Goal: Contribute content: Contribute content

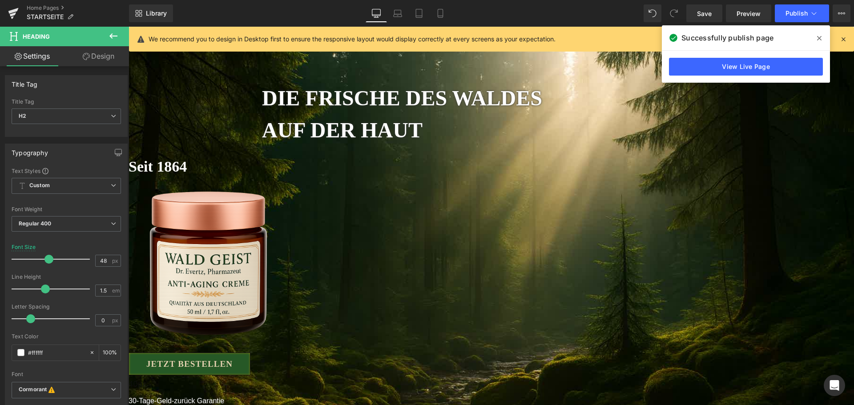
scroll to position [178, 0]
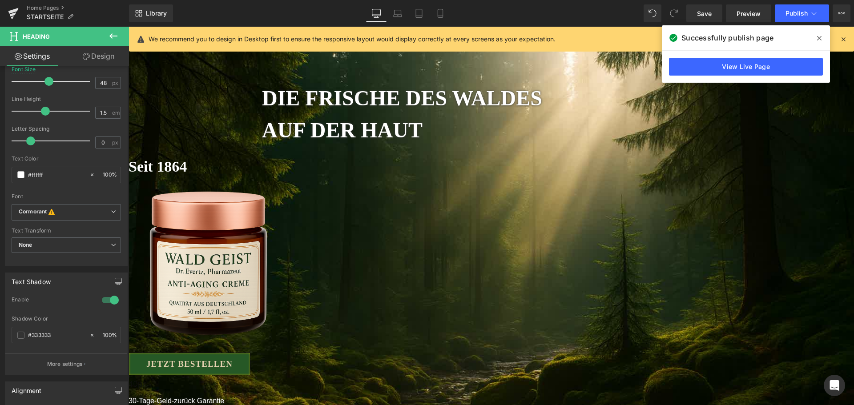
click at [815, 40] on span at bounding box center [819, 38] width 14 height 14
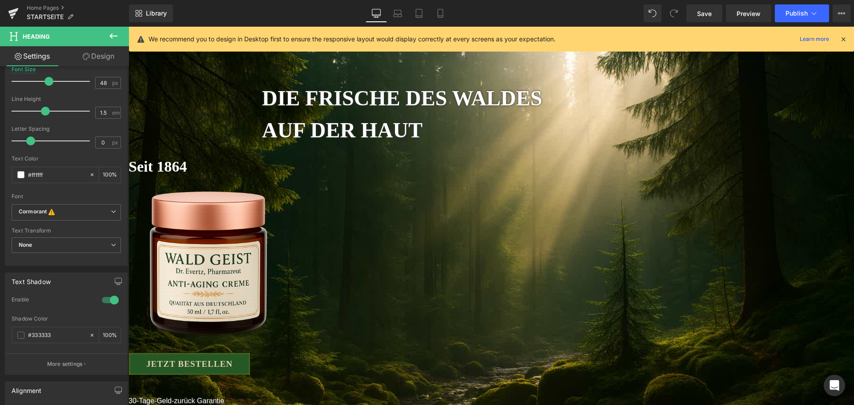
click at [288, 174] on img at bounding box center [209, 252] width 160 height 239
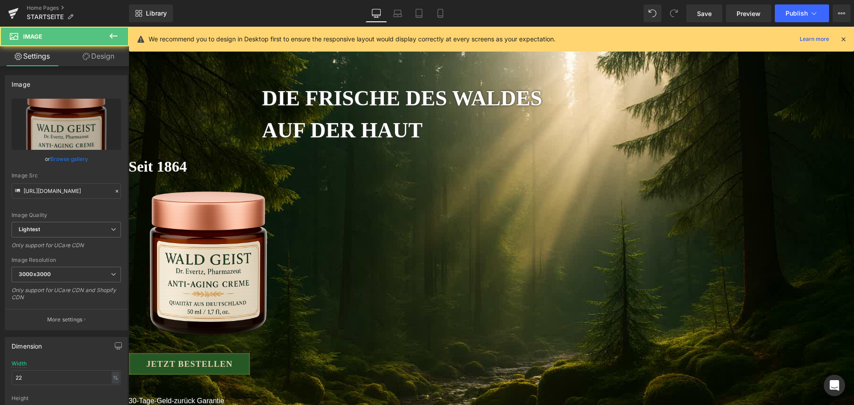
click at [105, 56] on link "Design" at bounding box center [98, 56] width 64 height 20
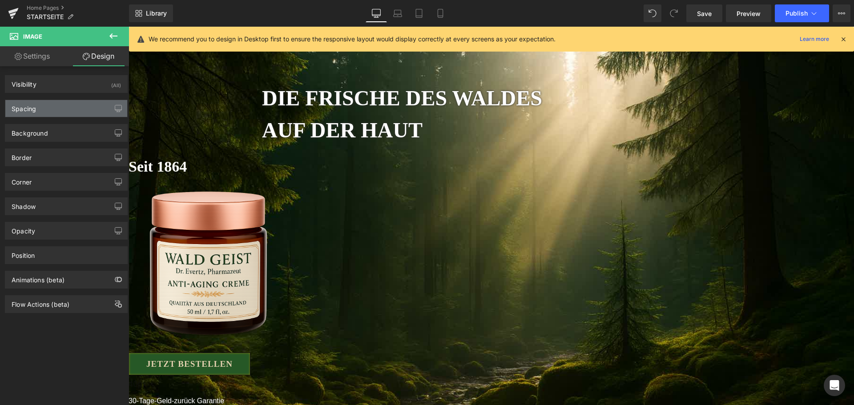
click at [65, 108] on div "Spacing" at bounding box center [66, 108] width 122 height 17
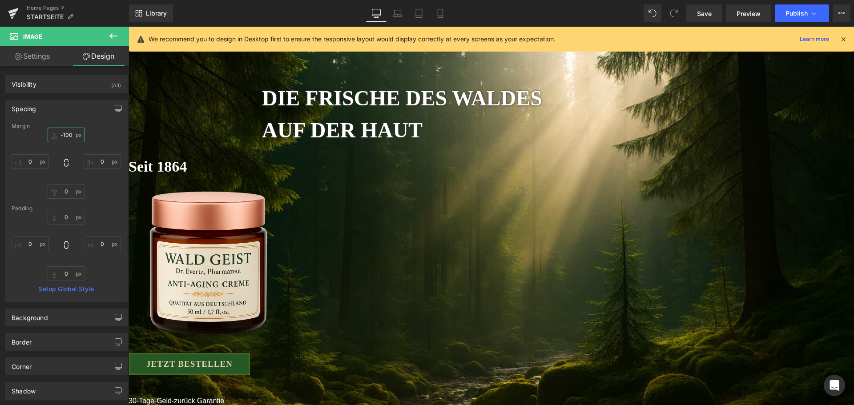
click at [66, 138] on input "-100" at bounding box center [66, 135] width 37 height 15
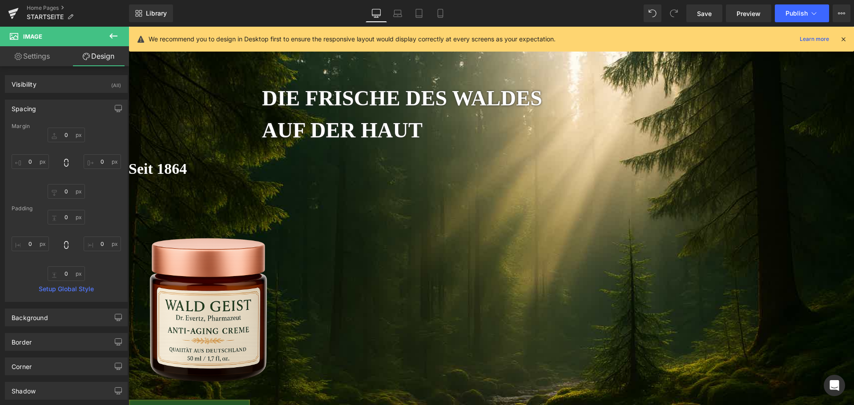
click at [443, 173] on h2 "Seit 1864" at bounding box center [491, 168] width 725 height 23
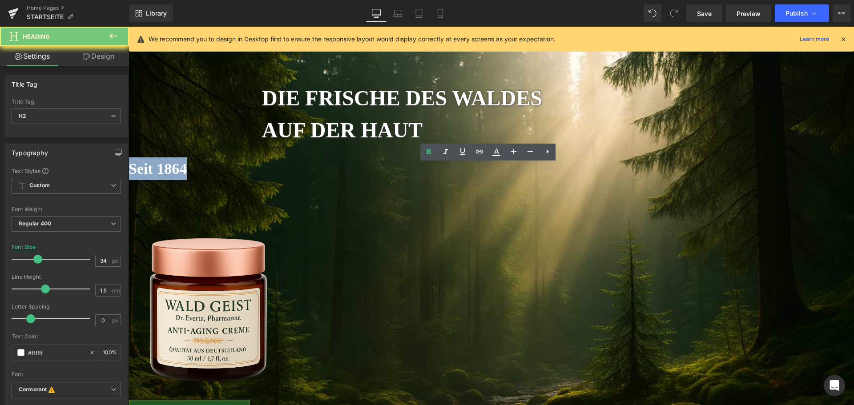
click at [443, 173] on h2 "Seit 1864" at bounding box center [491, 168] width 725 height 23
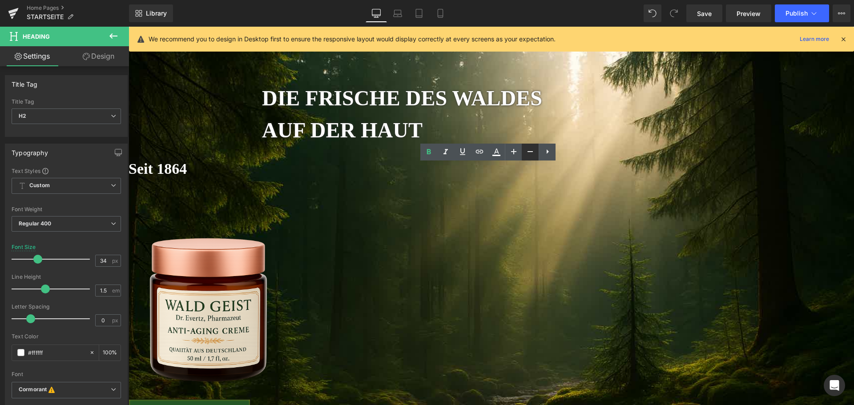
click at [526, 157] on link at bounding box center [530, 152] width 17 height 17
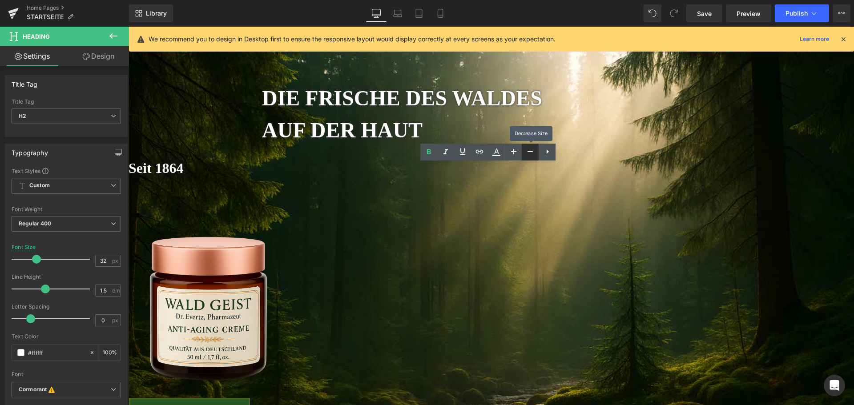
click at [526, 157] on link at bounding box center [530, 152] width 17 height 17
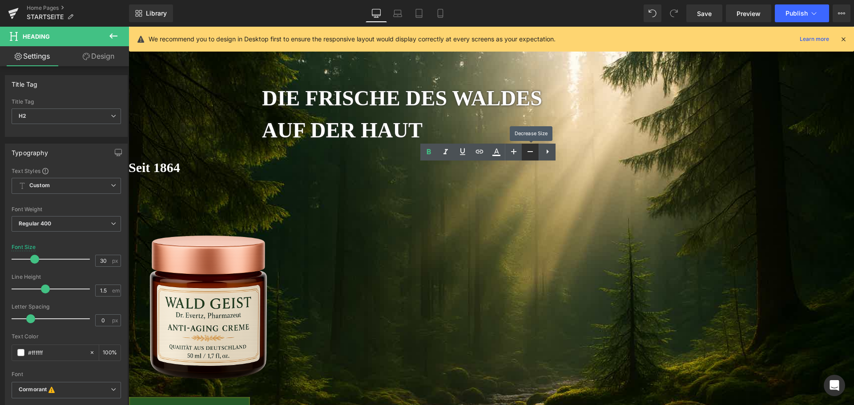
click at [526, 157] on link at bounding box center [530, 152] width 17 height 17
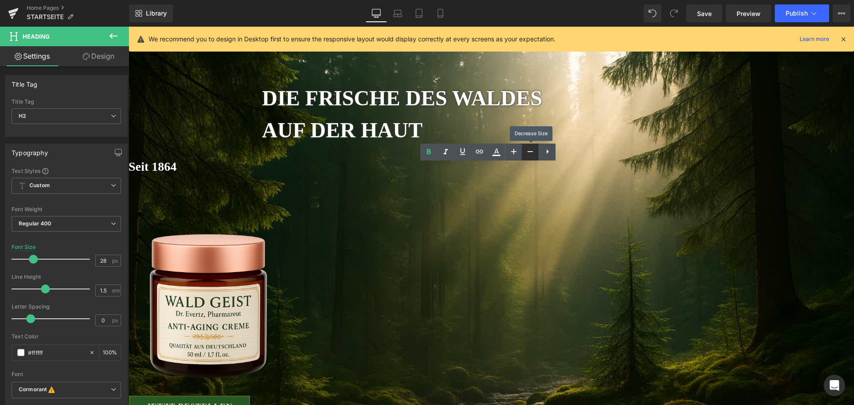
click at [526, 157] on link at bounding box center [530, 152] width 17 height 17
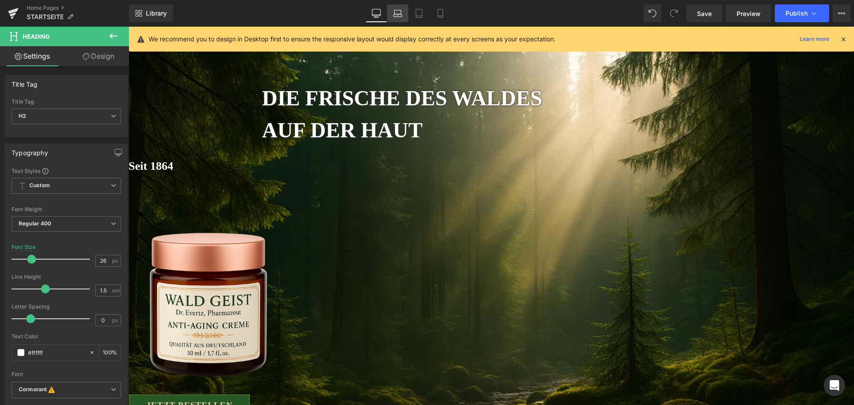
click at [403, 15] on link "Laptop" at bounding box center [397, 13] width 21 height 18
type input "28"
type input "100"
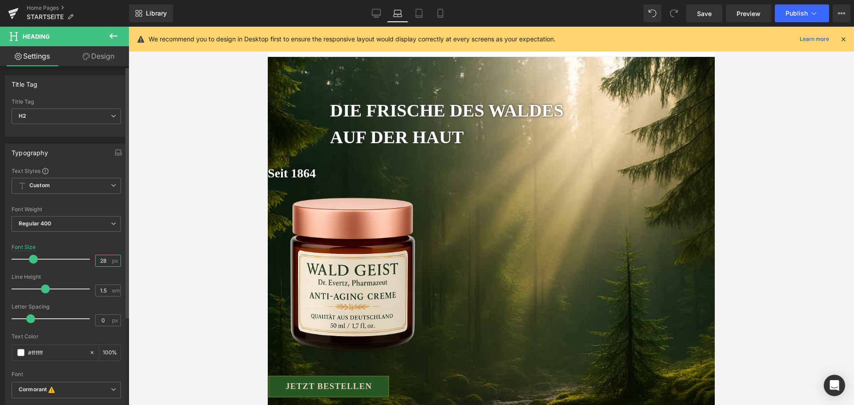
click at [101, 257] on input "28" at bounding box center [104, 260] width 16 height 11
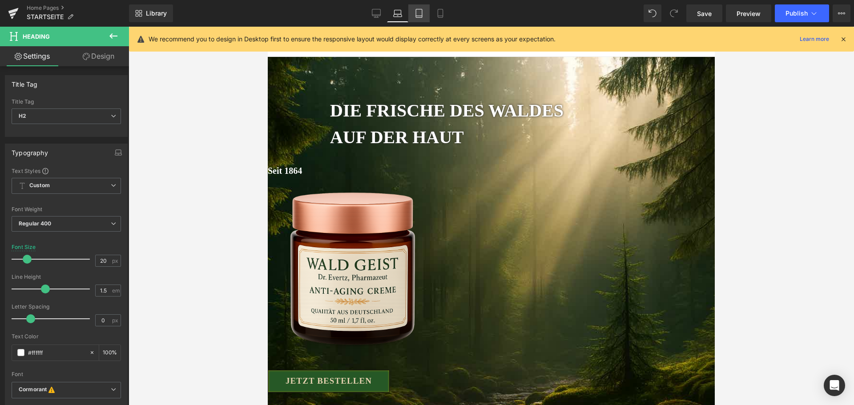
click at [422, 18] on link "Tablet" at bounding box center [418, 13] width 21 height 18
type input "26"
type input "100"
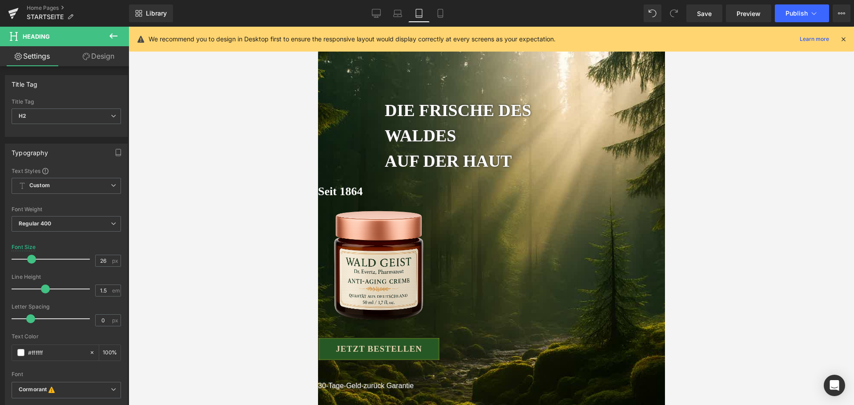
scroll to position [28, 0]
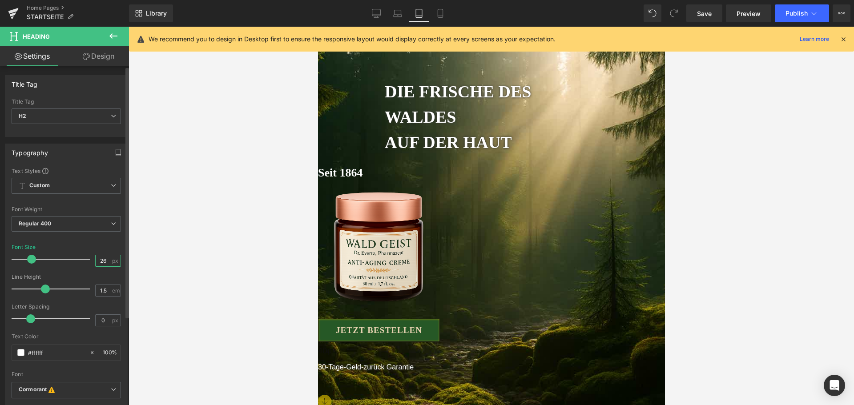
click at [98, 266] on input "26" at bounding box center [104, 260] width 16 height 11
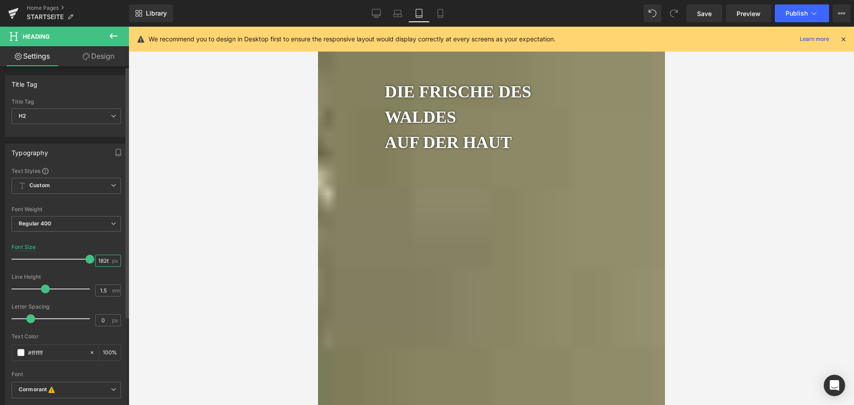
click at [101, 264] on input "1826" at bounding box center [104, 260] width 16 height 11
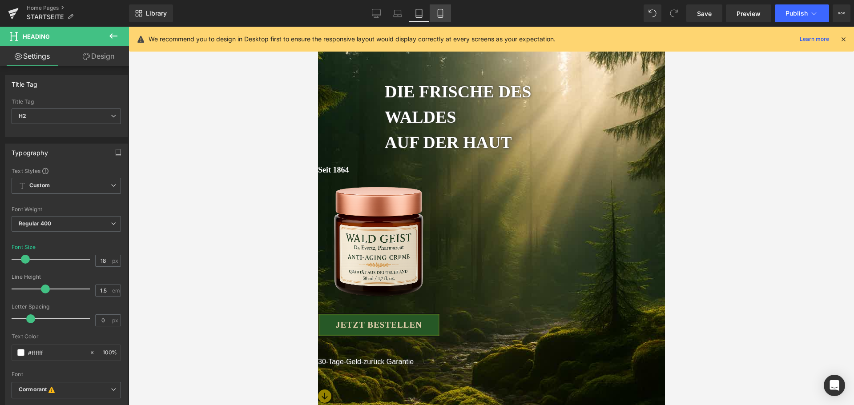
click at [444, 17] on icon at bounding box center [440, 13] width 9 height 9
type input "20"
type input "100"
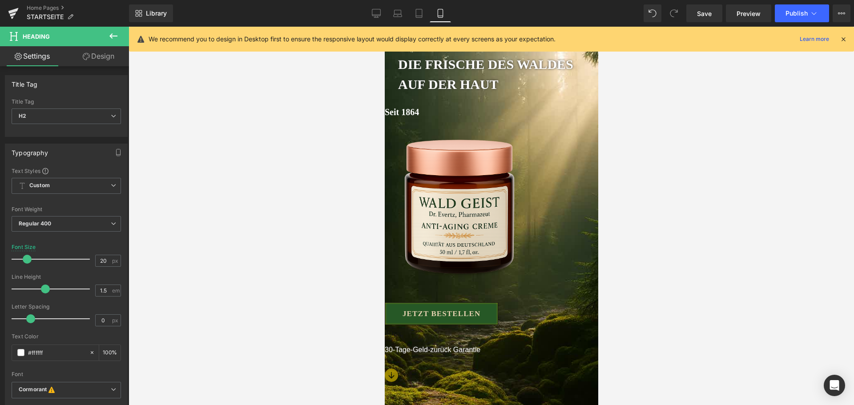
scroll to position [0, 0]
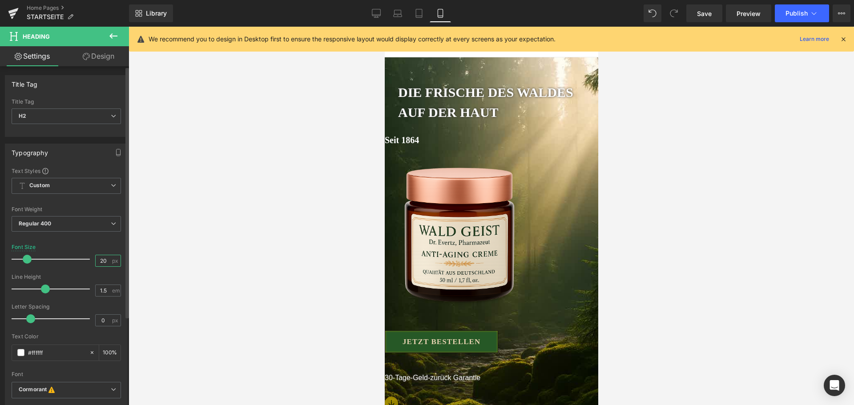
click at [103, 260] on input "20" at bounding box center [104, 260] width 16 height 11
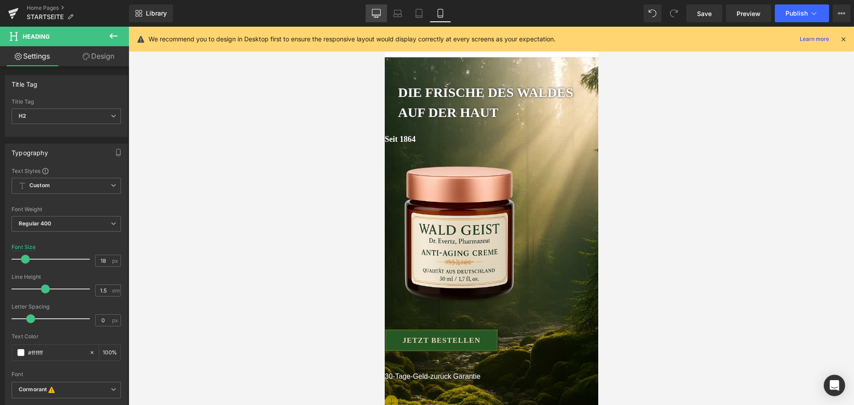
click at [380, 14] on icon at bounding box center [376, 13] width 9 height 9
type input "26"
type input "100"
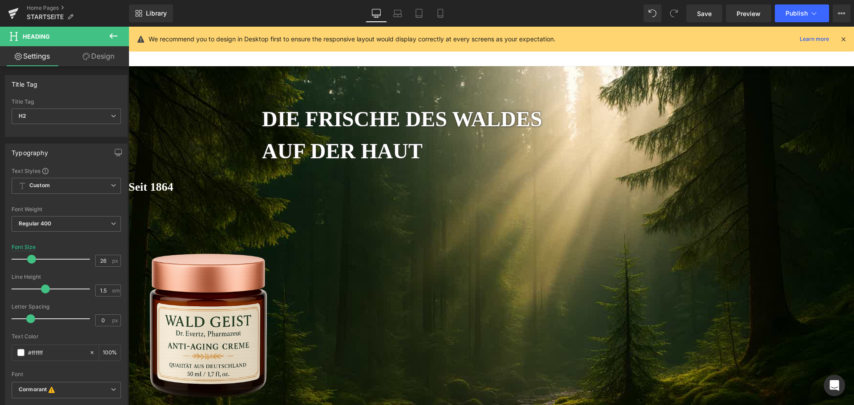
scroll to position [52, 0]
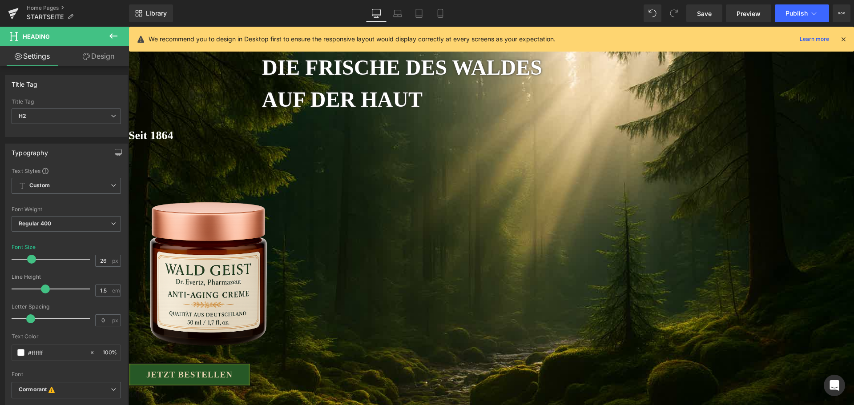
click at [288, 236] on img at bounding box center [209, 263] width 160 height 239
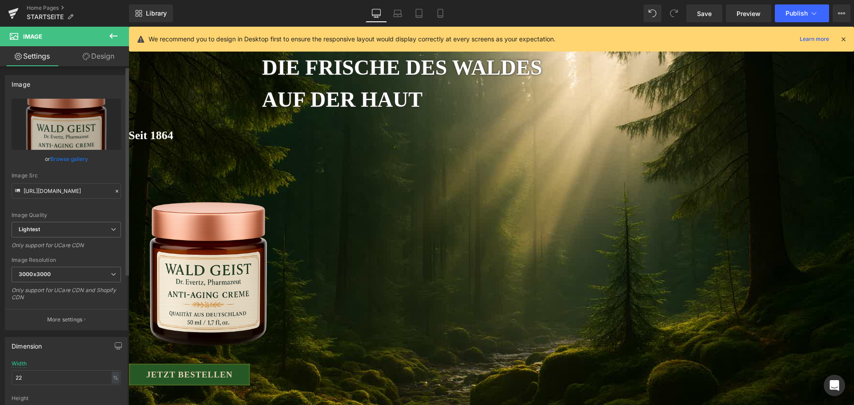
click at [65, 157] on link "Browse gallery" at bounding box center [69, 159] width 38 height 16
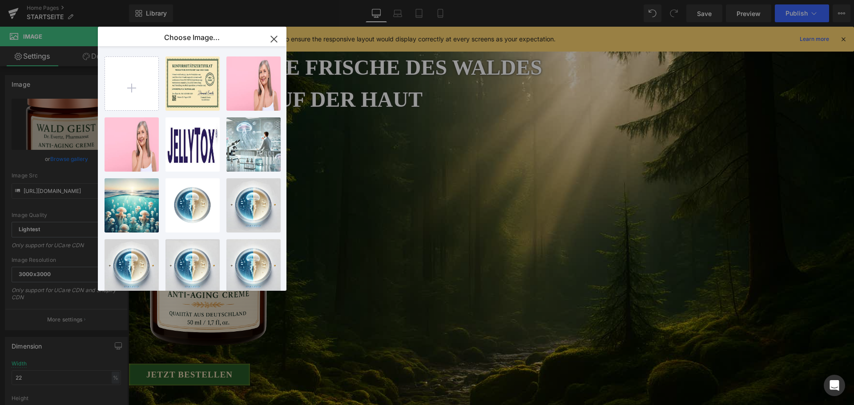
click at [144, 96] on input "file" at bounding box center [131, 83] width 53 height 53
type input "C:\fakepath\waldgeist-dark - Kopie.png"
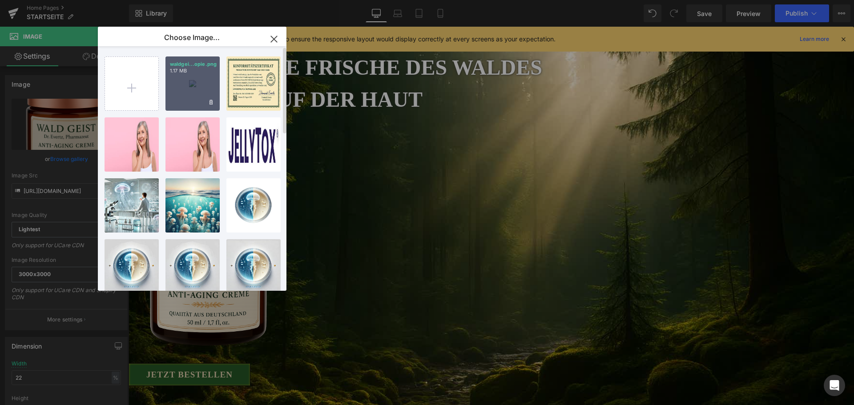
click at [201, 76] on div "waldgei...opie.png 1.17 MB" at bounding box center [192, 83] width 54 height 54
type input "[URL][DOMAIN_NAME]"
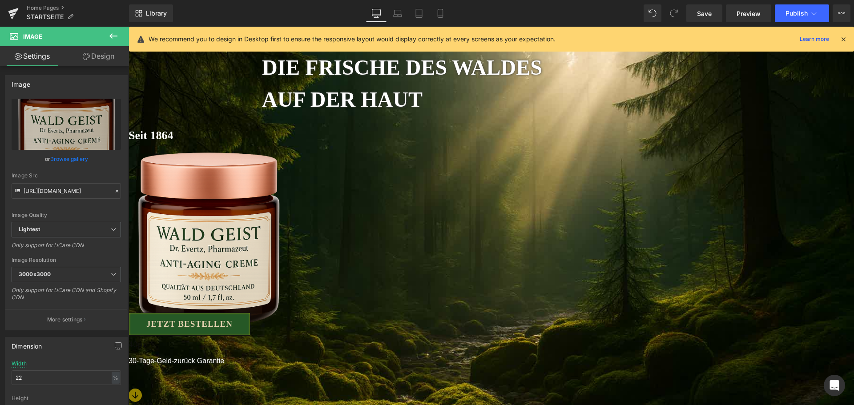
drag, startPoint x: 96, startPoint y: 61, endPoint x: 72, endPoint y: 122, distance: 65.2
click at [96, 61] on link "Design" at bounding box center [98, 56] width 64 height 20
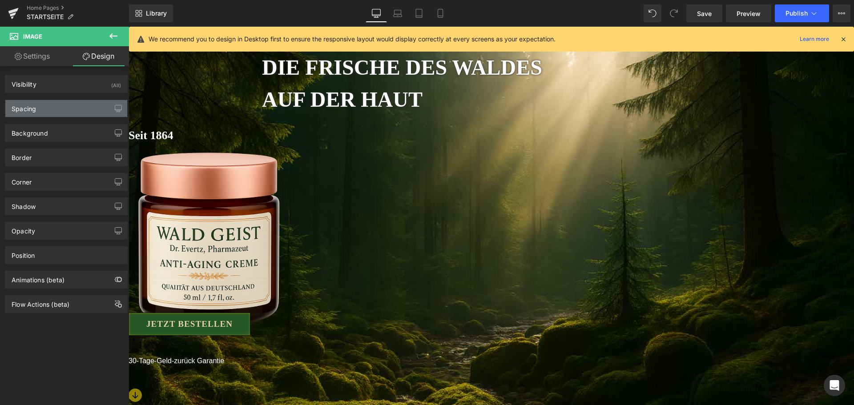
click at [64, 111] on div "Spacing" at bounding box center [66, 108] width 122 height 17
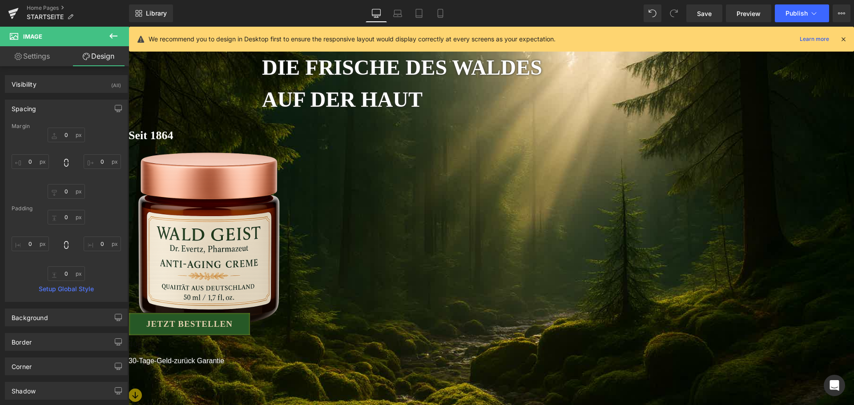
click at [129, 27] on span at bounding box center [129, 27] width 0 height 0
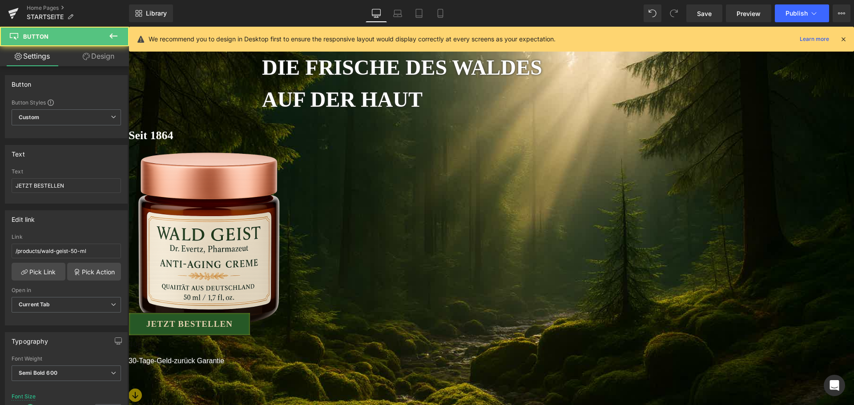
click at [101, 57] on link "Design" at bounding box center [98, 56] width 64 height 20
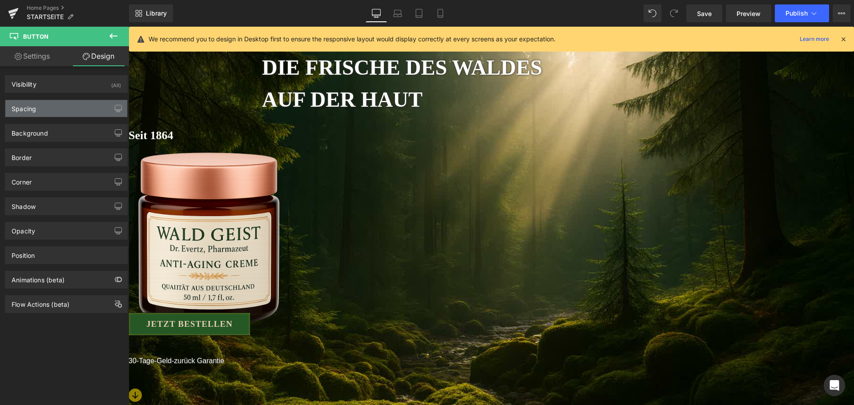
click at [66, 103] on div "Spacing" at bounding box center [66, 108] width 122 height 17
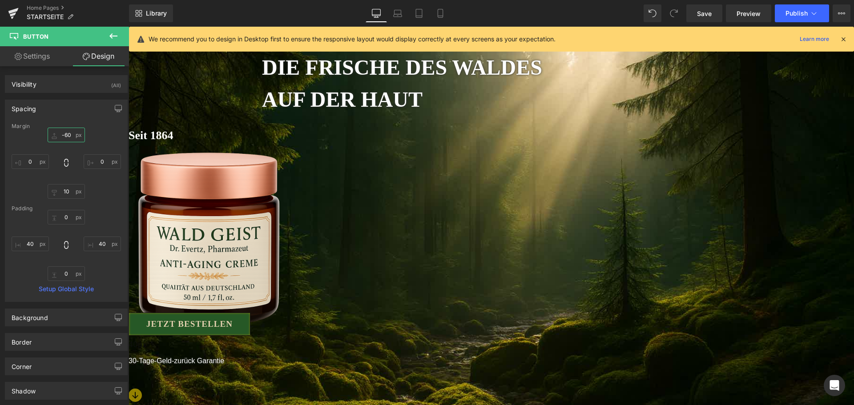
click at [65, 136] on input "-60" at bounding box center [66, 135] width 37 height 15
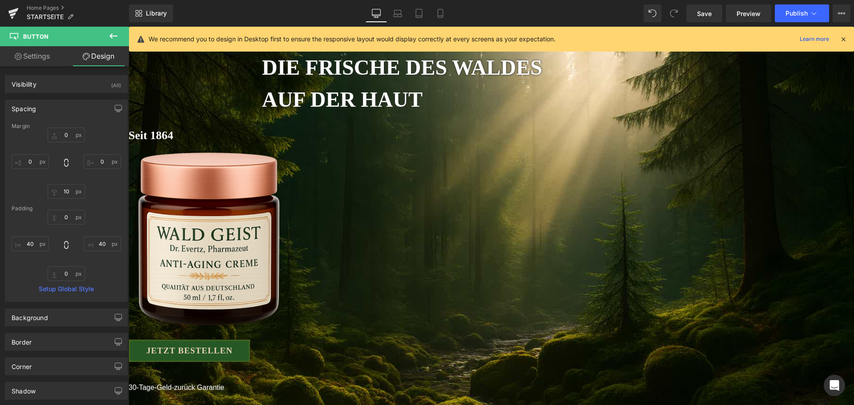
click at [288, 180] on img at bounding box center [209, 239] width 160 height 187
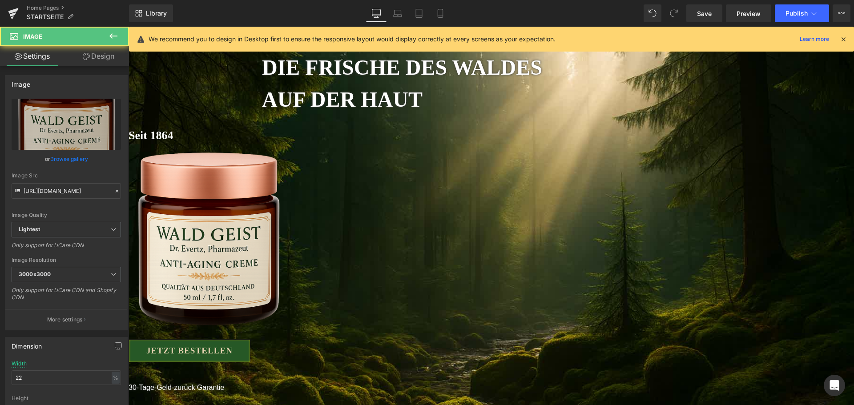
click at [99, 56] on link "Design" at bounding box center [98, 56] width 64 height 20
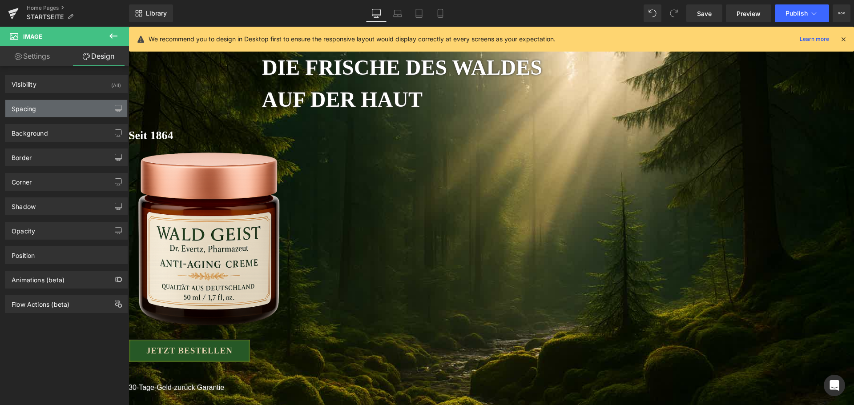
click at [57, 108] on div "Spacing" at bounding box center [66, 108] width 122 height 17
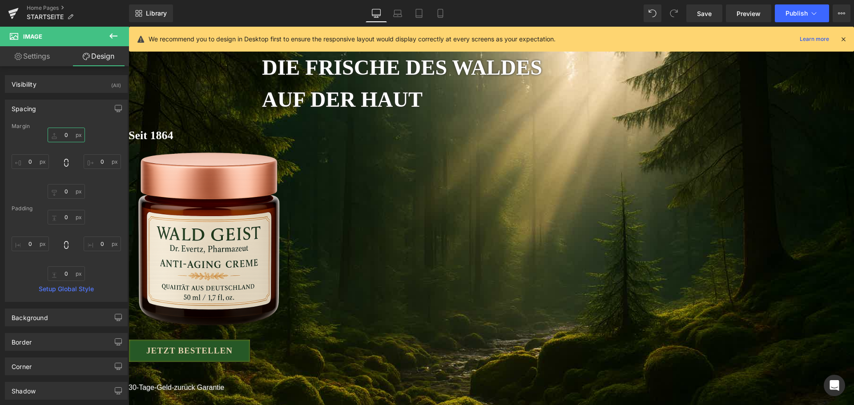
click at [66, 139] on input "0" at bounding box center [66, 135] width 37 height 15
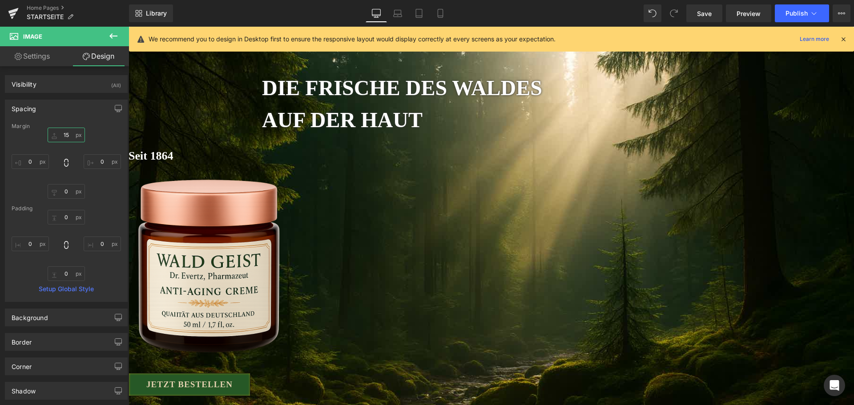
scroll to position [0, 0]
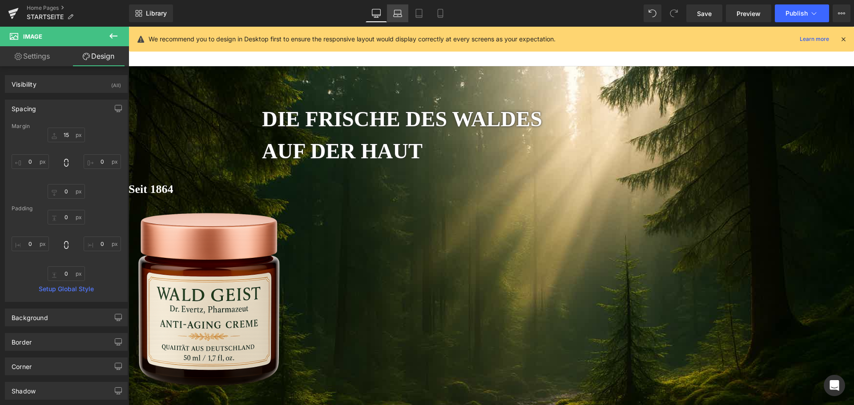
click at [400, 11] on icon at bounding box center [397, 13] width 9 height 9
type input "-120"
type input "0"
type input "-50"
type input "0"
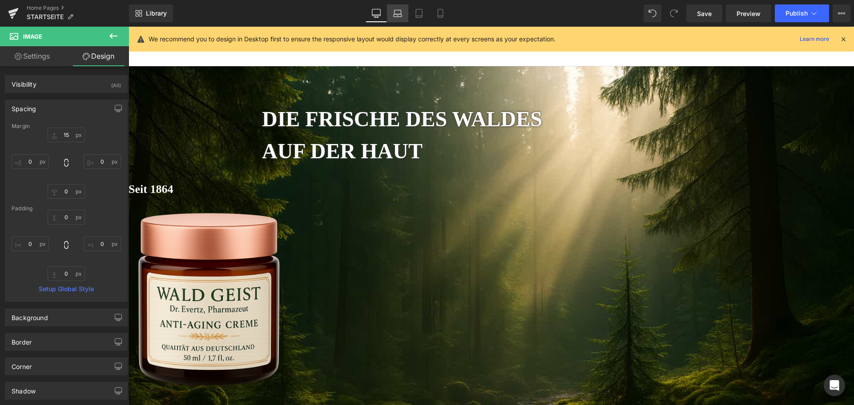
type input "0"
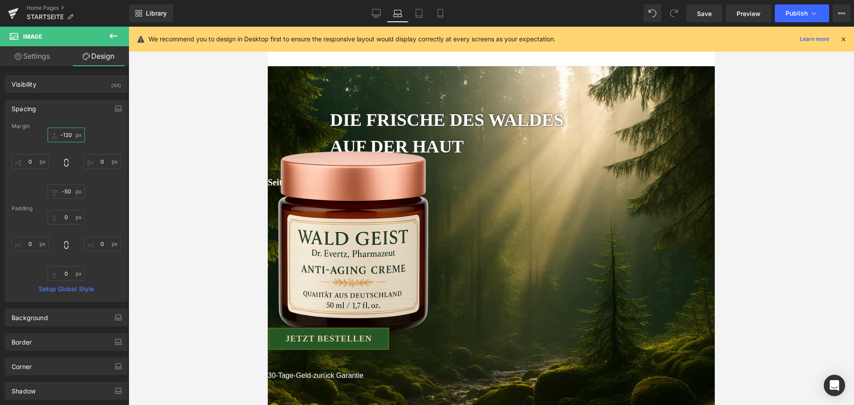
click at [74, 133] on input "-120" at bounding box center [66, 135] width 37 height 15
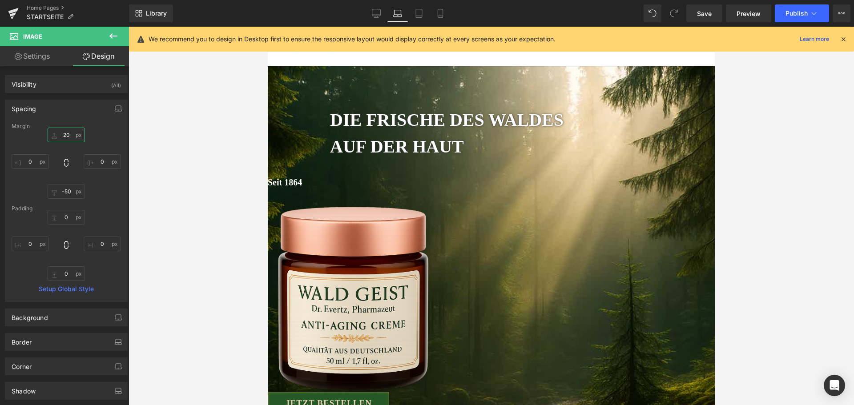
type input "2"
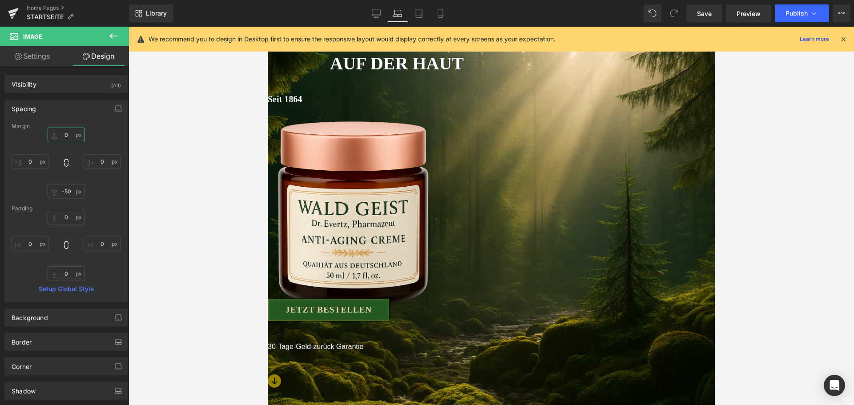
scroll to position [222, 0]
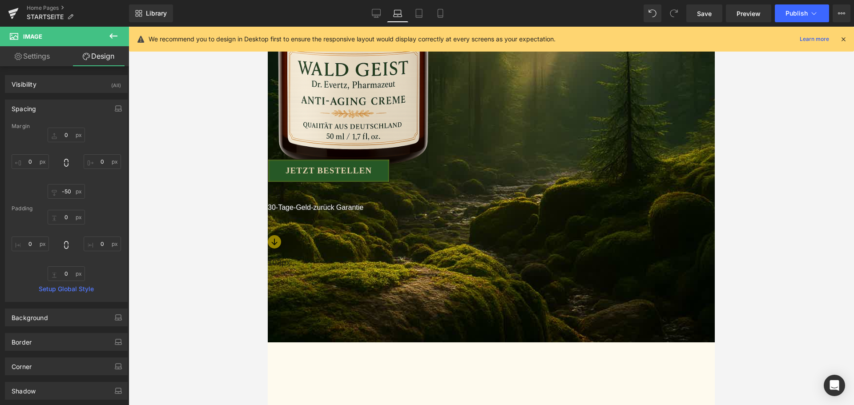
click at [268, 27] on span "Button" at bounding box center [268, 27] width 0 height 0
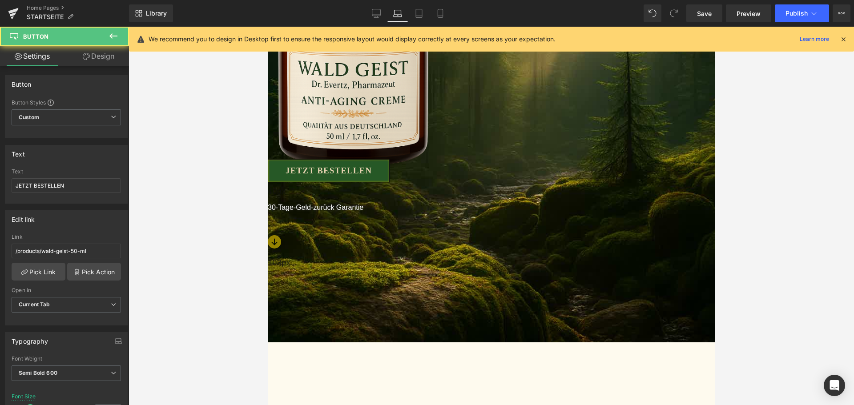
click at [100, 52] on link "Design" at bounding box center [98, 56] width 64 height 20
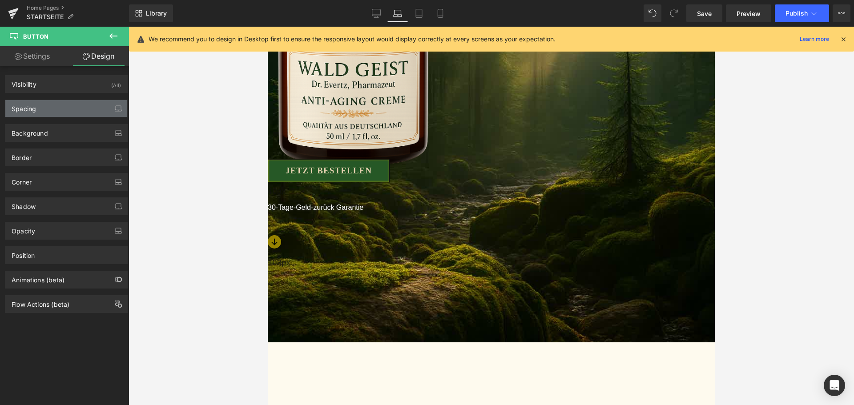
click at [62, 107] on div "Spacing" at bounding box center [66, 108] width 122 height 17
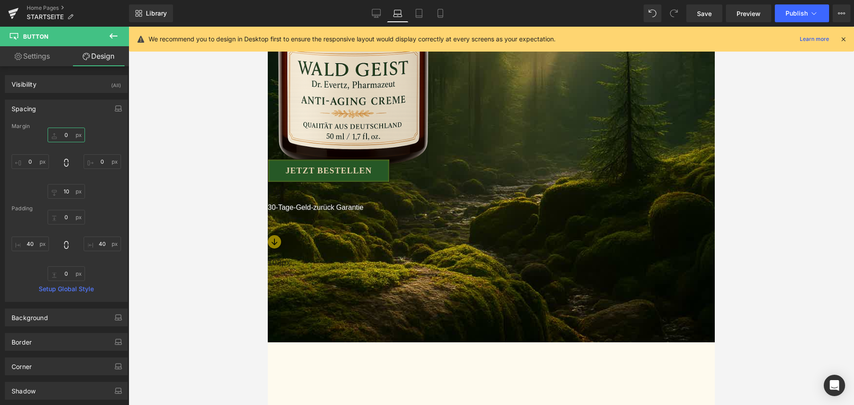
click at [62, 132] on input "0" at bounding box center [66, 135] width 37 height 15
click at [438, 115] on img at bounding box center [353, 75] width 170 height 199
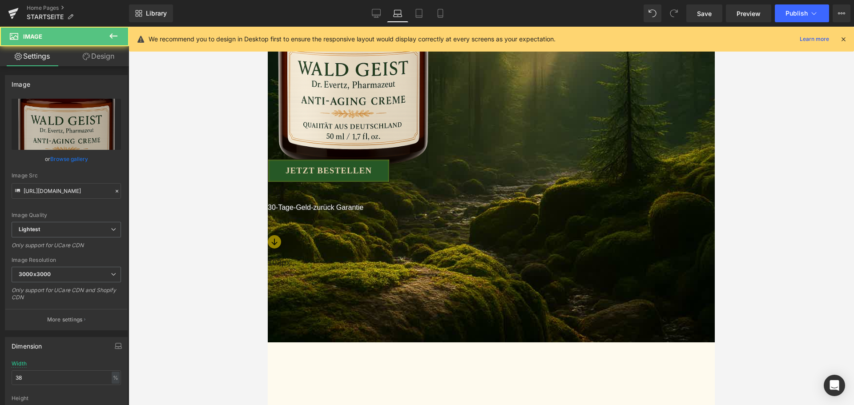
click at [97, 59] on link "Design" at bounding box center [98, 56] width 64 height 20
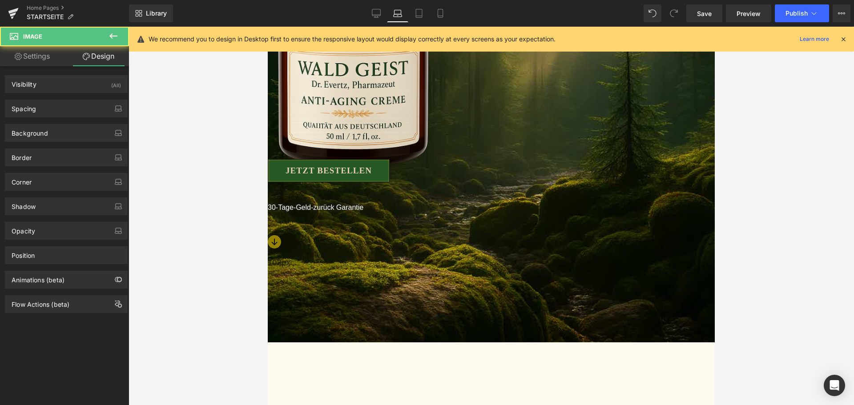
click at [74, 117] on div "Background Color & Image color transparent Color transparent 0 % Image Replace …" at bounding box center [66, 129] width 133 height 24
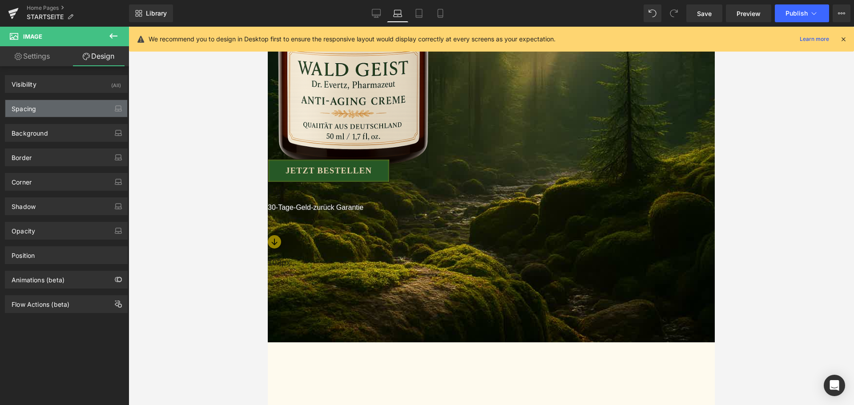
click at [73, 112] on div "Spacing" at bounding box center [66, 108] width 122 height 17
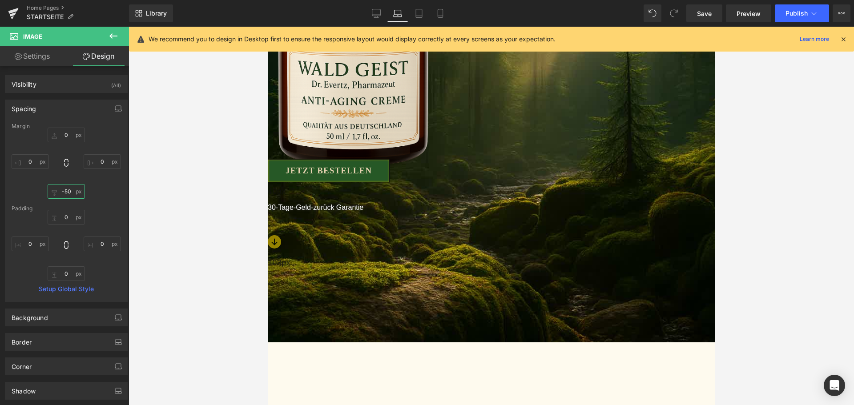
click at [75, 197] on input "-50" at bounding box center [66, 191] width 37 height 15
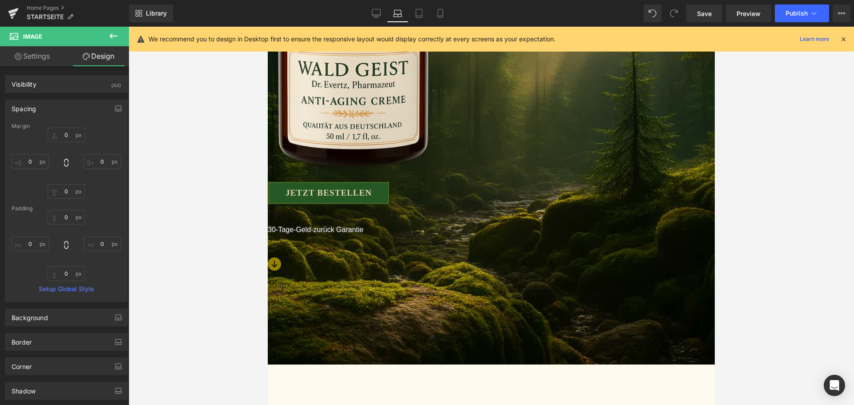
click at [268, 27] on div at bounding box center [268, 27] width 0 height 0
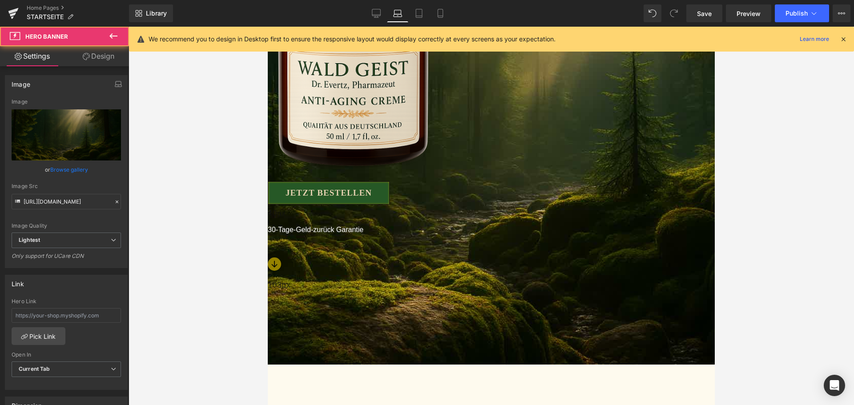
click at [268, 27] on div at bounding box center [268, 27] width 0 height 0
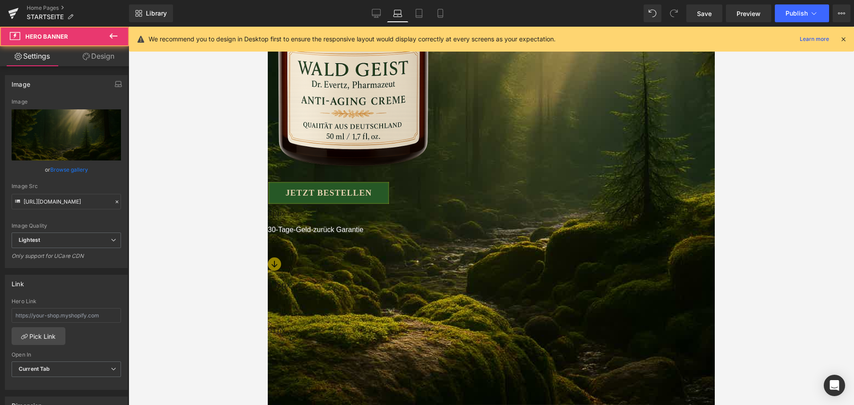
click at [462, 324] on div "91px" at bounding box center [491, 344] width 447 height 40
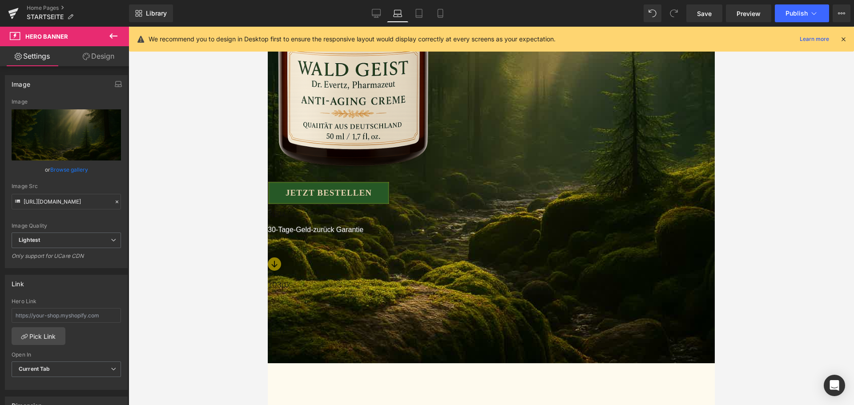
drag, startPoint x: 461, startPoint y: 284, endPoint x: 462, endPoint y: 263, distance: 20.9
click at [462, 324] on div "44px" at bounding box center [491, 334] width 447 height 20
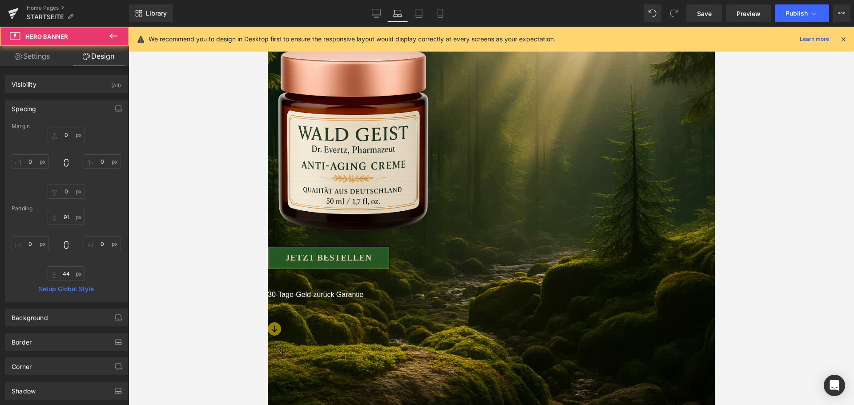
scroll to position [133, 0]
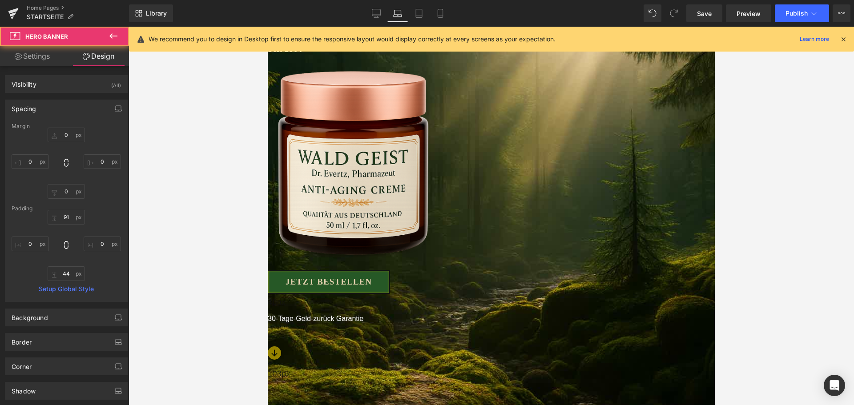
click at [494, 271] on div "JETZT BESTELLEN Button 40px" at bounding box center [491, 289] width 447 height 39
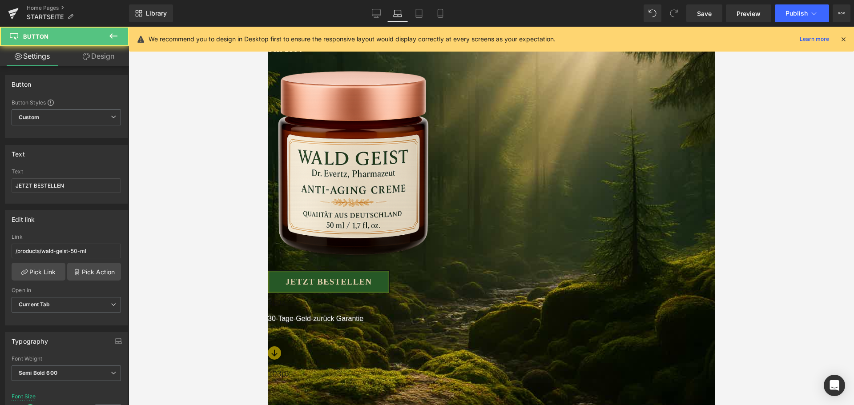
click at [268, 27] on span "Button" at bounding box center [268, 27] width 0 height 0
click at [105, 55] on link "Design" at bounding box center [98, 56] width 64 height 20
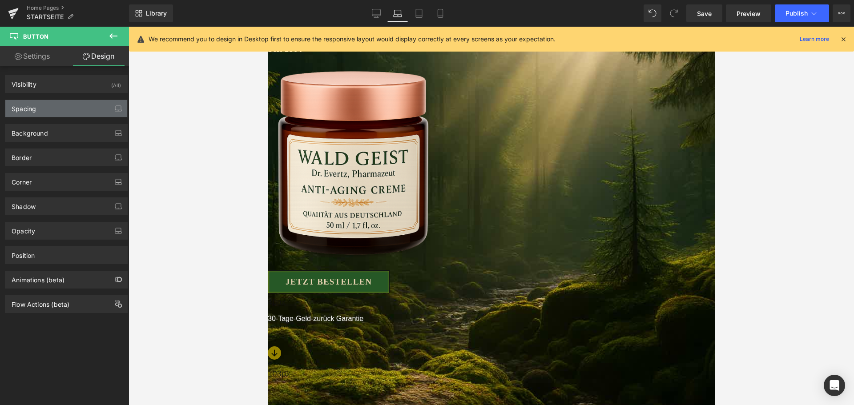
click at [67, 110] on div "Spacing" at bounding box center [66, 108] width 122 height 17
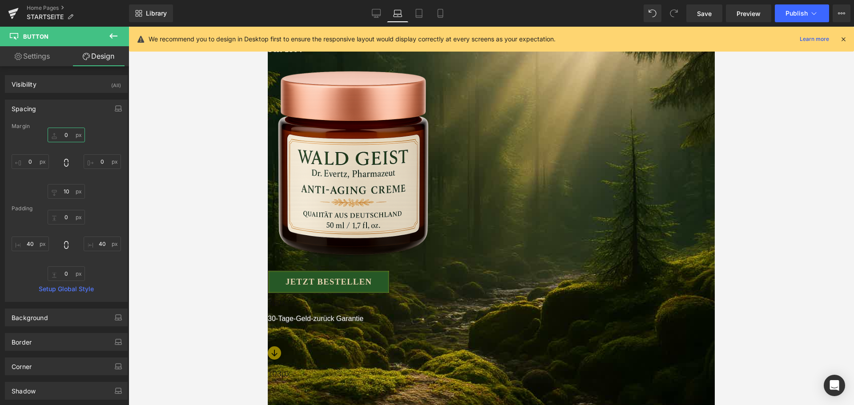
click at [71, 141] on input "0" at bounding box center [66, 135] width 37 height 15
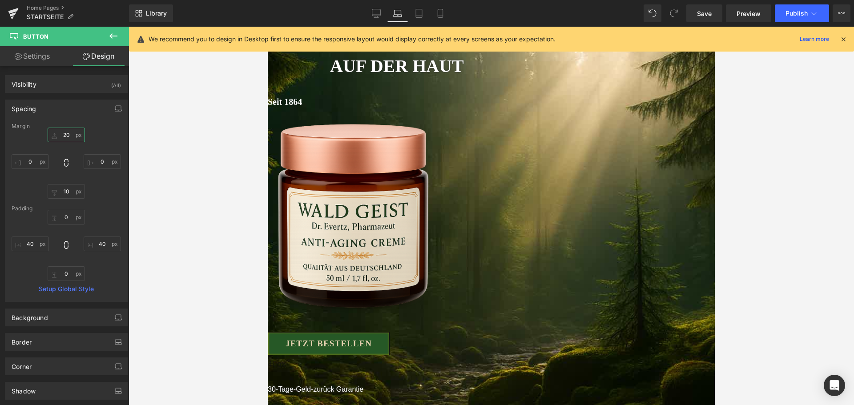
scroll to position [0, 0]
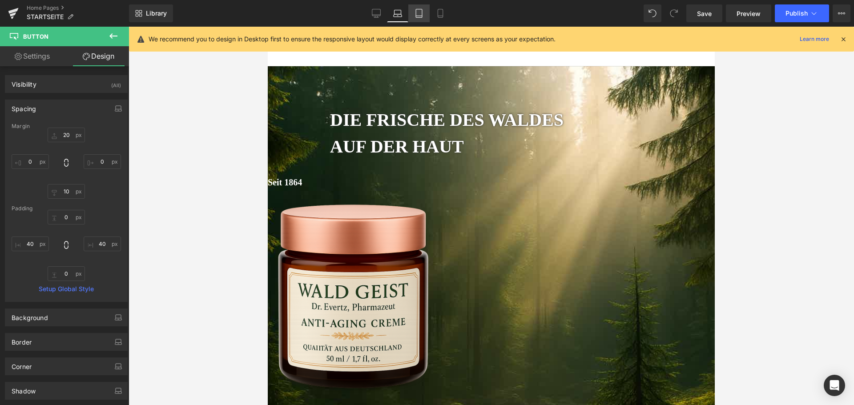
click at [418, 14] on icon at bounding box center [418, 13] width 9 height 9
type input "-40"
type input "0"
type input "10"
type input "0"
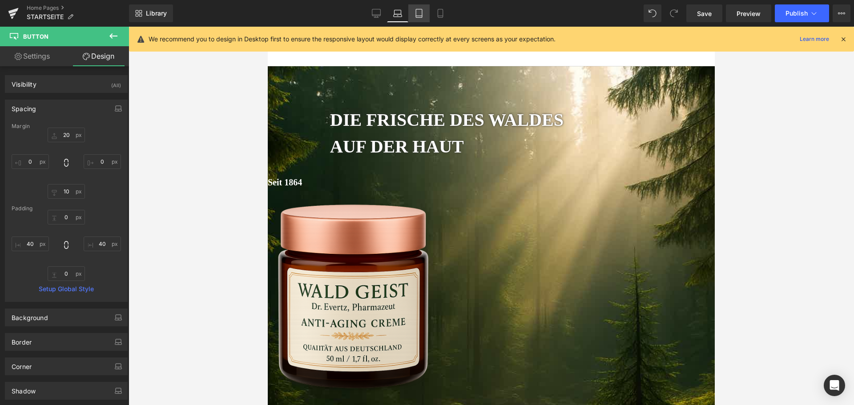
type input "0"
type input "40"
type input "0"
type input "40"
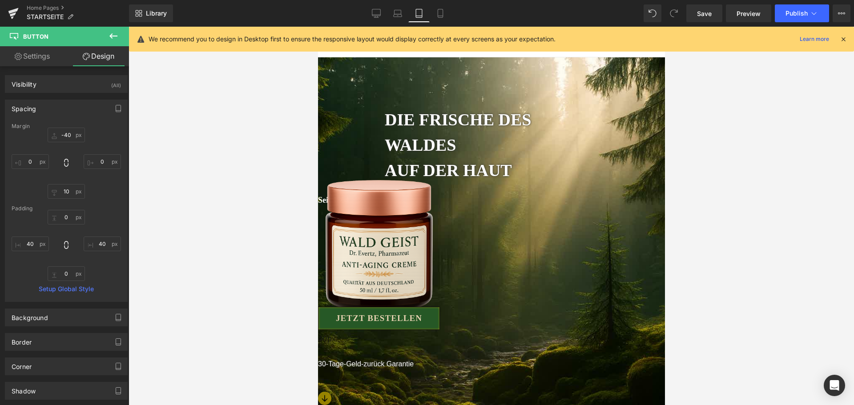
click at [439, 192] on img at bounding box center [378, 246] width 121 height 142
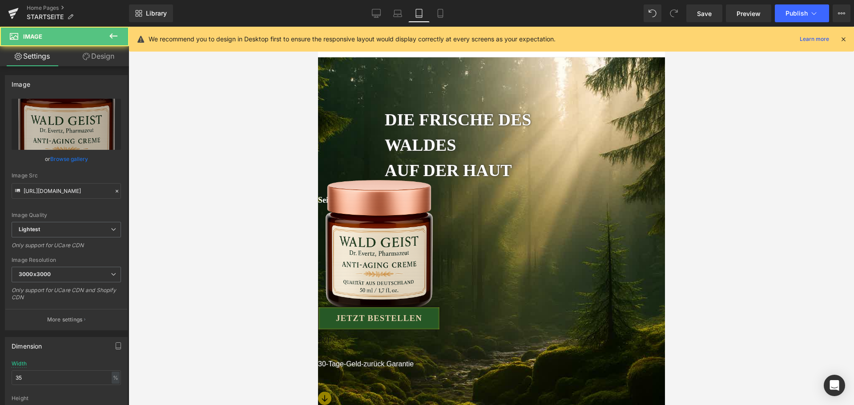
click at [470, 129] on b "DIE FRISCHE DES WALDES" at bounding box center [457, 132] width 146 height 44
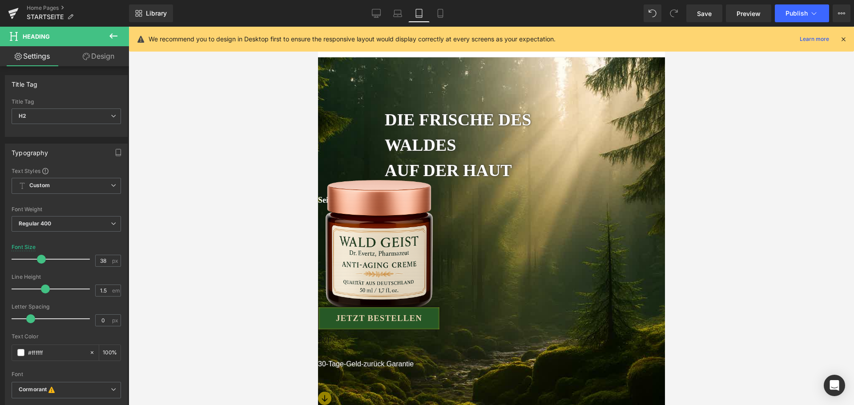
click at [112, 57] on link "Design" at bounding box center [98, 56] width 64 height 20
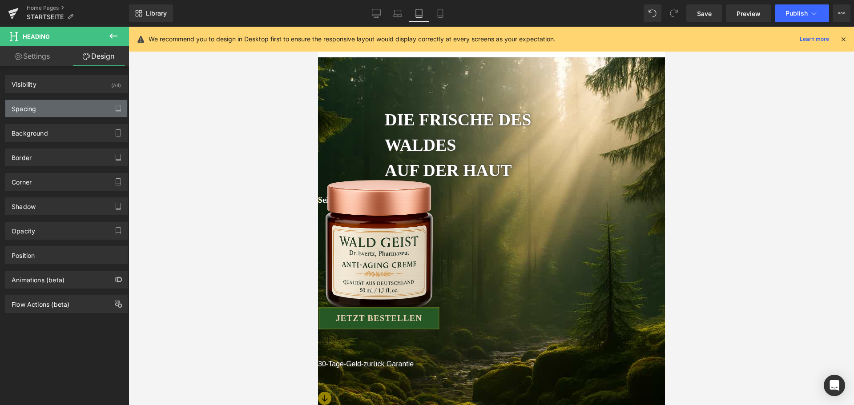
click at [60, 115] on div "Spacing" at bounding box center [66, 108] width 122 height 17
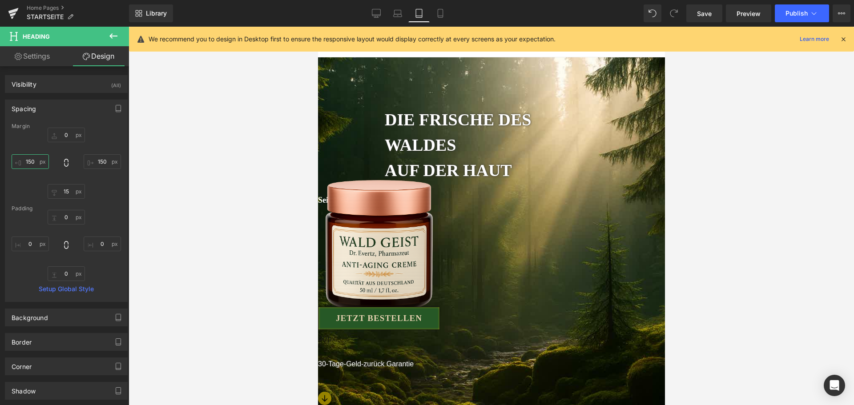
click at [30, 161] on input "150" at bounding box center [30, 161] width 37 height 15
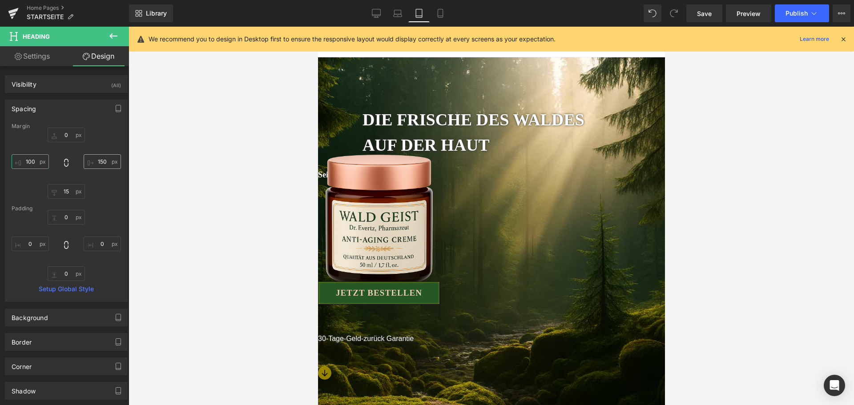
type input "100"
click at [84, 165] on input "150" at bounding box center [102, 161] width 37 height 15
type input "100"
click at [439, 177] on img at bounding box center [378, 221] width 121 height 142
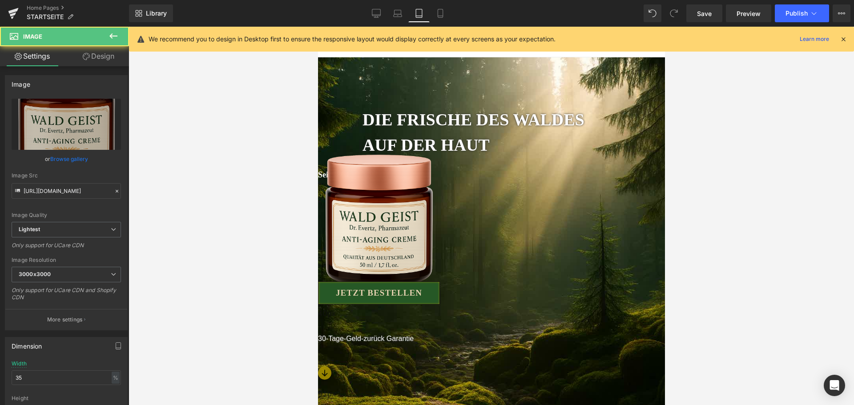
click at [100, 56] on link "Design" at bounding box center [98, 56] width 64 height 20
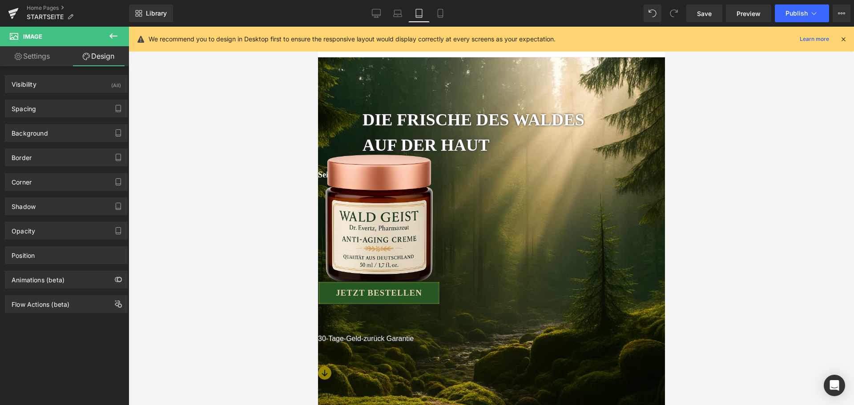
click at [66, 120] on div "Background Color & Image color transparent Color transparent 0 % Image Replace …" at bounding box center [66, 129] width 133 height 24
click at [65, 114] on div "Spacing" at bounding box center [66, 108] width 122 height 17
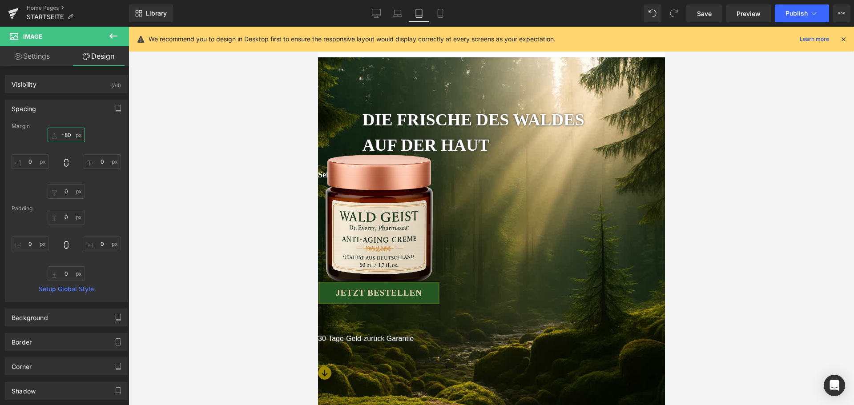
click at [65, 136] on input "-80" at bounding box center [66, 135] width 37 height 15
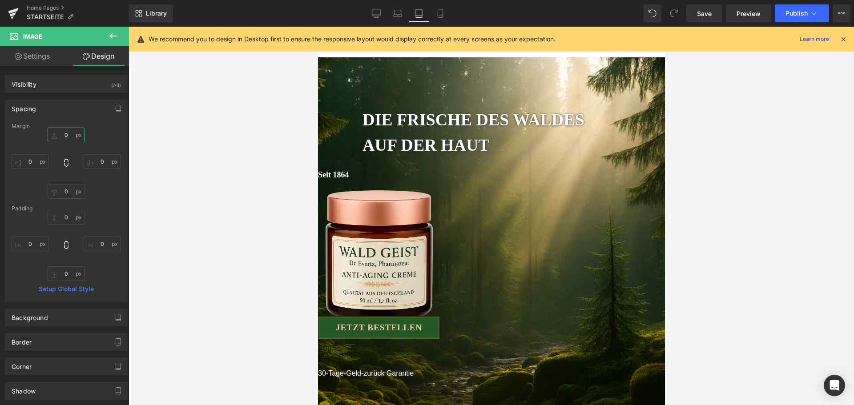
click at [65, 136] on input "text" at bounding box center [66, 135] width 37 height 15
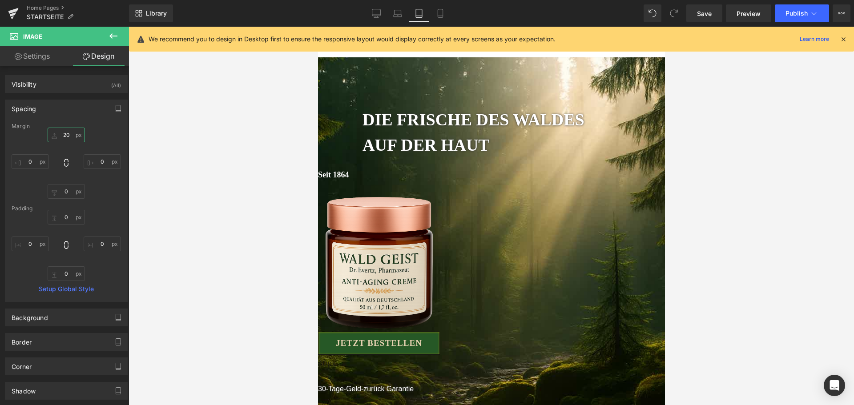
click at [65, 136] on input "20" at bounding box center [66, 135] width 37 height 15
type input "10"
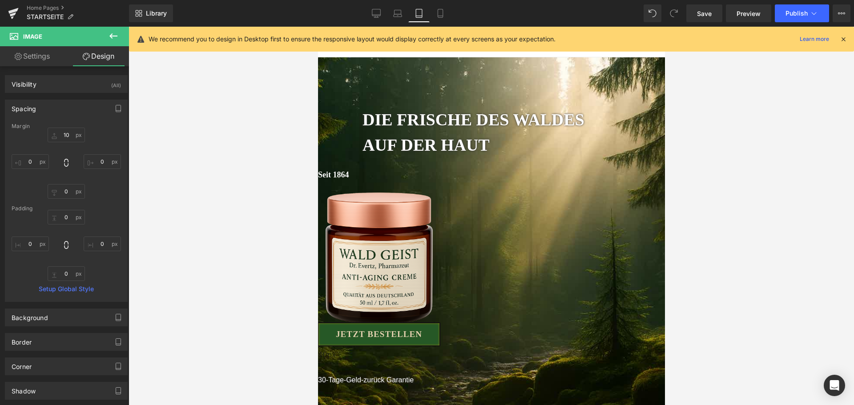
click at [318, 27] on span "Button" at bounding box center [318, 27] width 0 height 0
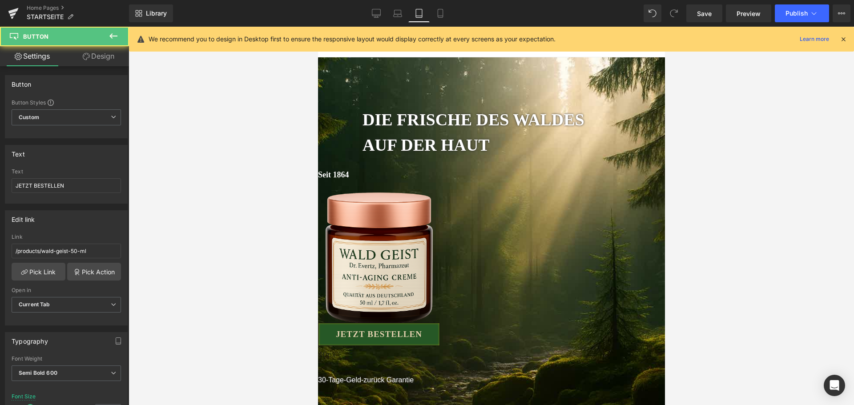
click at [93, 62] on link "Design" at bounding box center [98, 56] width 64 height 20
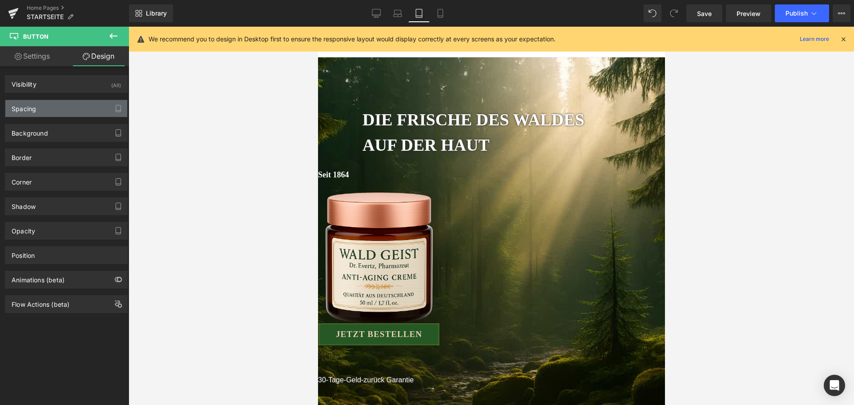
type input "-40"
type input "0"
type input "10"
type input "0"
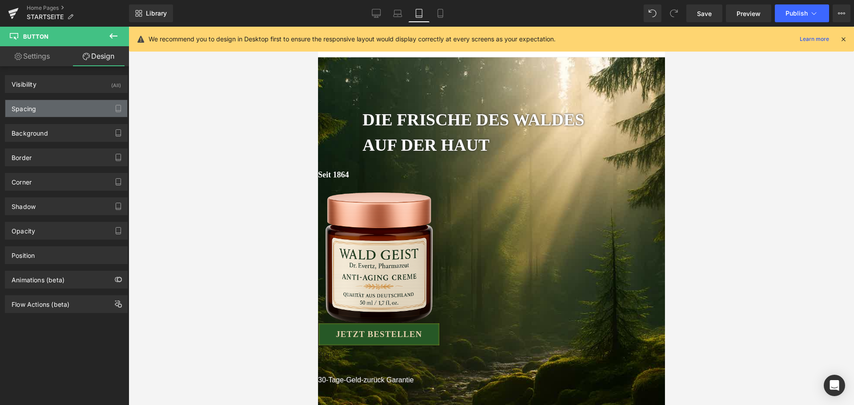
type input "40"
type input "0"
type input "40"
click at [59, 110] on div "Spacing" at bounding box center [66, 108] width 122 height 17
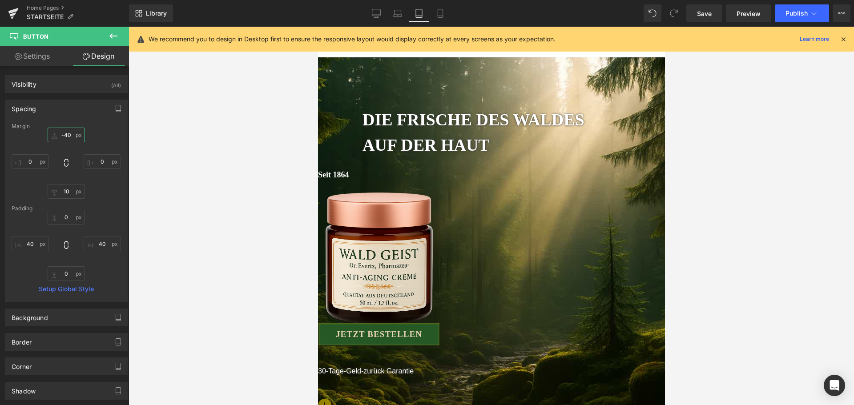
click at [63, 133] on input "-40" at bounding box center [66, 135] width 37 height 15
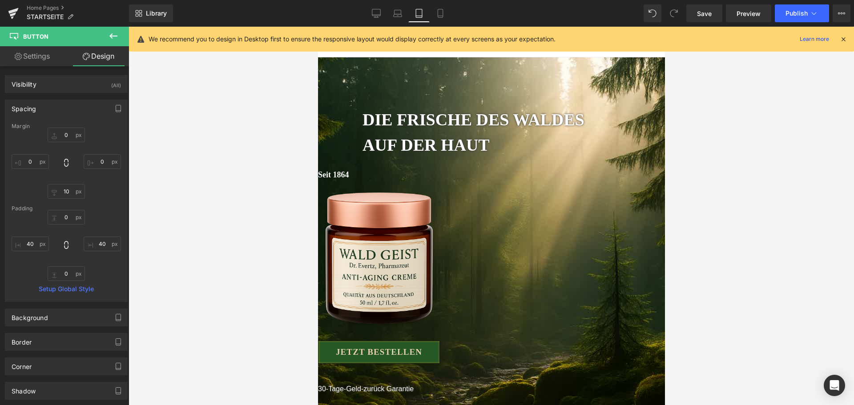
click at [439, 231] on img at bounding box center [378, 259] width 121 height 142
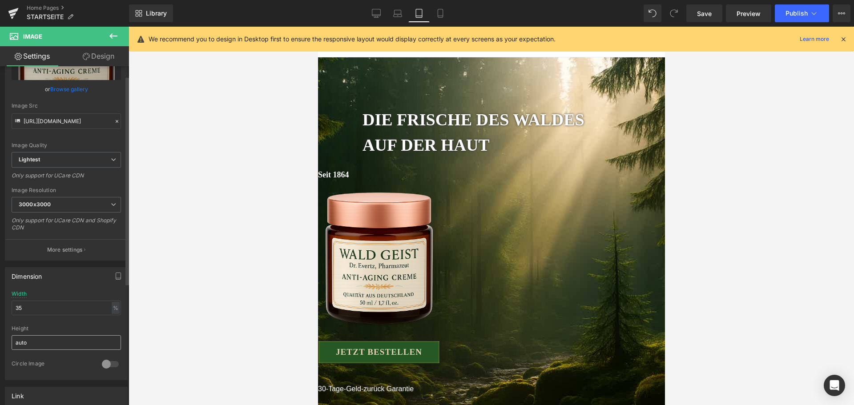
scroll to position [178, 0]
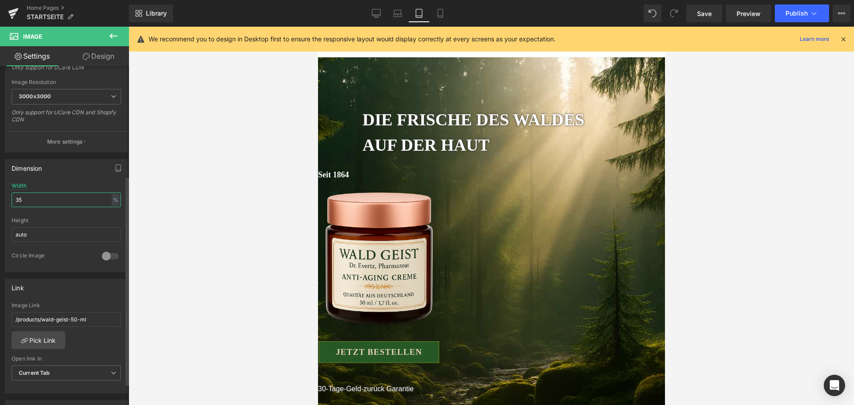
click at [48, 197] on input "35" at bounding box center [66, 200] width 109 height 15
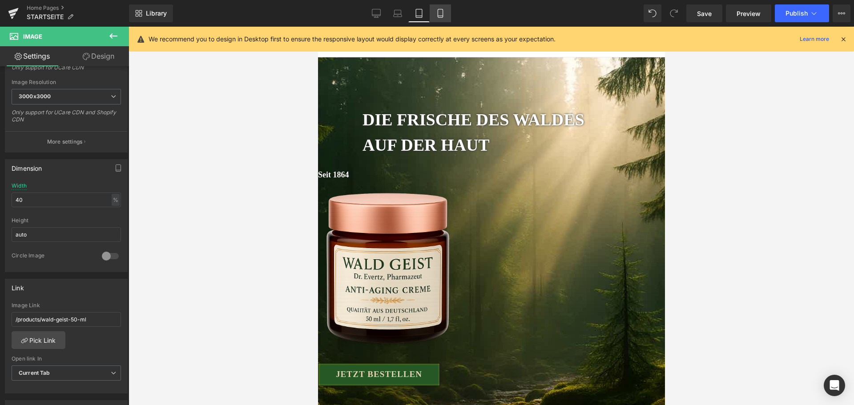
click at [436, 14] on icon at bounding box center [440, 13] width 9 height 9
type input "70"
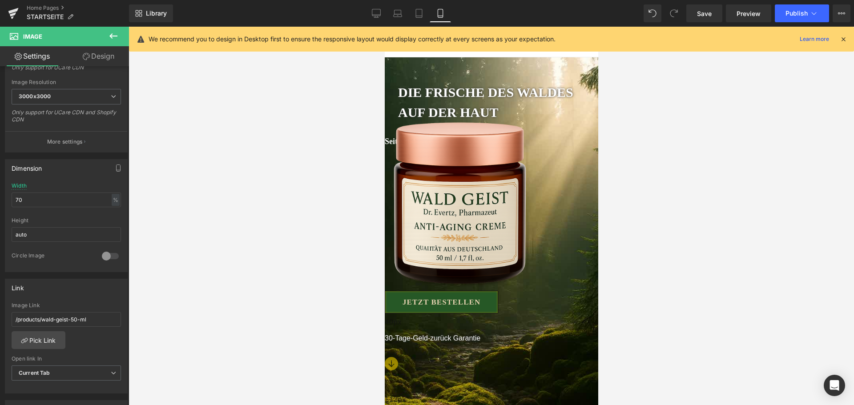
click at [486, 129] on img at bounding box center [458, 204] width 149 height 175
click at [99, 58] on link "Design" at bounding box center [98, 56] width 64 height 20
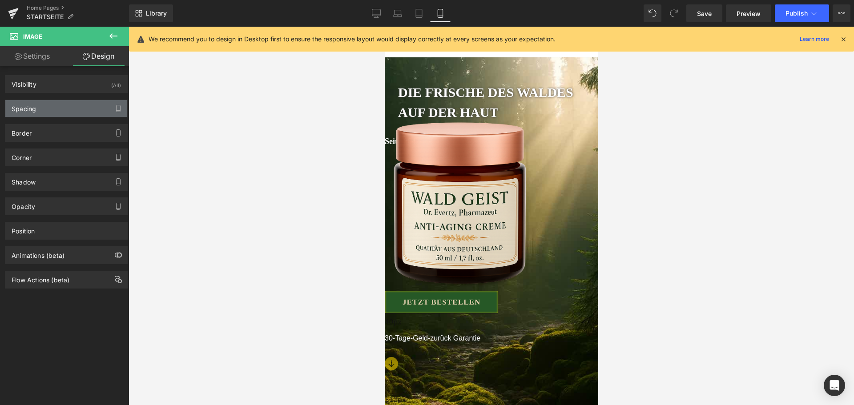
click at [73, 105] on div "Spacing" at bounding box center [66, 108] width 122 height 17
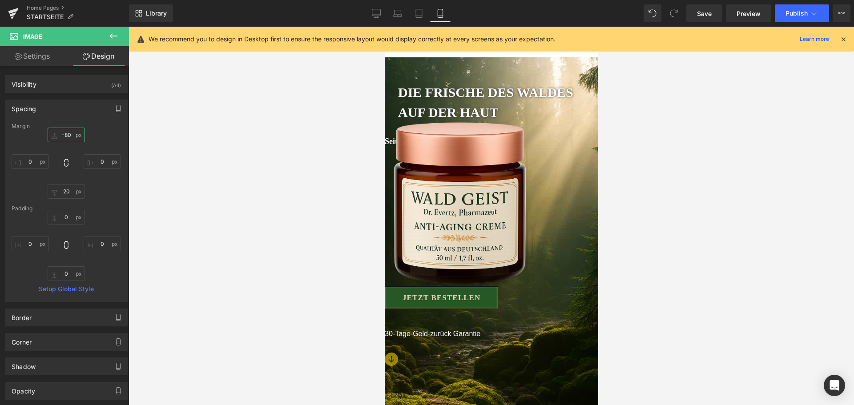
click at [72, 136] on input "-80" at bounding box center [66, 135] width 37 height 15
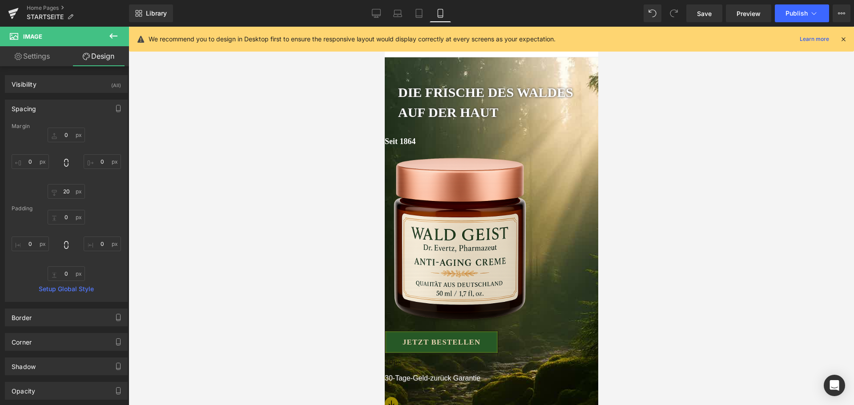
click at [384, 27] on span "Button" at bounding box center [384, 27] width 0 height 0
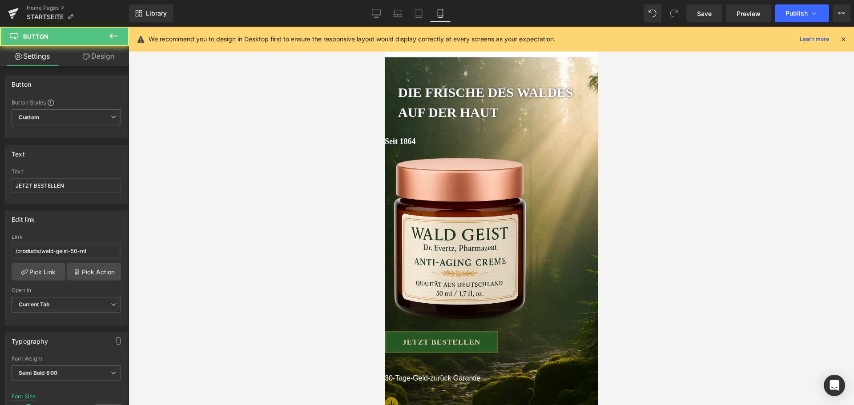
click at [93, 63] on link "Design" at bounding box center [98, 56] width 64 height 20
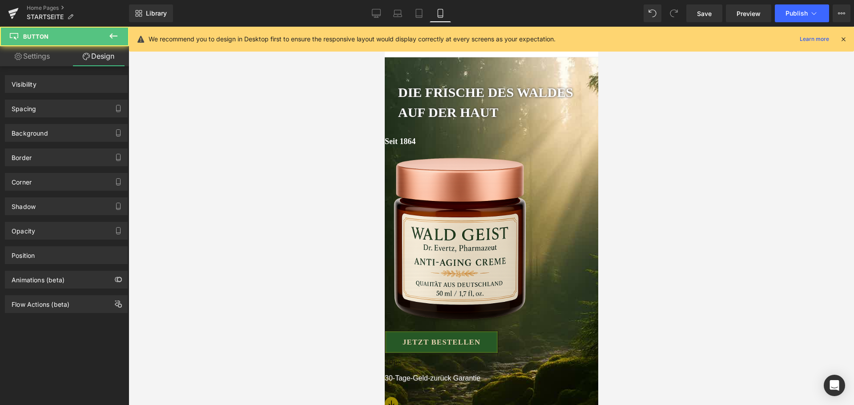
click at [65, 117] on div "Background" at bounding box center [66, 129] width 133 height 24
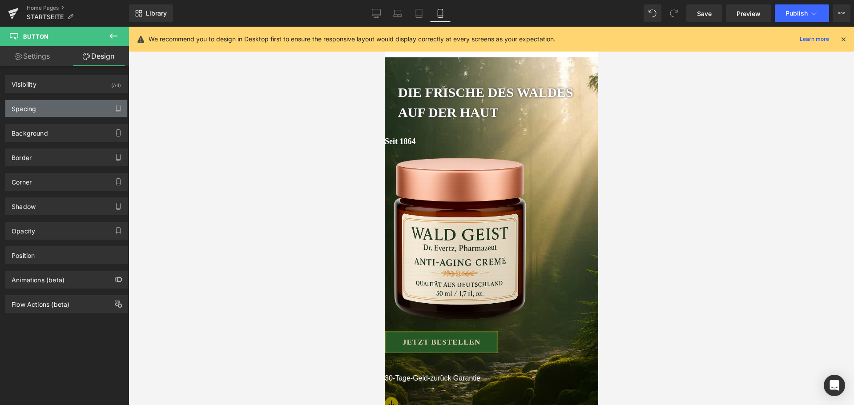
click at [65, 114] on div "Spacing" at bounding box center [66, 108] width 122 height 17
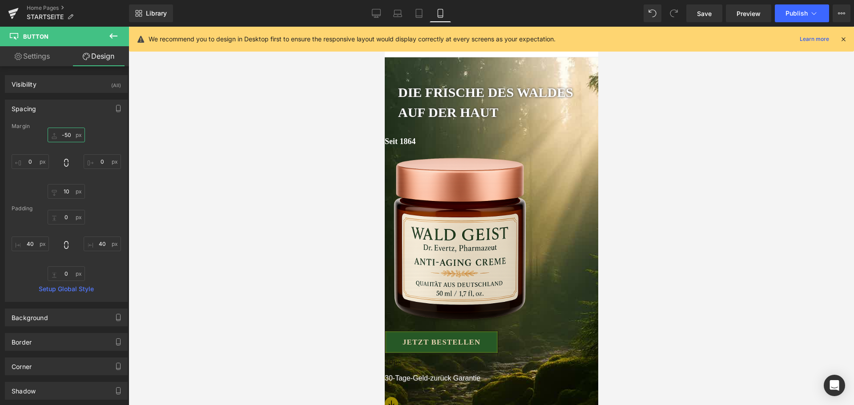
click at [63, 133] on input "-50" at bounding box center [66, 135] width 37 height 15
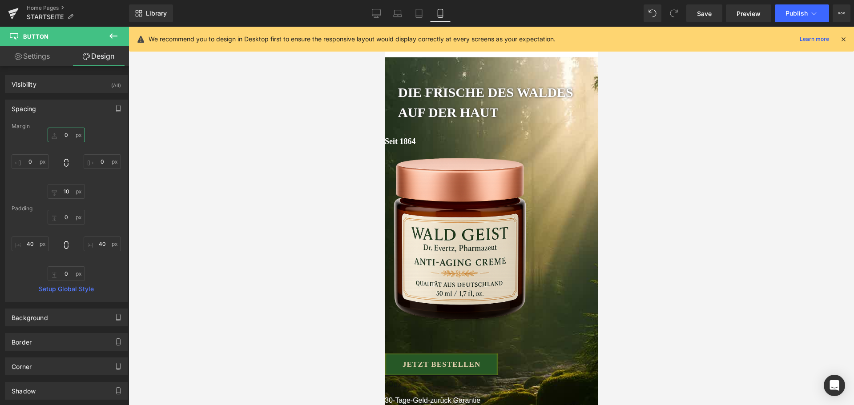
click at [63, 133] on input "text" at bounding box center [66, 135] width 37 height 15
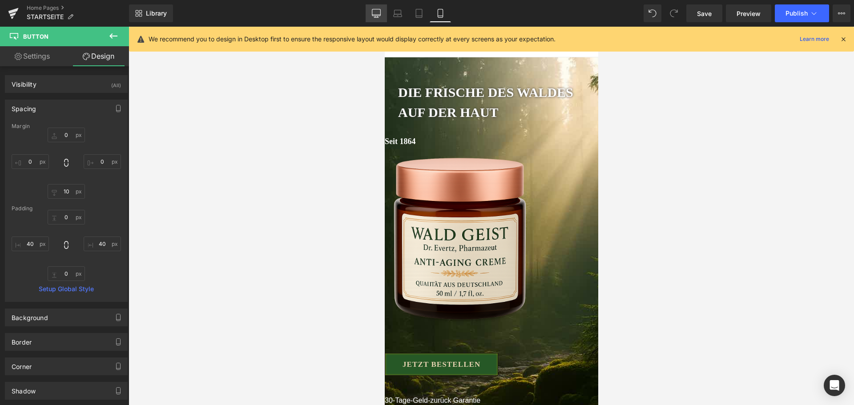
click at [380, 12] on icon at bounding box center [376, 13] width 9 height 9
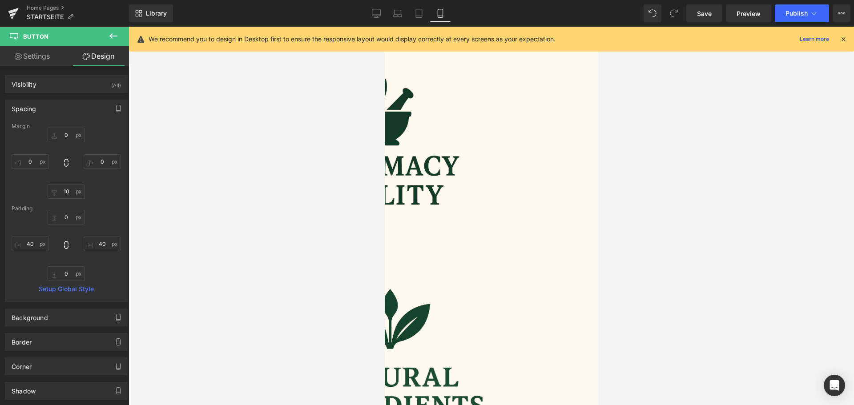
type input "0"
type input "10"
type input "0"
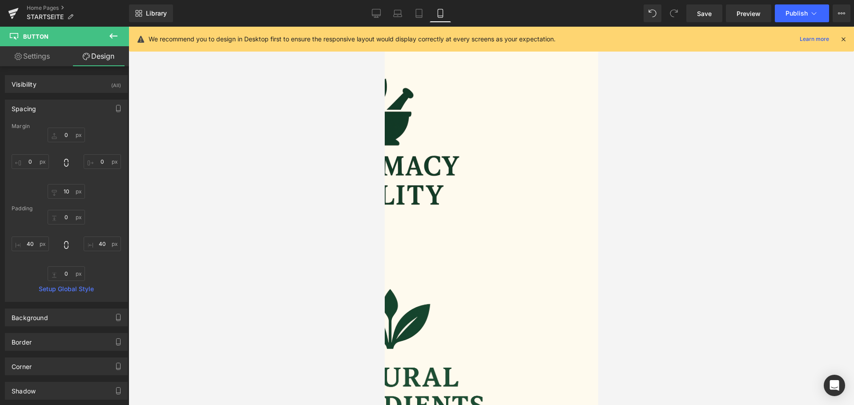
type input "40"
type input "0"
type input "40"
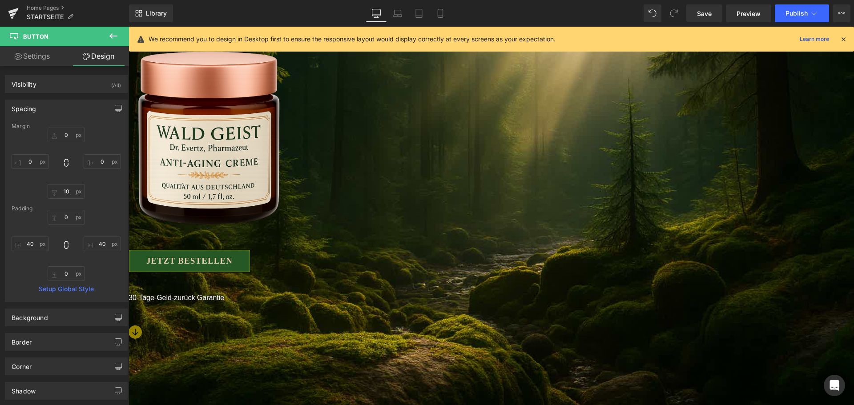
scroll to position [44, 0]
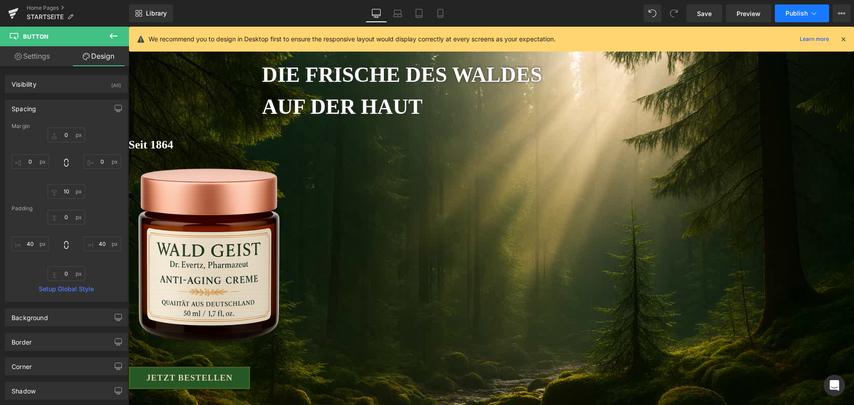
click at [794, 16] on span "Publish" at bounding box center [796, 13] width 22 height 7
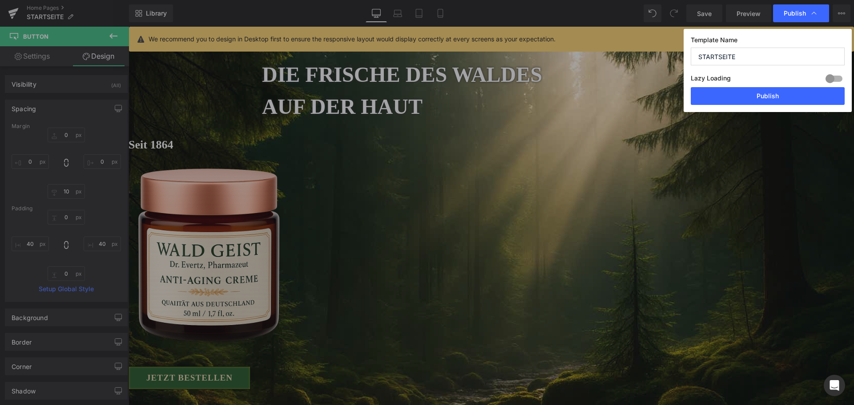
click at [782, 87] on div "Lazy Loading Build Upgrade plan to unlock" at bounding box center [768, 79] width 154 height 15
click at [779, 92] on button "Publish" at bounding box center [768, 96] width 154 height 18
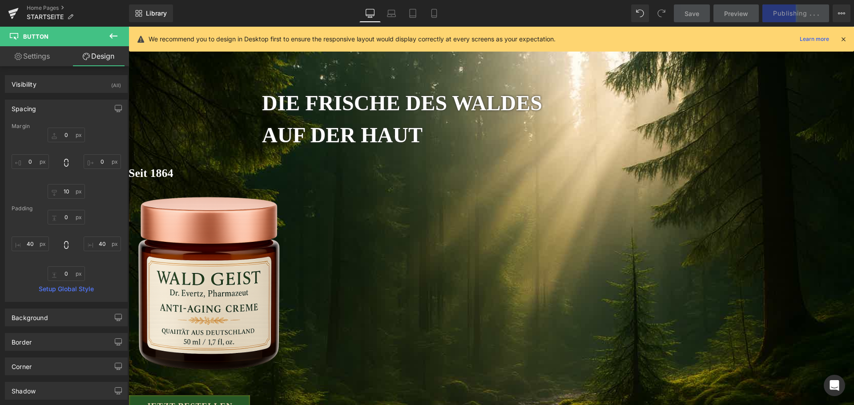
scroll to position [0, 0]
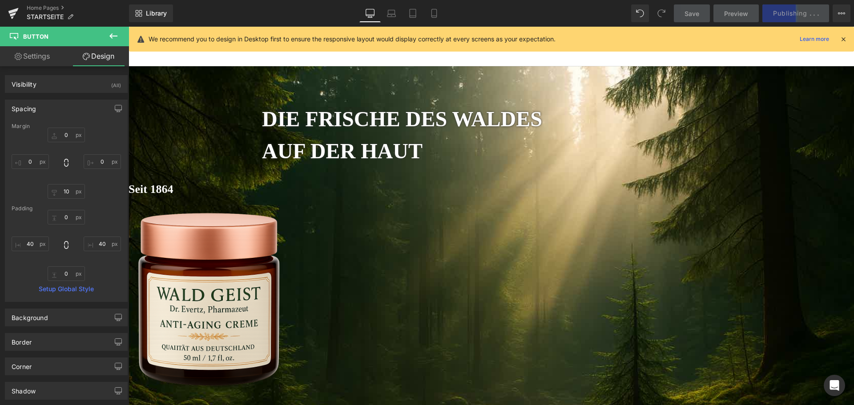
click at [840, 38] on icon at bounding box center [843, 39] width 8 height 8
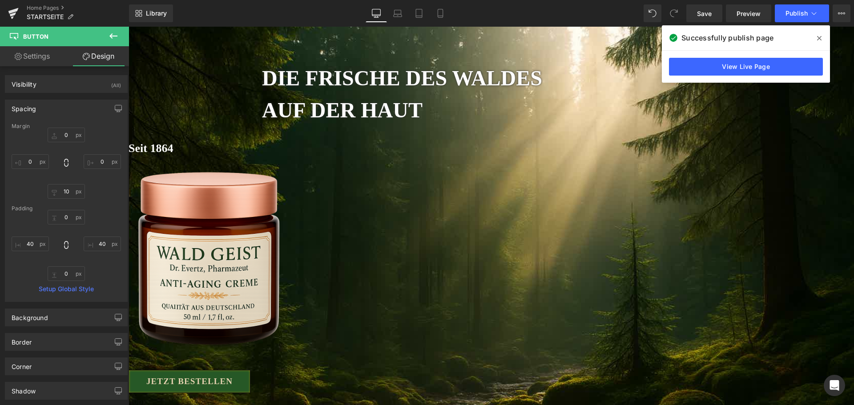
scroll to position [89, 0]
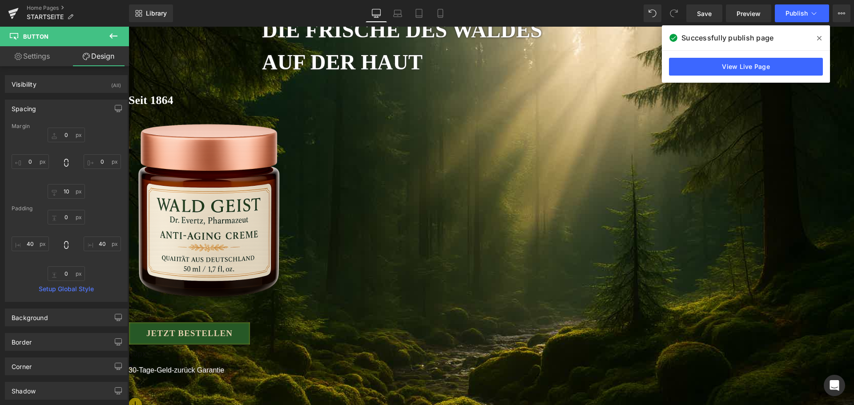
drag, startPoint x: 484, startPoint y: 313, endPoint x: 363, endPoint y: 232, distance: 145.5
click at [129, 27] on span "Button" at bounding box center [129, 27] width 0 height 0
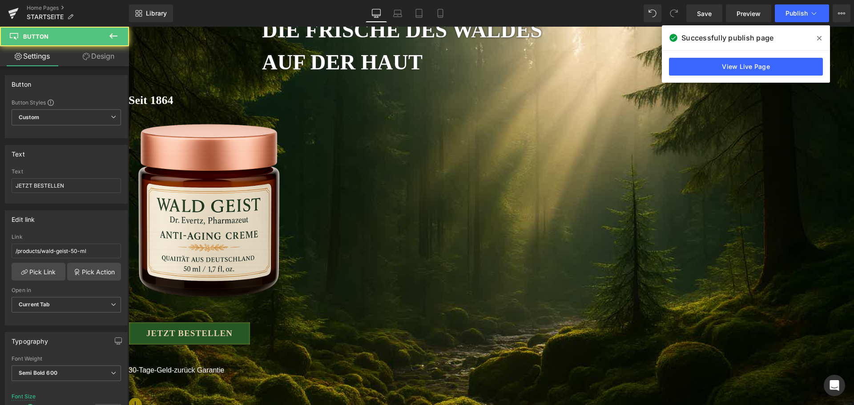
click at [110, 58] on link "Design" at bounding box center [98, 56] width 64 height 20
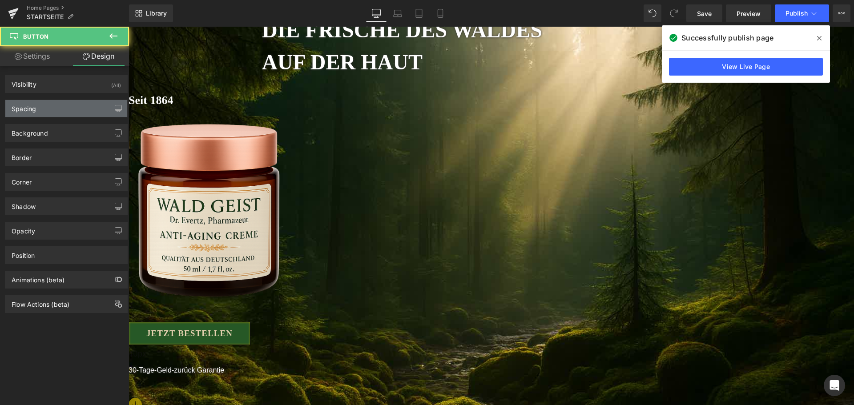
click at [79, 103] on div "Spacing" at bounding box center [66, 108] width 122 height 17
type input "0"
type input "10"
type input "0"
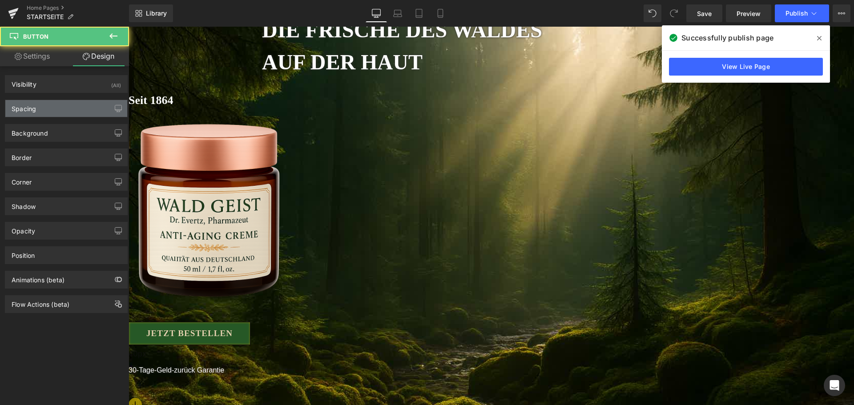
type input "0"
type input "40"
type input "0"
type input "40"
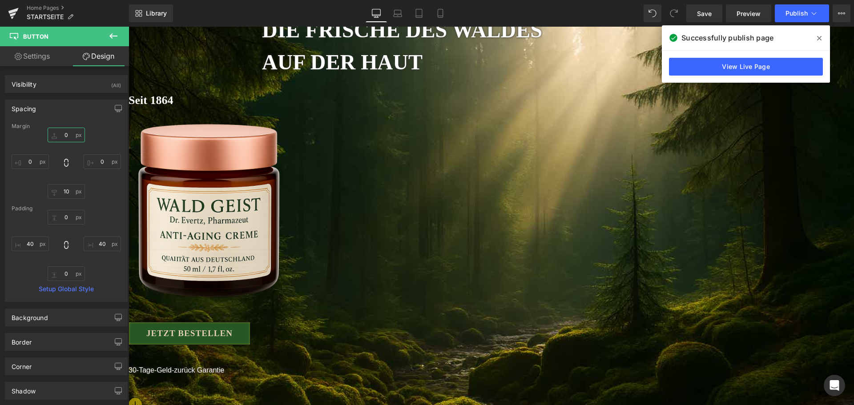
click at [70, 142] on input "0" at bounding box center [66, 135] width 37 height 15
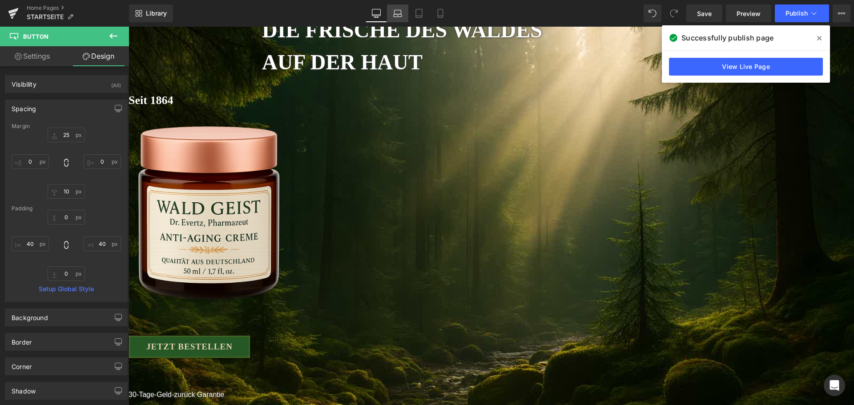
click at [398, 19] on link "Laptop" at bounding box center [397, 13] width 21 height 18
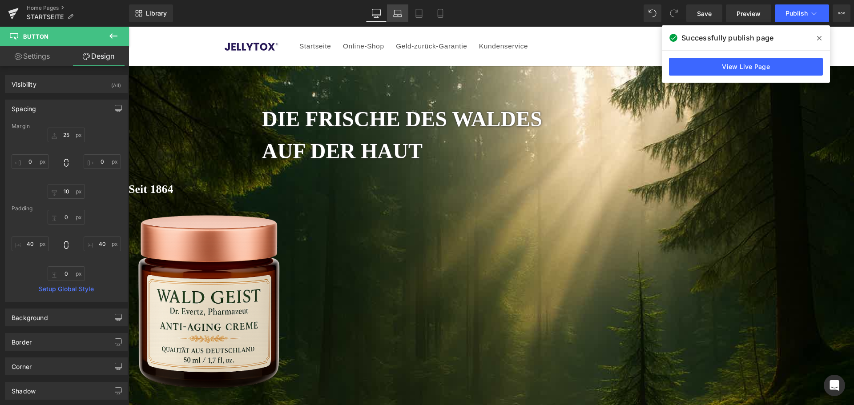
type input "20"
type input "0"
type input "10"
type input "0"
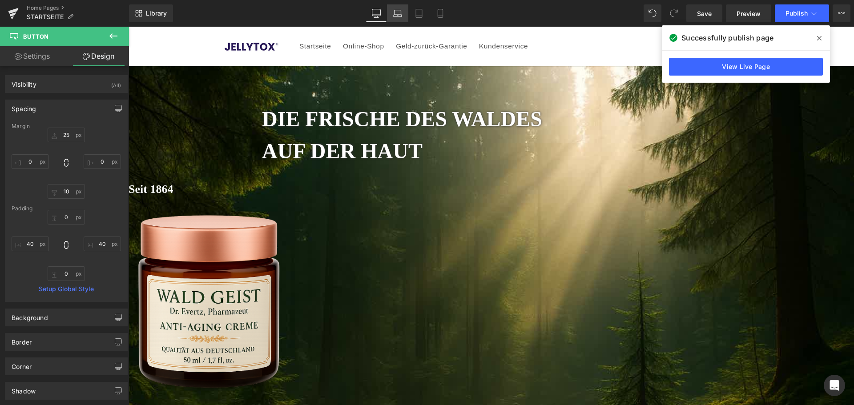
type input "40"
type input "0"
type input "40"
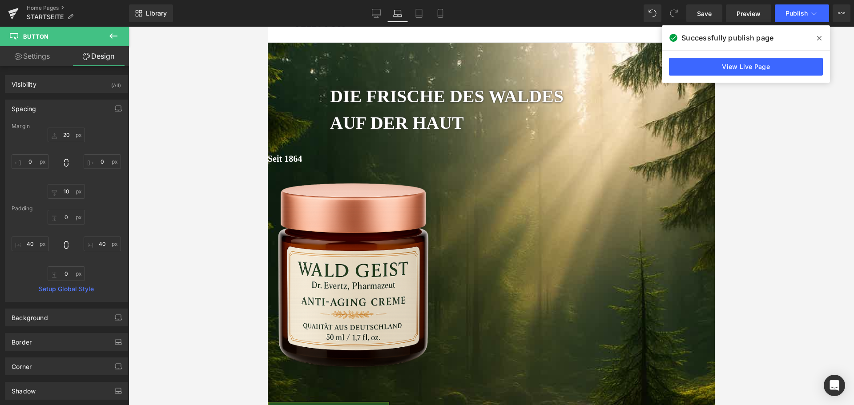
scroll to position [44, 0]
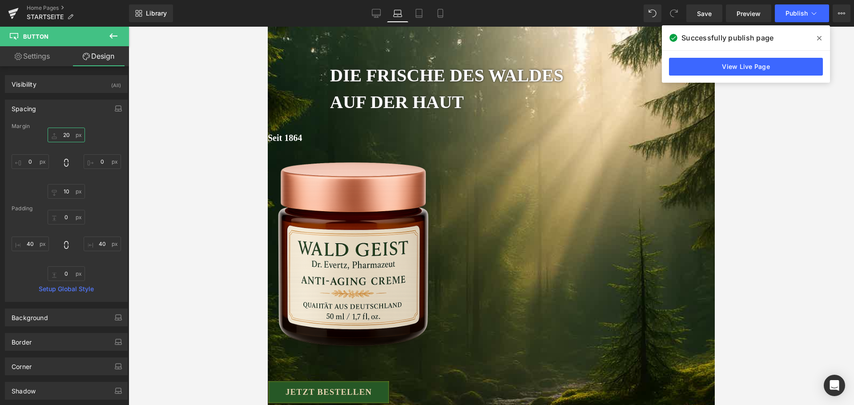
click at [68, 136] on input "20" at bounding box center [66, 135] width 37 height 15
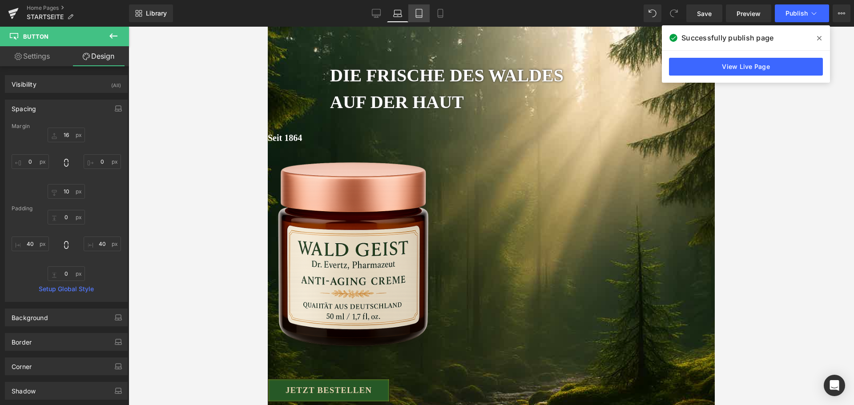
click at [422, 12] on icon at bounding box center [419, 13] width 6 height 8
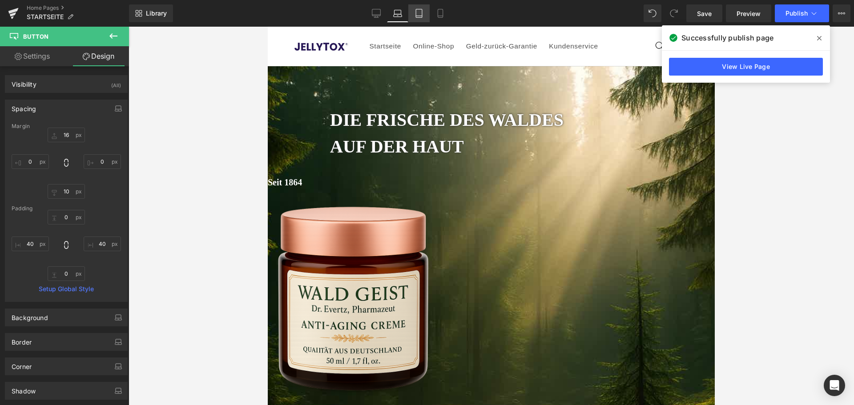
type input "0"
type input "10"
type input "0"
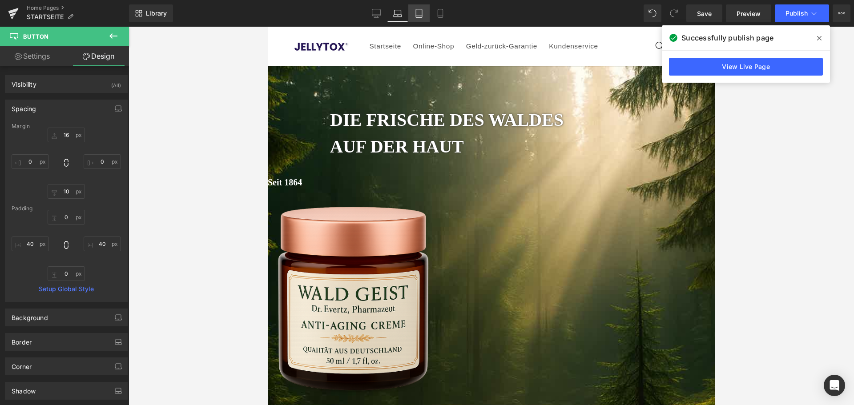
type input "40"
type input "0"
type input "40"
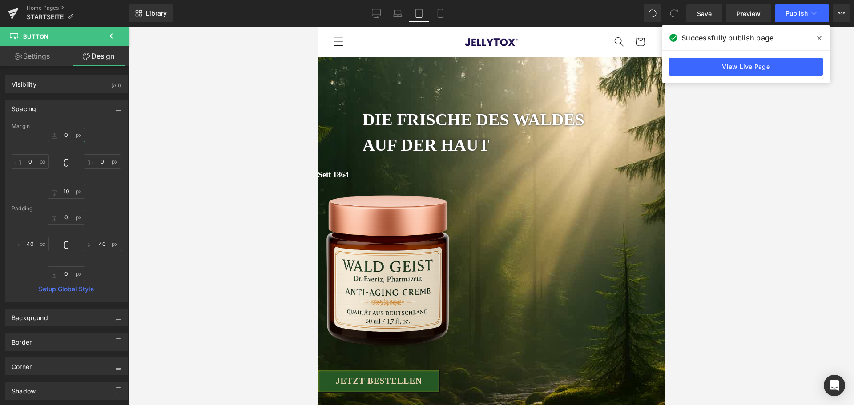
click at [67, 133] on input "0" at bounding box center [66, 135] width 37 height 15
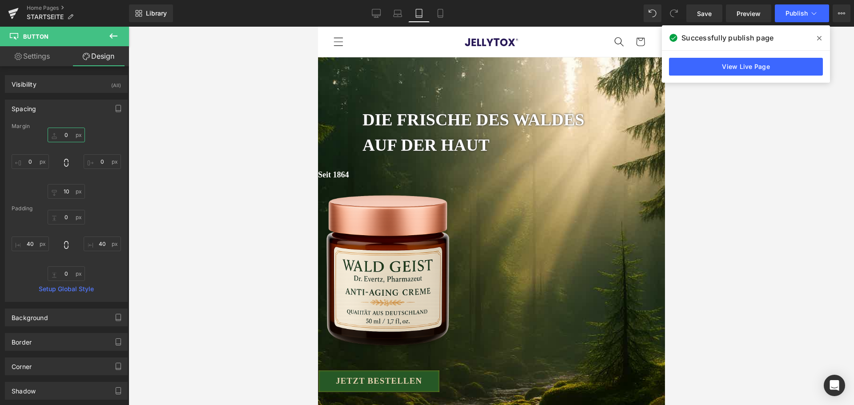
click at [67, 133] on input "0" at bounding box center [66, 135] width 37 height 15
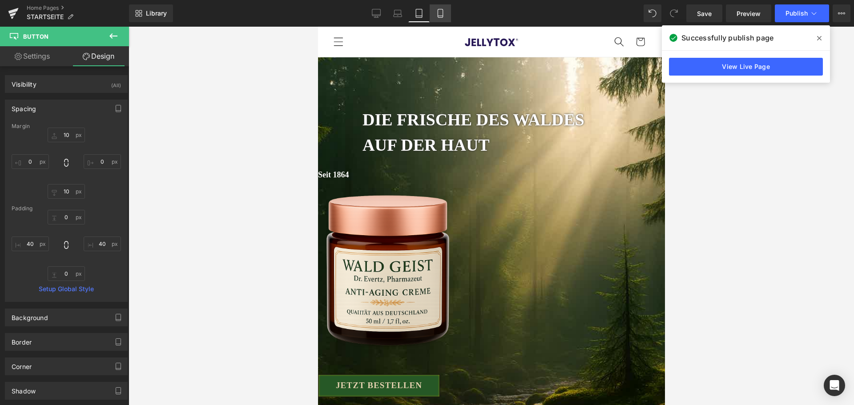
click at [438, 19] on link "Mobile" at bounding box center [440, 13] width 21 height 18
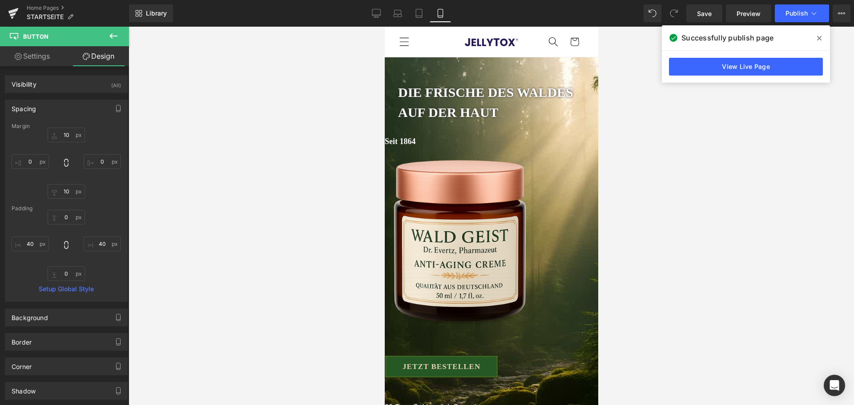
type input "0"
type input "10"
type input "0"
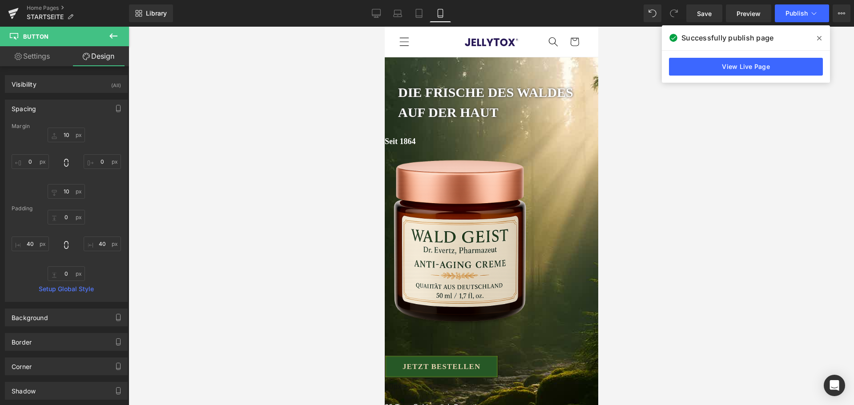
type input "40"
type input "0"
type input "40"
click at [373, 9] on icon at bounding box center [376, 13] width 9 height 9
type input "25"
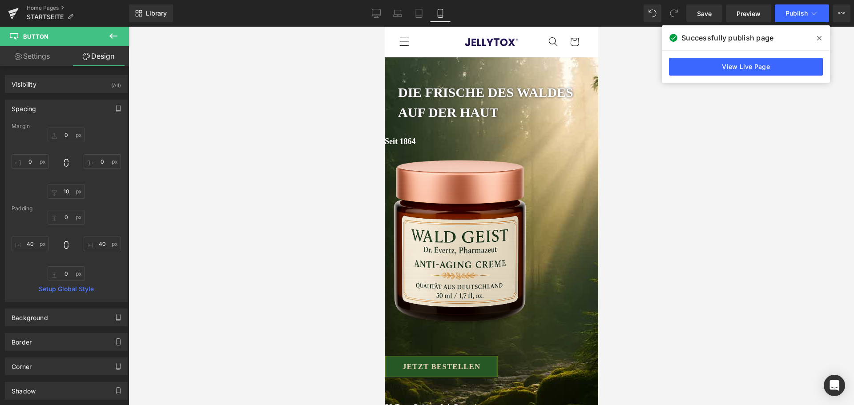
type input "0"
type input "10"
type input "0"
type input "40"
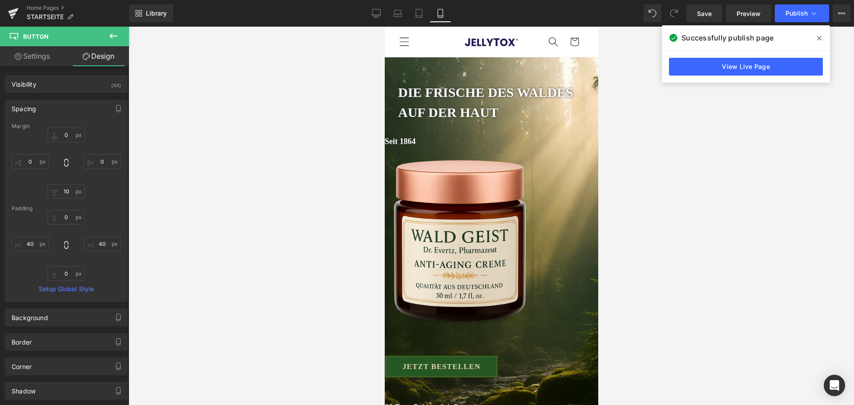
type input "0"
type input "40"
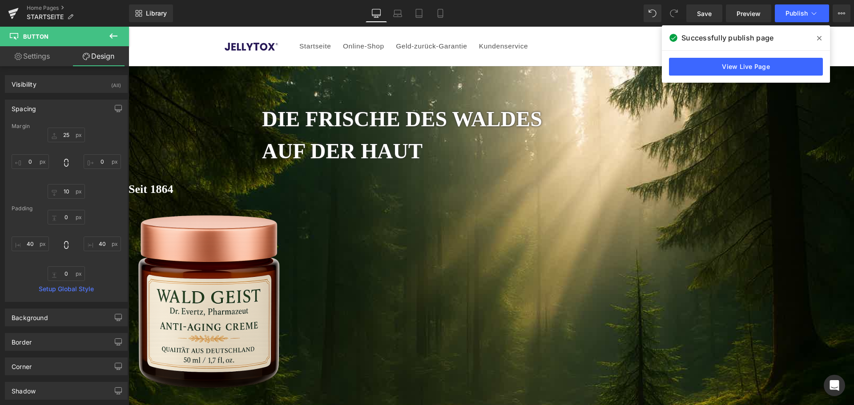
click at [816, 38] on span at bounding box center [819, 38] width 14 height 14
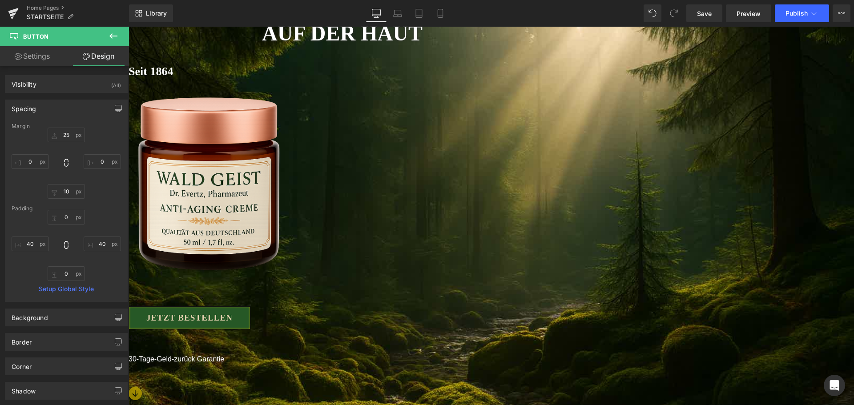
scroll to position [133, 0]
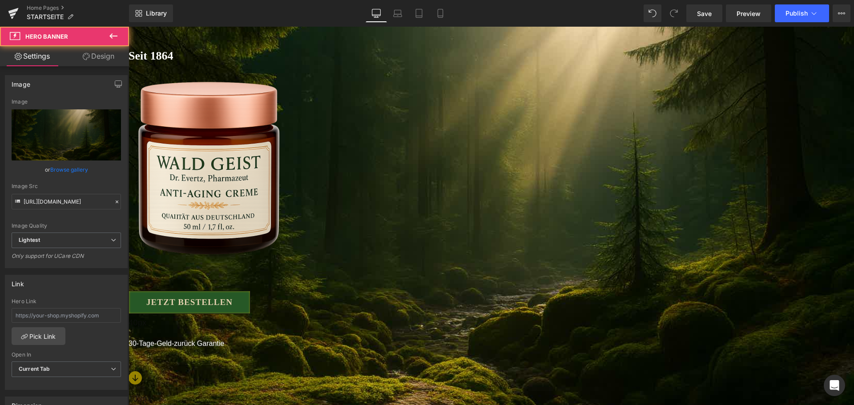
click at [458, 349] on div "DIE FRISCHE DES WALDES AUF DER HAUT Heading Seit 1864 Heading Image JETZT BESTE…" at bounding box center [491, 197] width 725 height 528
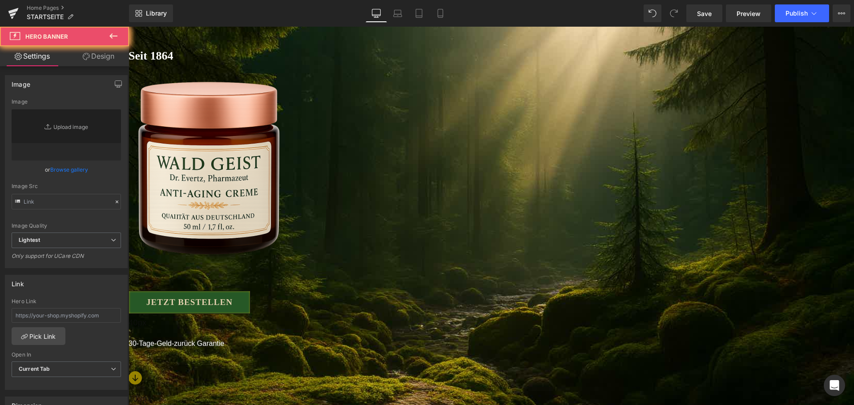
click at [458, 325] on span "DIE FRISCHE DES WALDES AUF DER HAUT Heading Seit 1864 Heading Image JETZT BESTE…" at bounding box center [491, 181] width 725 height 422
type input "[URL][DOMAIN_NAME]"
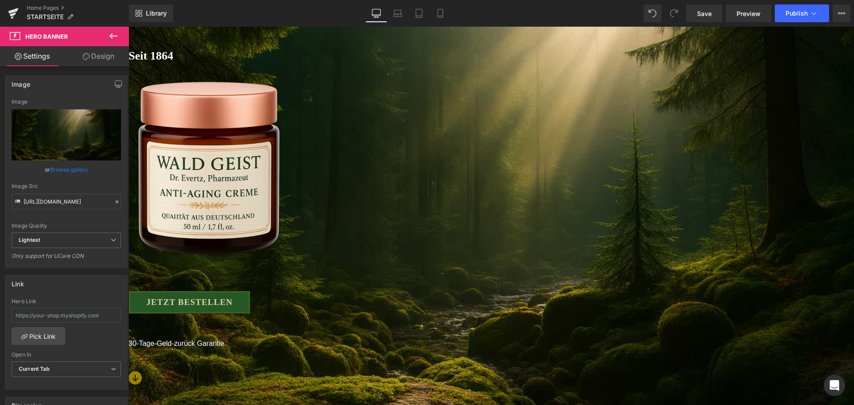
click at [458, 318] on span "DIE FRISCHE DES WALDES AUF DER HAUT Heading Seit 1864 Heading Image JETZT BESTE…" at bounding box center [491, 181] width 725 height 422
click at [486, 324] on span "DIE FRISCHE DES WALDES AUF DER HAUT Heading Seit 1864 Heading Image JETZT BESTE…" at bounding box center [491, 181] width 725 height 422
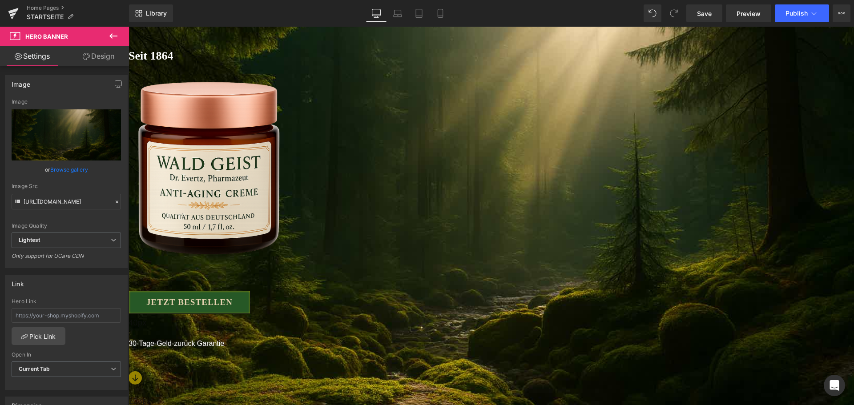
click at [446, 390] on div at bounding box center [491, 391] width 725 height 2
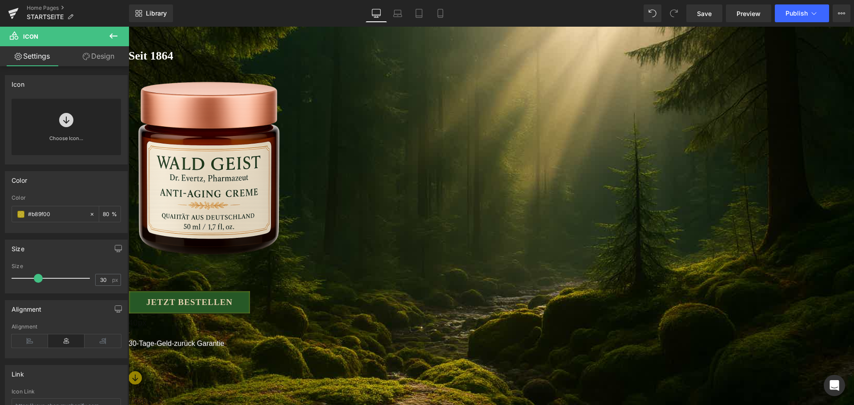
click at [106, 55] on link "Design" at bounding box center [98, 56] width 64 height 20
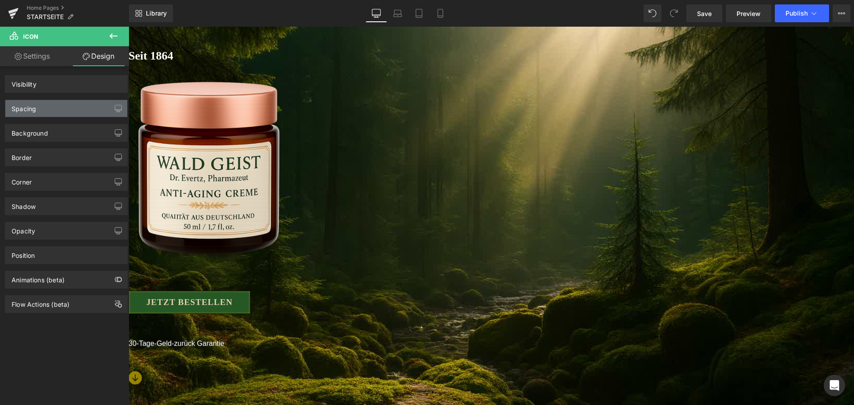
click at [58, 110] on div "Spacing" at bounding box center [66, 108] width 122 height 17
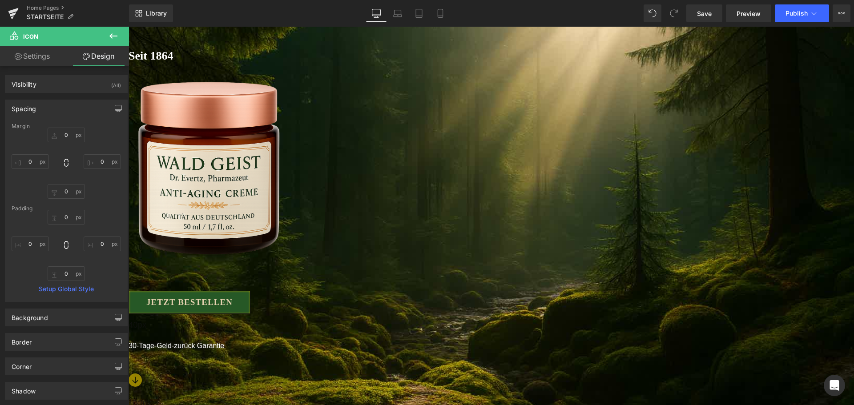
click at [129, 27] on span at bounding box center [129, 27] width 0 height 0
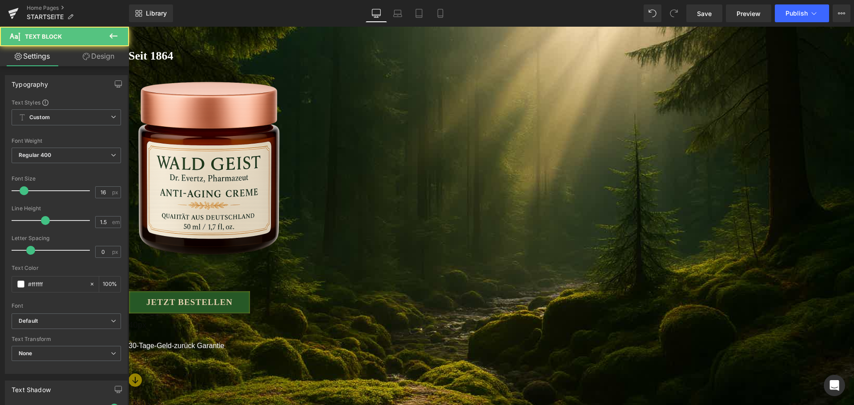
click at [100, 54] on link "Design" at bounding box center [98, 56] width 64 height 20
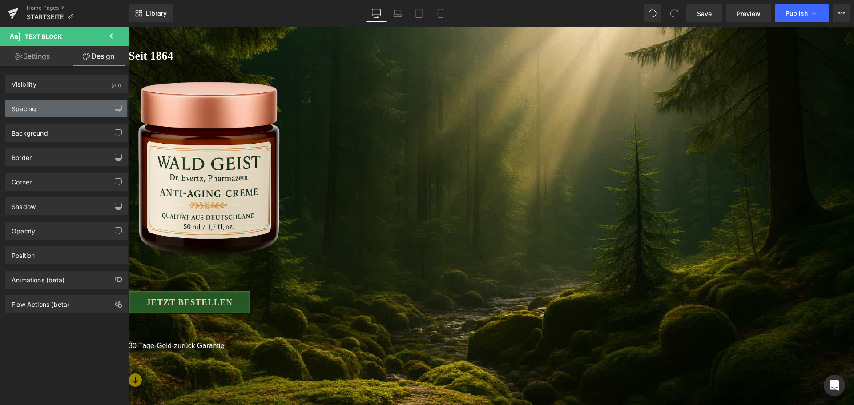
click at [65, 104] on div "Spacing" at bounding box center [66, 108] width 122 height 17
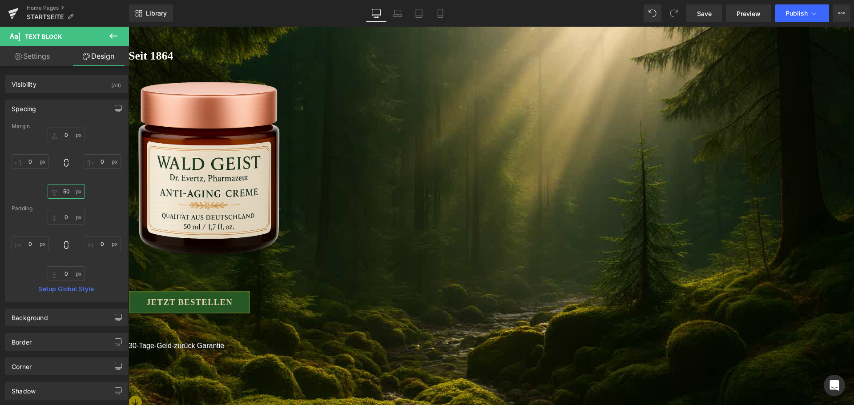
click at [67, 193] on input "50" at bounding box center [66, 191] width 37 height 15
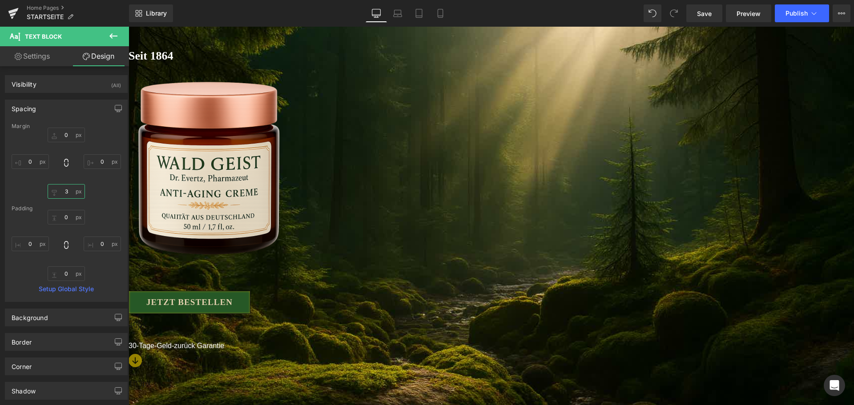
type input "30"
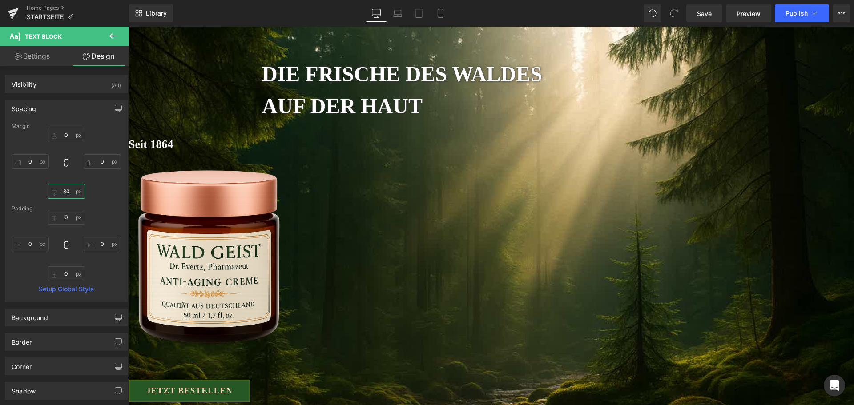
scroll to position [44, 0]
click at [129, 27] on span "Heading" at bounding box center [129, 27] width 0 height 0
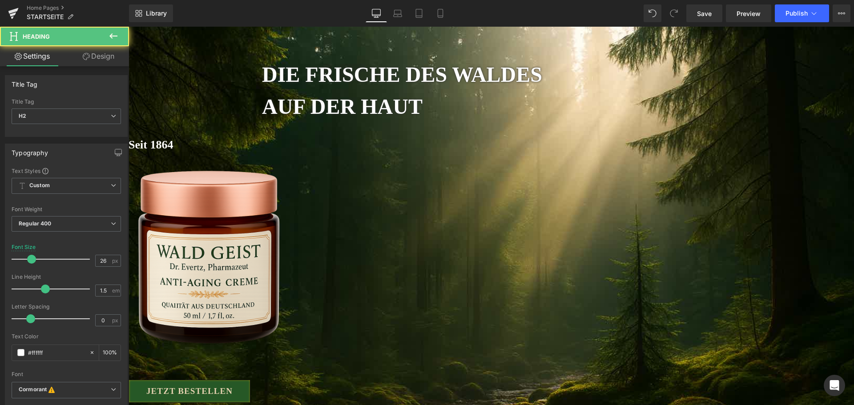
click at [88, 54] on icon at bounding box center [86, 56] width 7 height 7
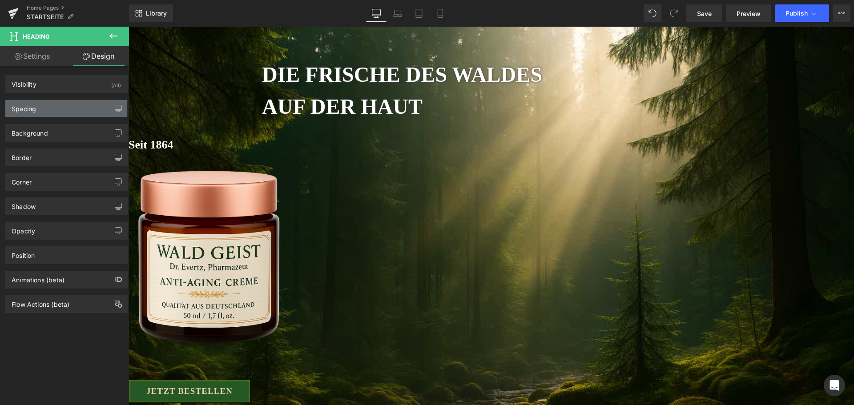
click at [62, 109] on div "Spacing" at bounding box center [66, 108] width 122 height 17
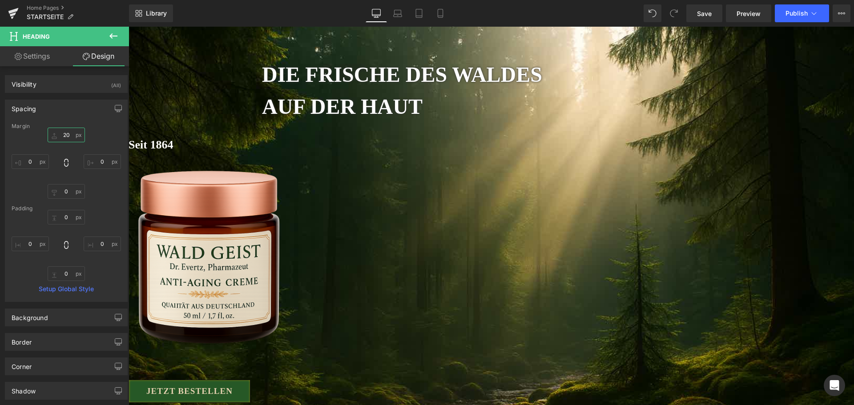
click at [62, 132] on input "20" at bounding box center [66, 135] width 37 height 15
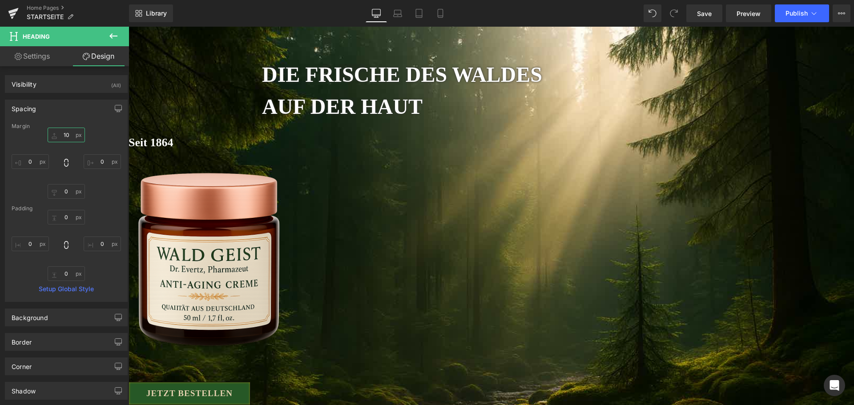
type input "1"
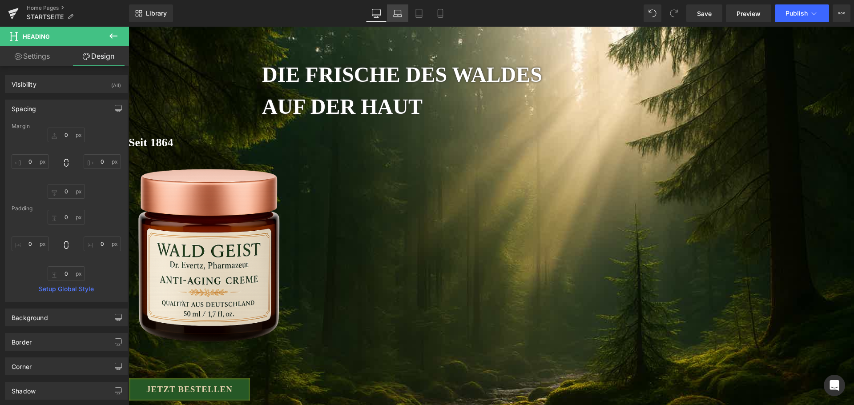
click at [401, 15] on icon at bounding box center [397, 13] width 9 height 9
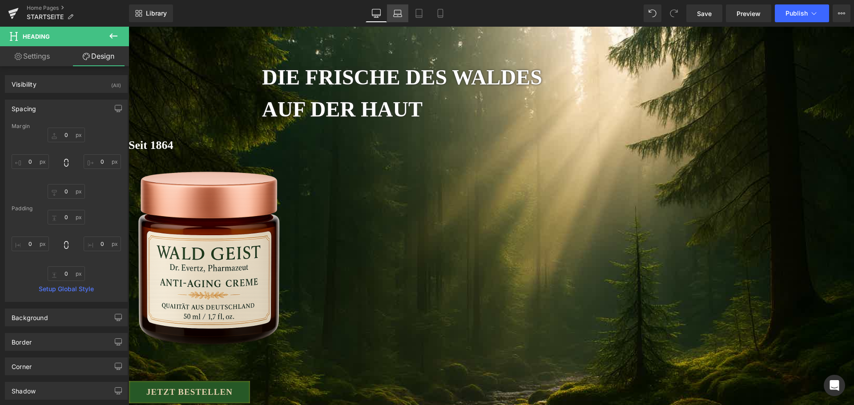
type input "0"
type input "15"
type input "0"
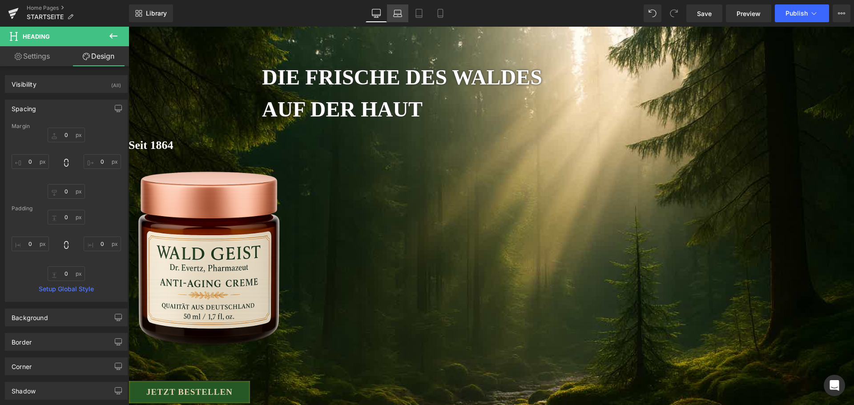
type input "0"
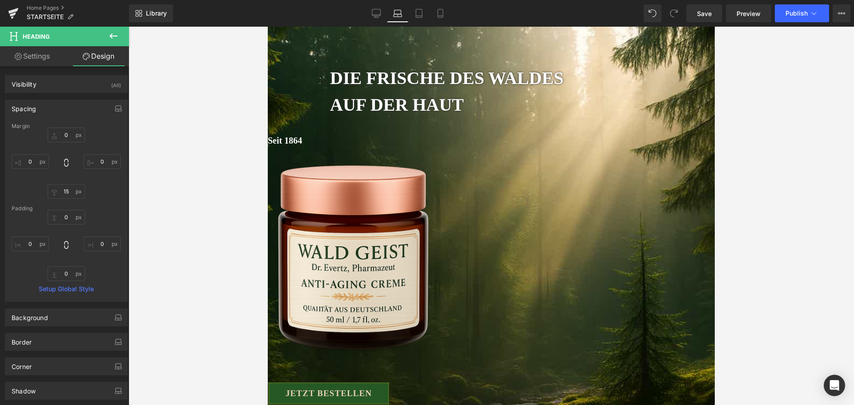
click at [464, 109] on b "AUF DER HAUT" at bounding box center [397, 105] width 134 height 20
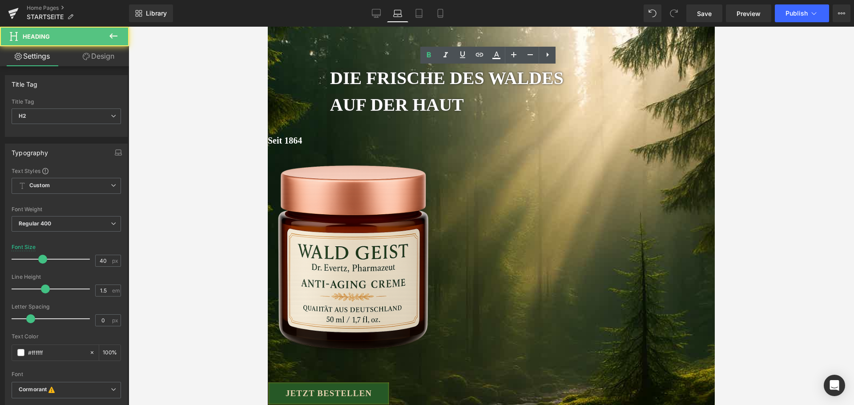
click at [95, 57] on link "Design" at bounding box center [98, 56] width 64 height 20
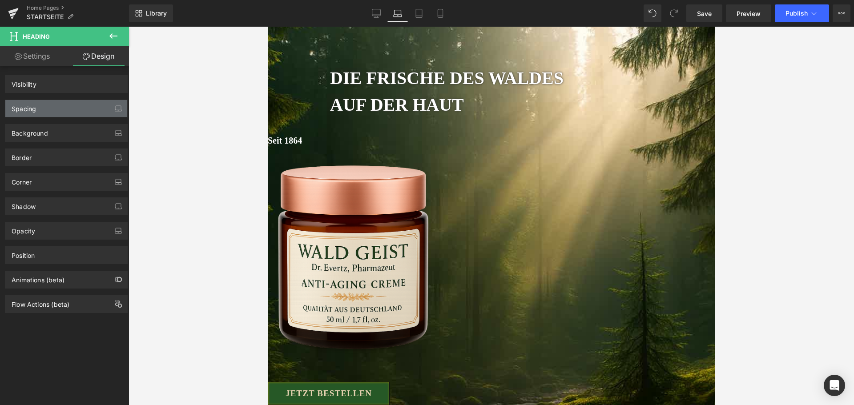
click at [52, 110] on div "Spacing" at bounding box center [66, 108] width 122 height 17
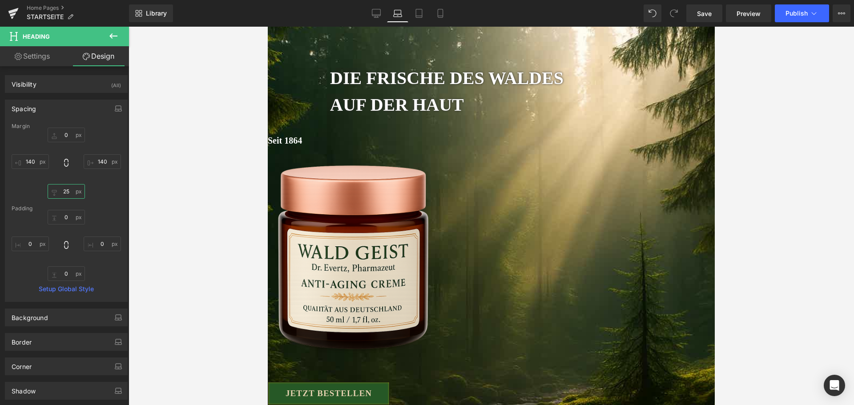
click at [66, 193] on input "25" at bounding box center [66, 191] width 37 height 15
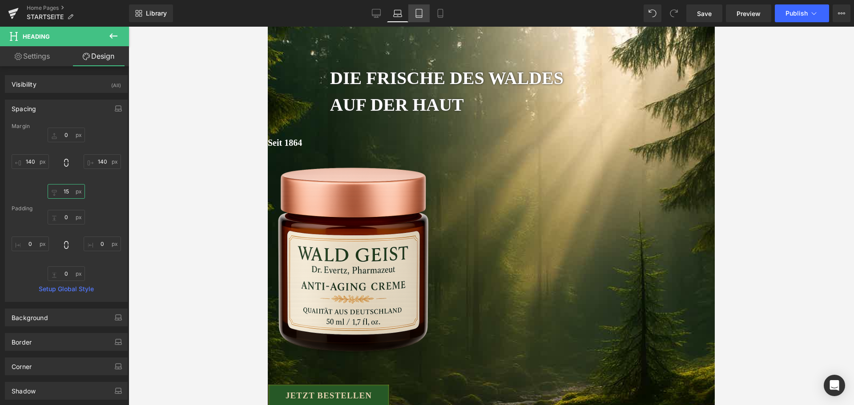
type input "15"
click at [415, 15] on icon at bounding box center [418, 13] width 9 height 9
type input "0"
type input "100"
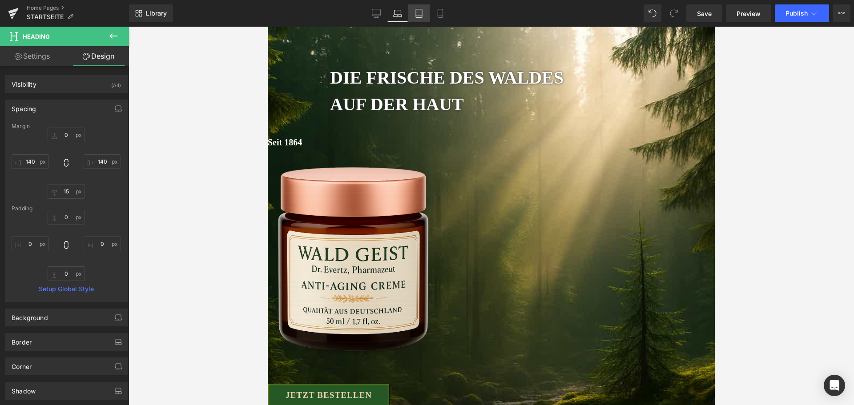
type input "15"
type input "100"
type input "0"
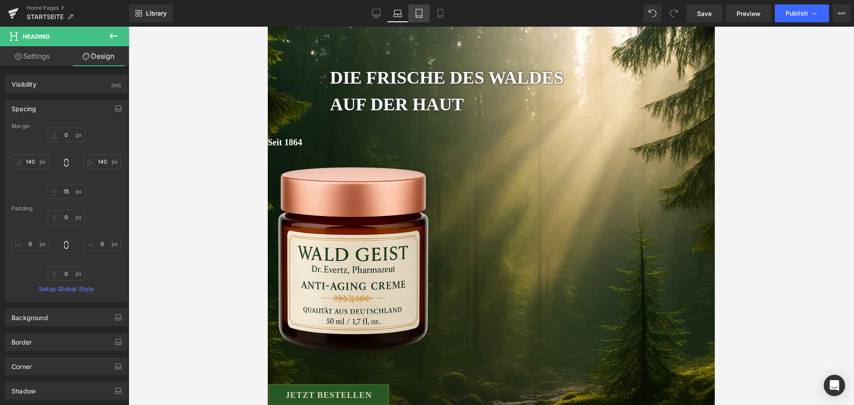
type input "0"
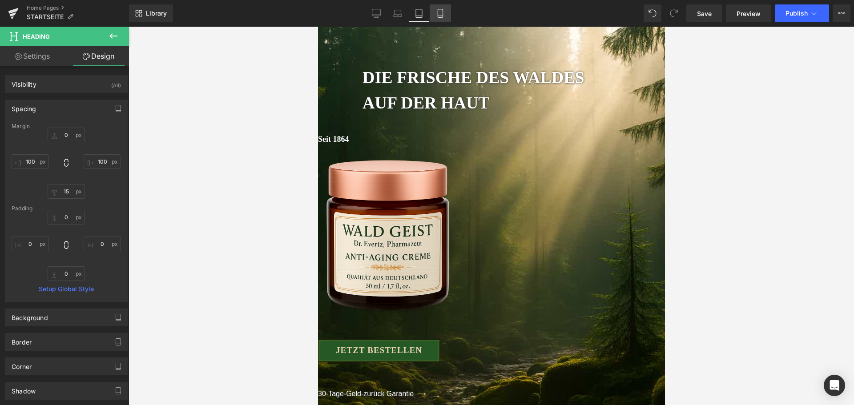
click at [447, 15] on link "Mobile" at bounding box center [440, 13] width 21 height 18
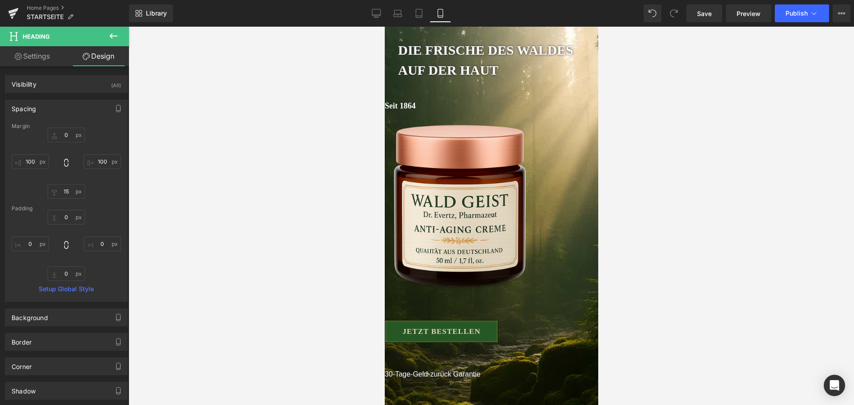
type input "-20"
type input "30"
type input "20"
type input "30"
type input "0"
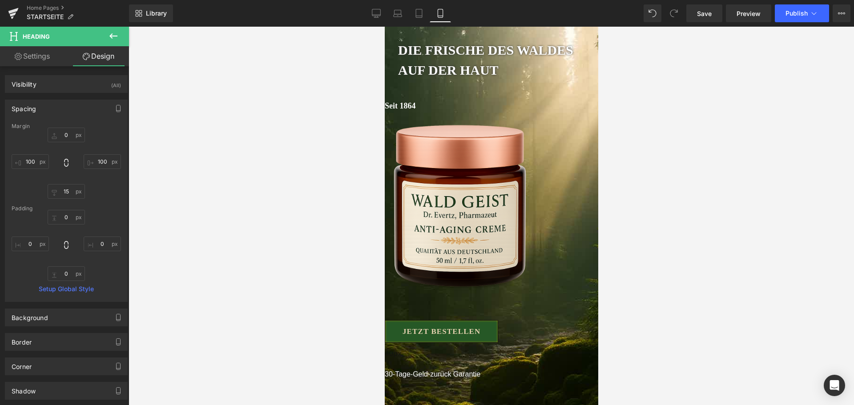
type input "0"
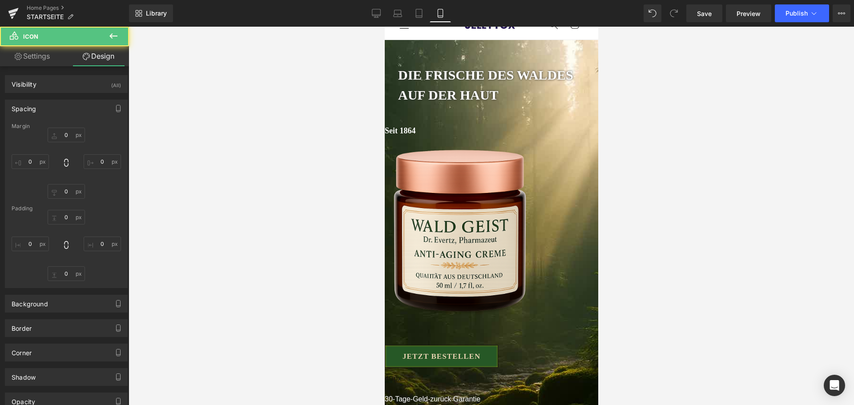
click at [735, 370] on div at bounding box center [491, 216] width 725 height 378
type input "0"
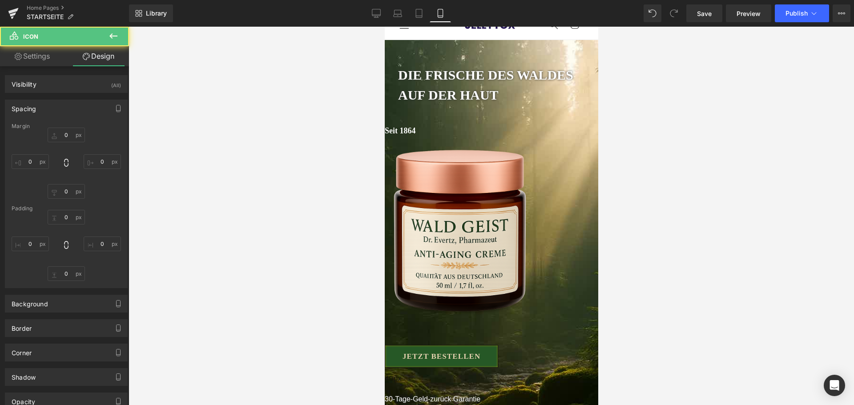
type input "0"
type input "32"
type input "0"
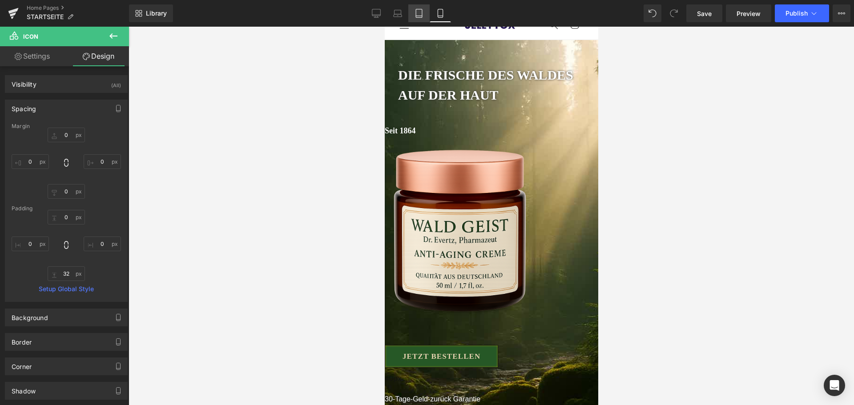
click at [424, 19] on link "Tablet" at bounding box center [418, 13] width 21 height 18
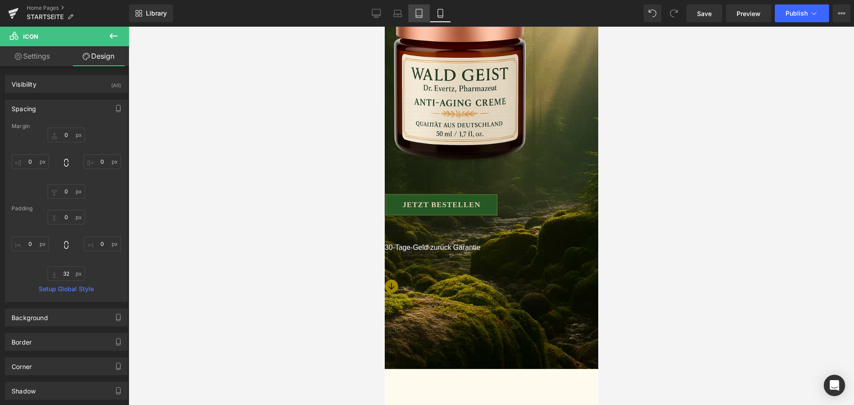
type input "0"
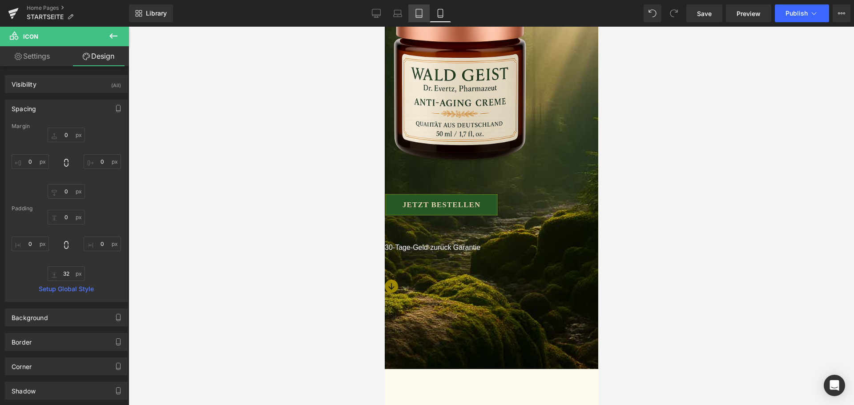
type input "0"
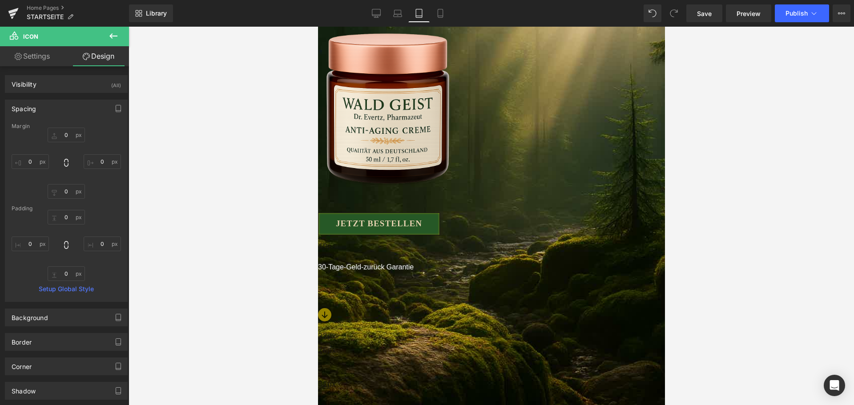
click at [486, 327] on div at bounding box center [491, 328] width 347 height 2
click at [439, 262] on p "30-Tage-Geld-zurück Garantie" at bounding box center [491, 267] width 347 height 11
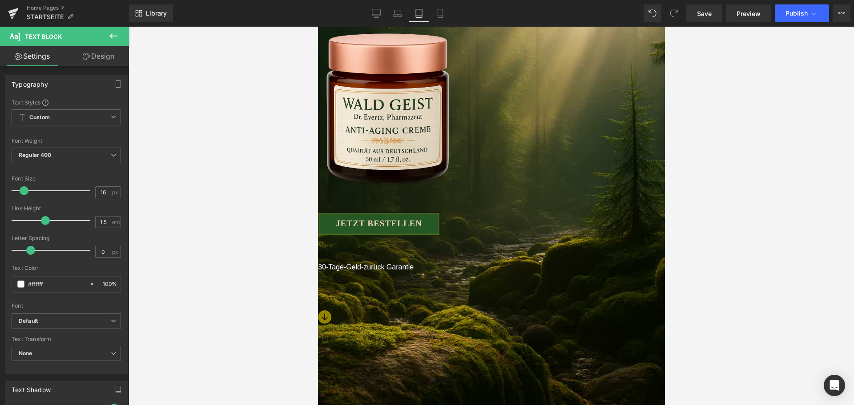
click at [110, 65] on link "Design" at bounding box center [98, 56] width 64 height 20
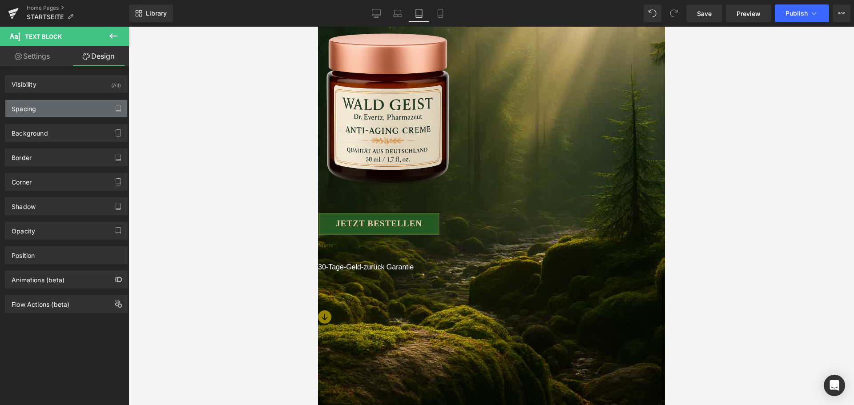
click at [80, 109] on div "Spacing" at bounding box center [66, 108] width 122 height 17
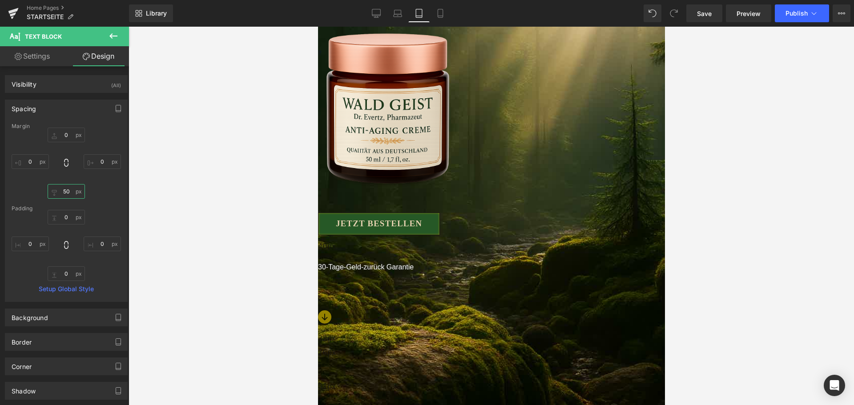
click at [67, 195] on input "50" at bounding box center [66, 191] width 37 height 15
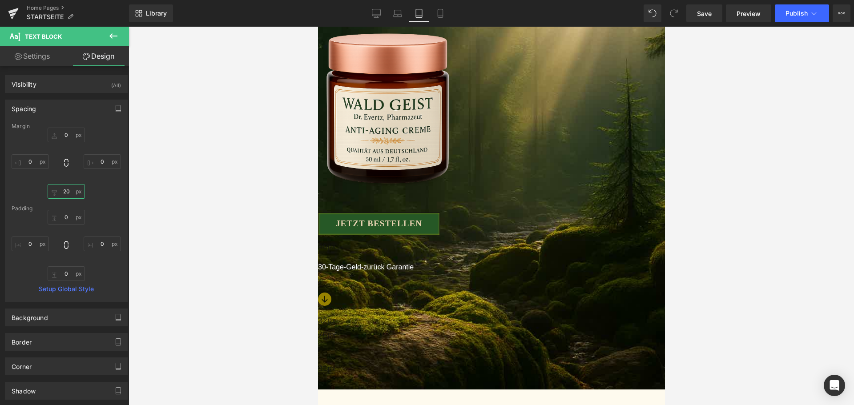
click at [67, 195] on input "20" at bounding box center [66, 191] width 37 height 15
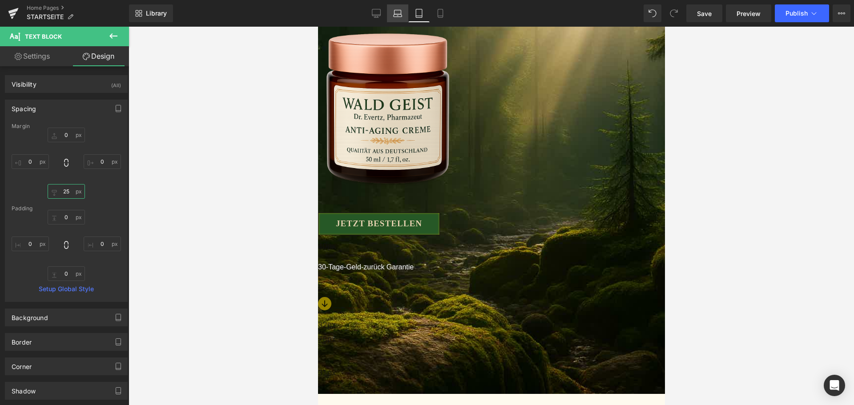
type input "25"
click at [397, 10] on icon at bounding box center [397, 12] width 7 height 4
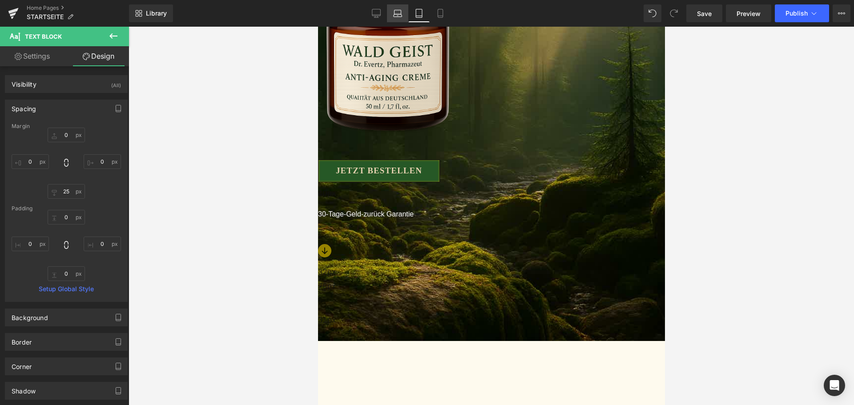
type input "0"
type input "50"
type input "0"
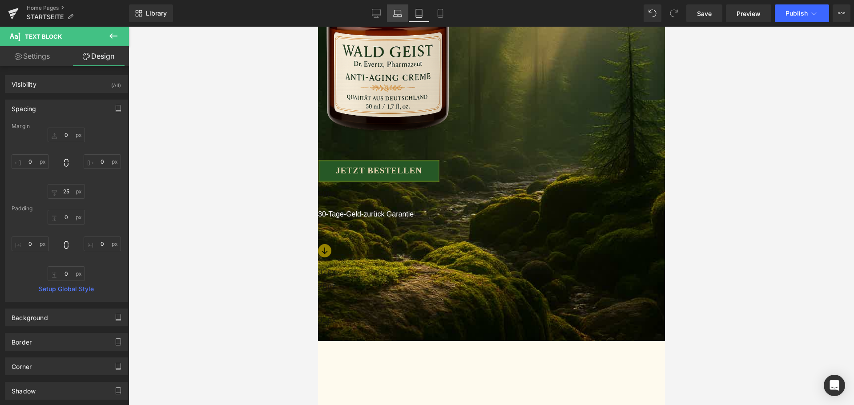
type input "0"
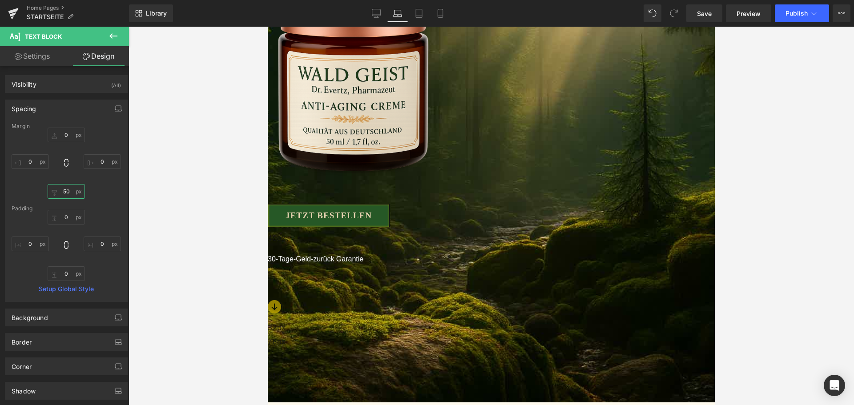
click at [64, 193] on input "50" at bounding box center [66, 191] width 37 height 15
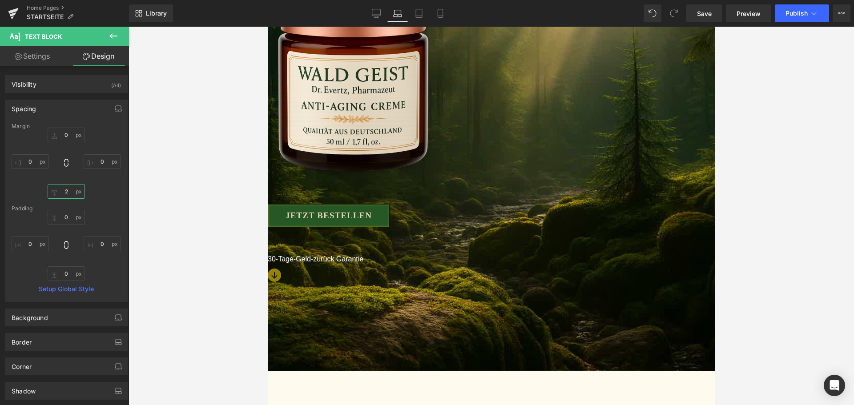
type input "25"
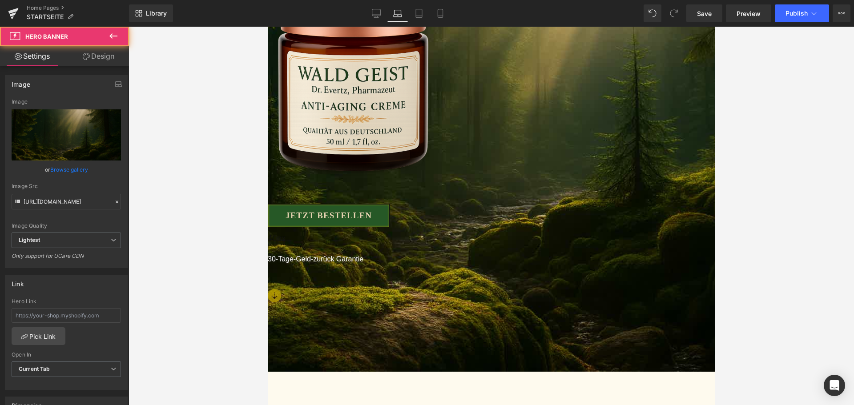
drag, startPoint x: 498, startPoint y: 249, endPoint x: 645, endPoint y: 36, distance: 259.0
click at [499, 346] on div at bounding box center [491, 352] width 447 height 13
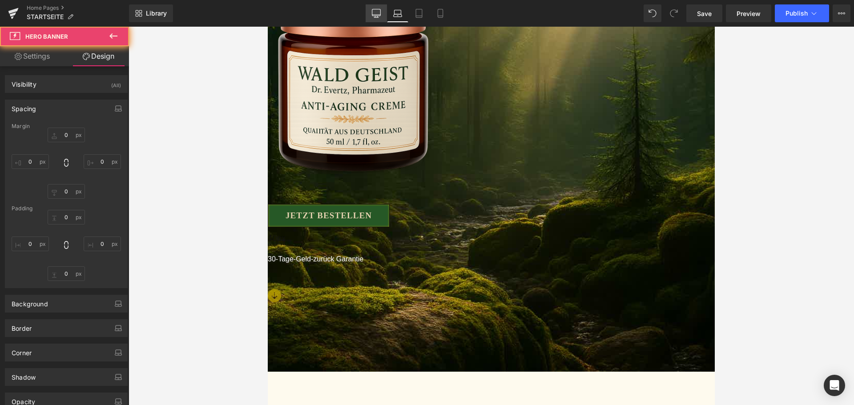
type input "0"
type input "91"
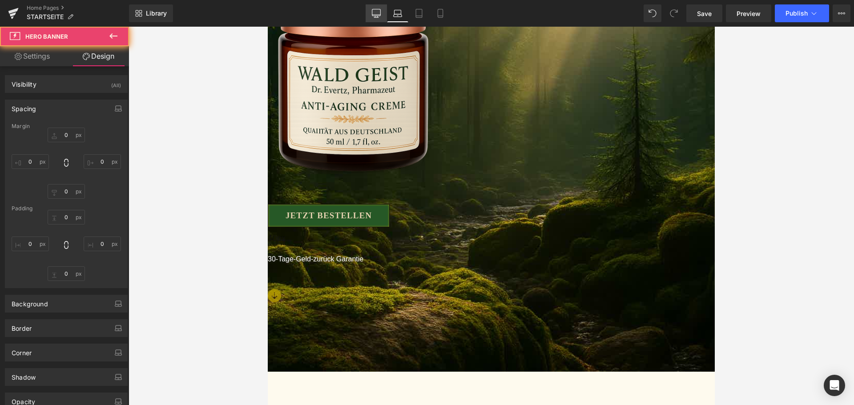
type input "0"
type input "29"
type input "0"
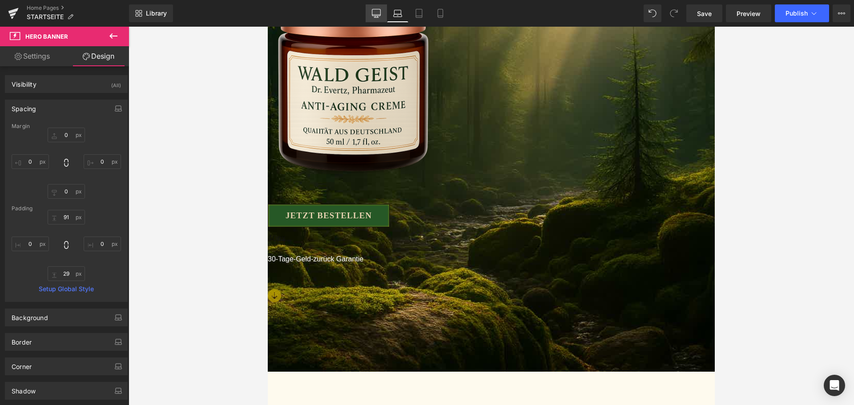
click at [377, 10] on icon at bounding box center [376, 13] width 9 height 9
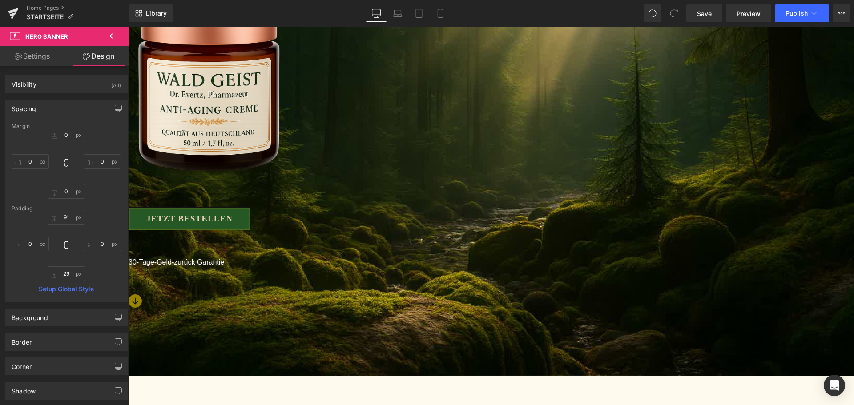
type input "0"
type input "103"
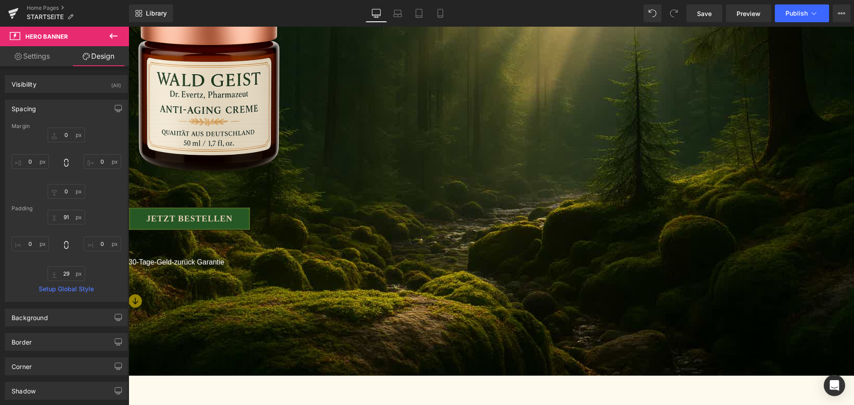
type input "0"
type input "26"
type input "0"
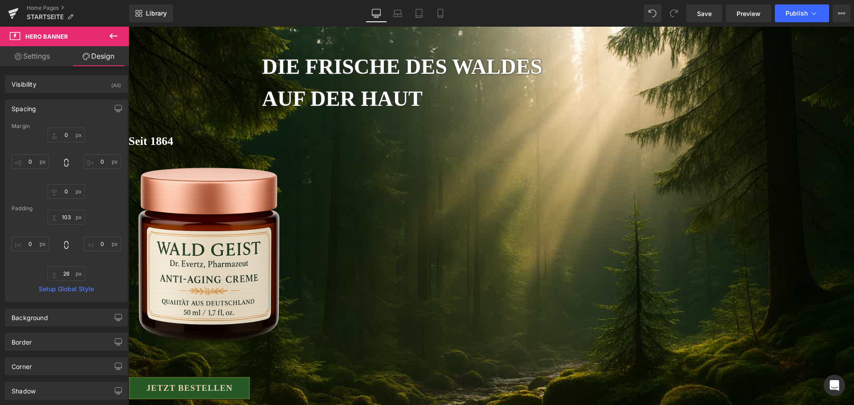
scroll to position [178, 0]
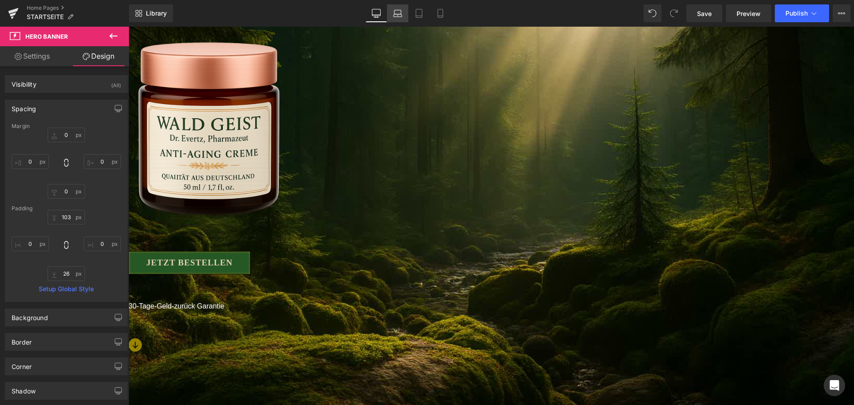
click at [397, 13] on icon at bounding box center [397, 13] width 9 height 9
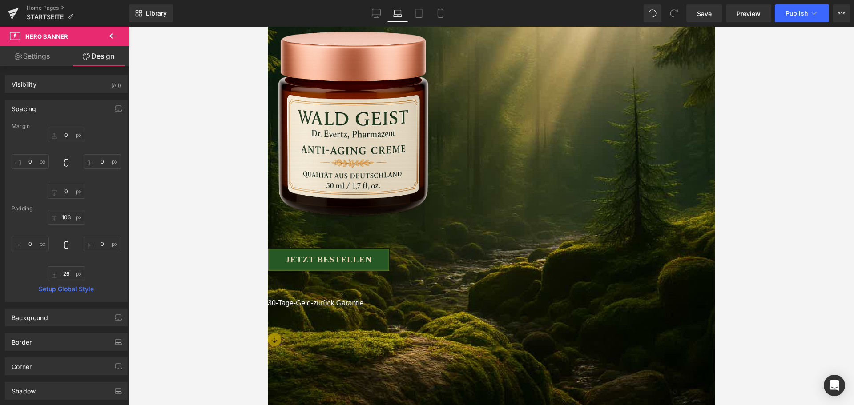
type input "0"
type input "91"
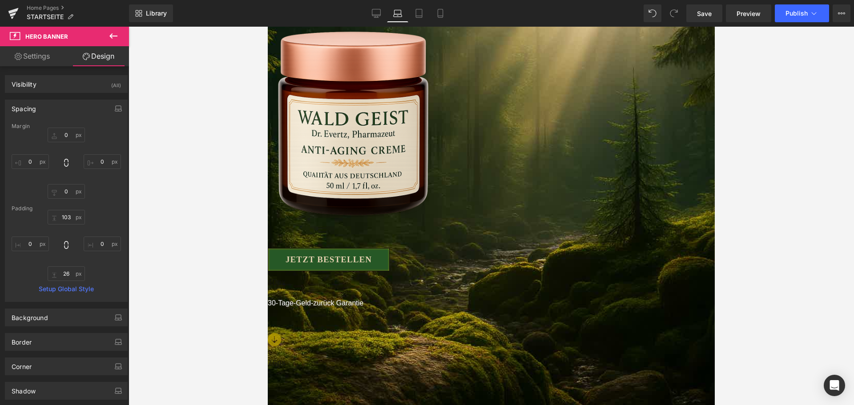
type input "0"
type input "29"
type input "0"
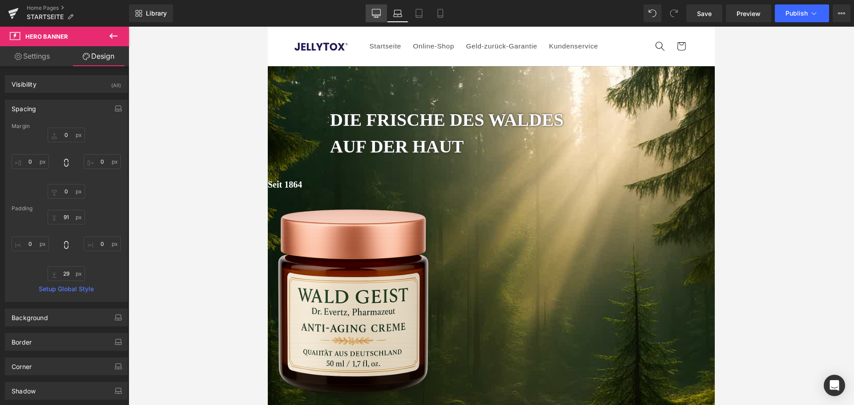
click at [371, 13] on link "Desktop" at bounding box center [376, 13] width 21 height 18
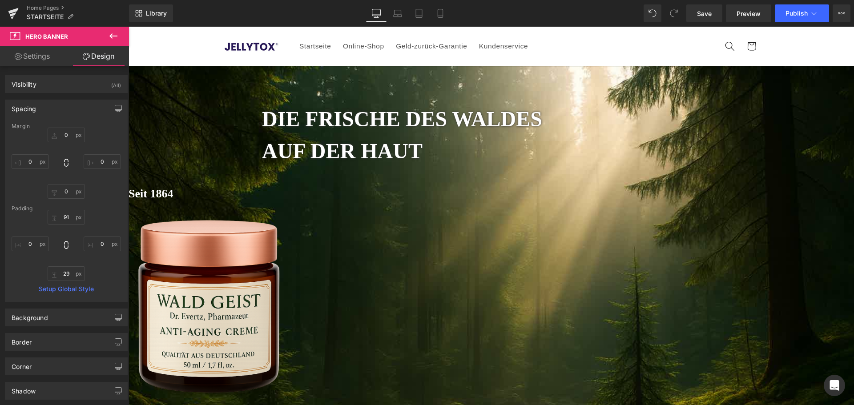
type input "0"
type input "103"
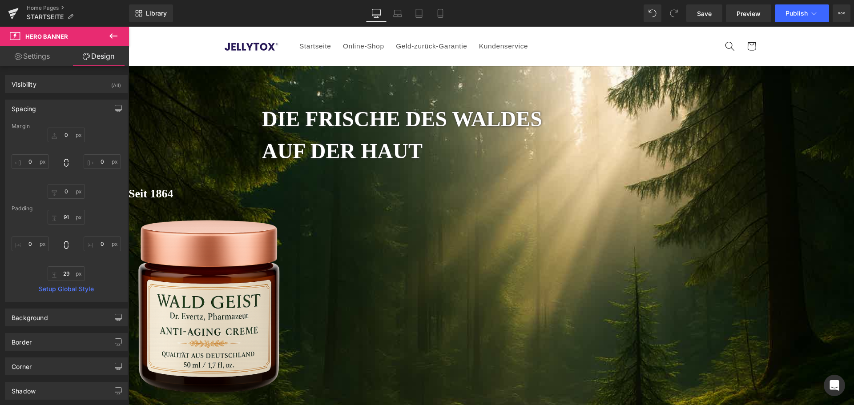
type input "0"
type input "26"
type input "0"
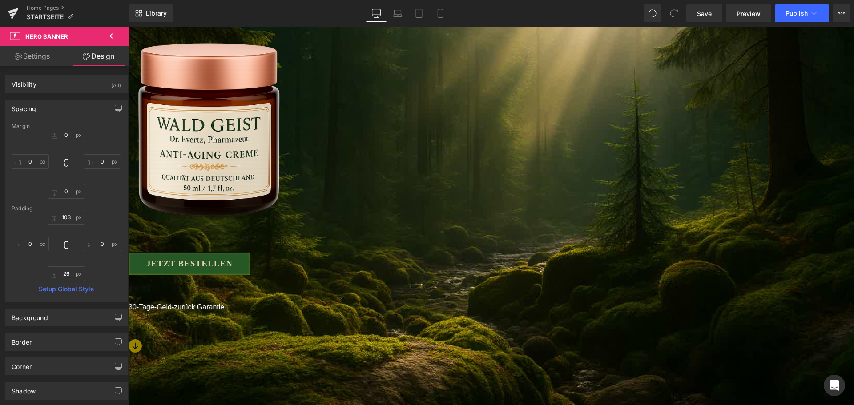
scroll to position [178, 0]
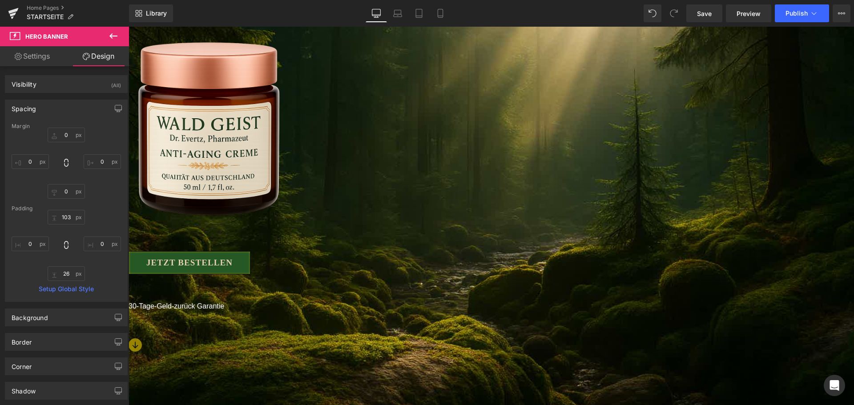
click at [129, 27] on span "Button" at bounding box center [129, 27] width 0 height 0
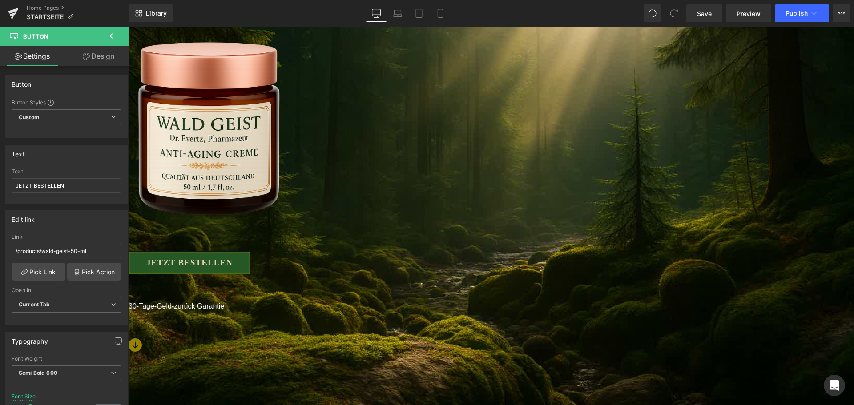
click at [106, 59] on link "Design" at bounding box center [98, 56] width 64 height 20
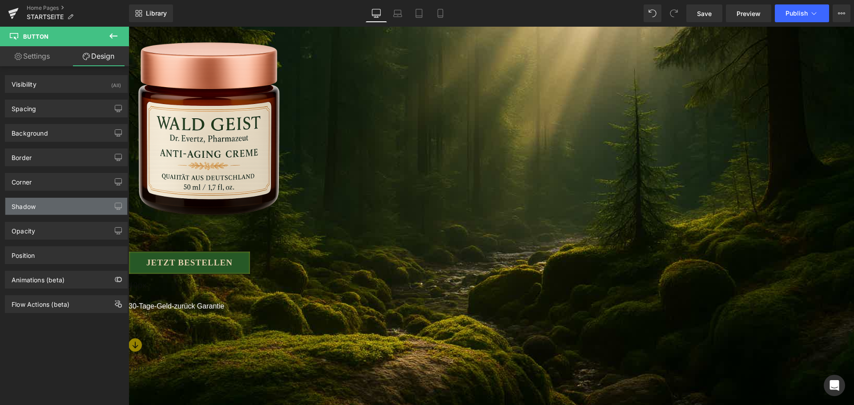
click at [51, 205] on div "Shadow" at bounding box center [66, 206] width 122 height 17
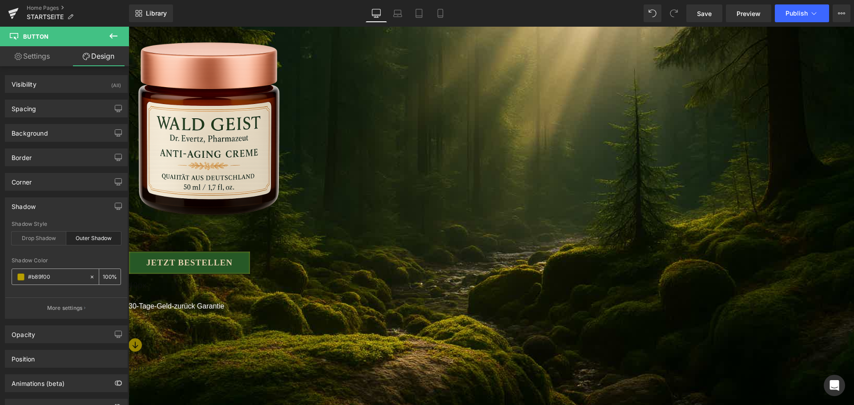
click at [21, 276] on span at bounding box center [20, 276] width 7 height 7
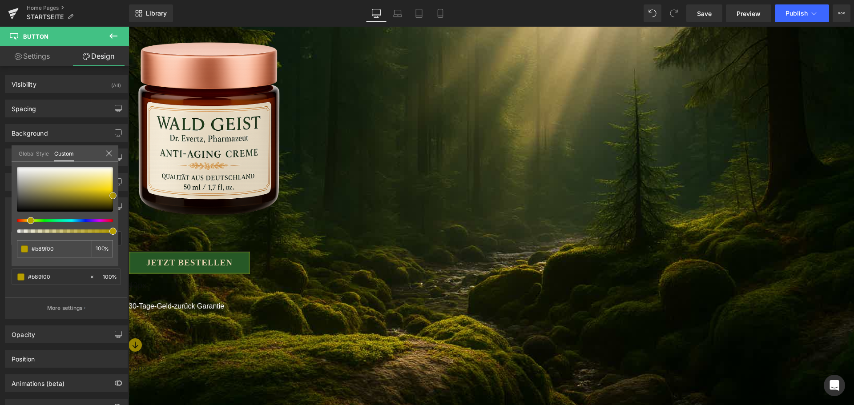
type input "#fde22e"
click at [111, 185] on div at bounding box center [65, 189] width 96 height 44
type input "#fdef94"
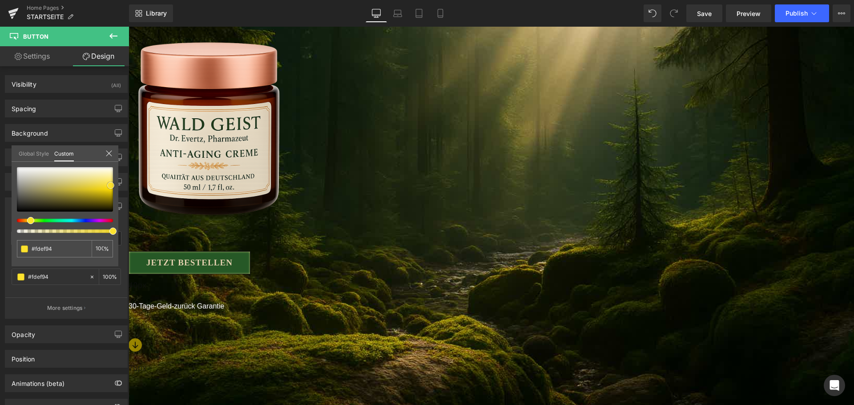
click at [112, 177] on div at bounding box center [65, 189] width 96 height 44
click at [793, 12] on span "Publish" at bounding box center [796, 13] width 22 height 7
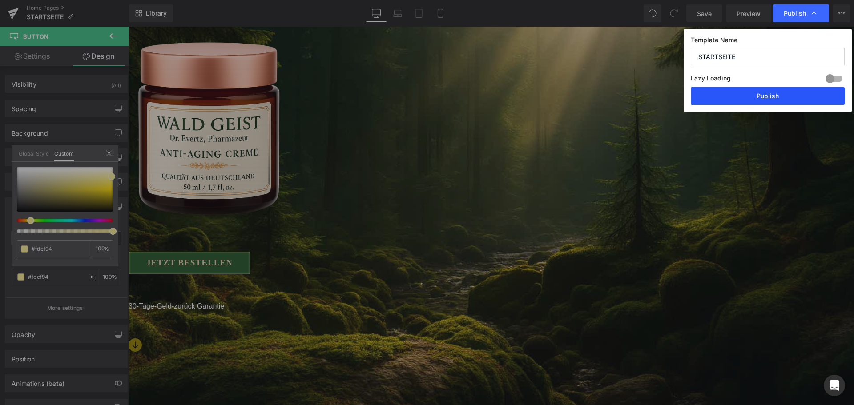
click at [762, 96] on button "Publish" at bounding box center [768, 96] width 154 height 18
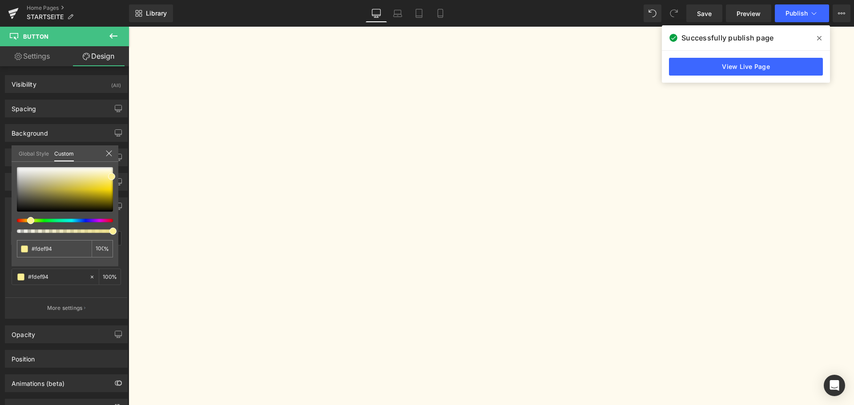
scroll to position [1734, 0]
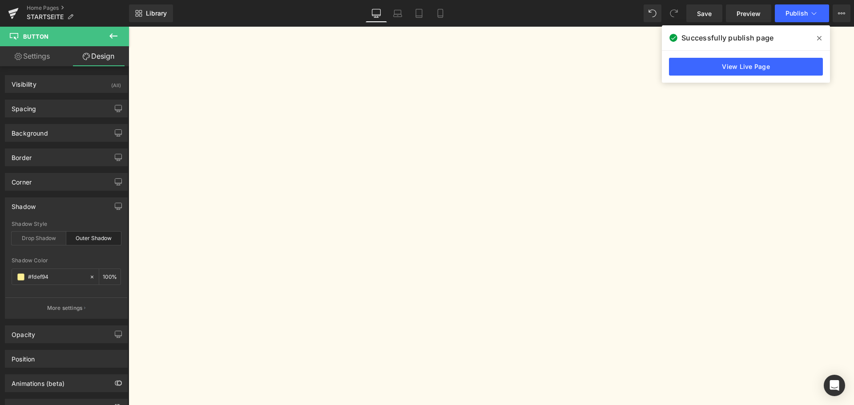
click at [114, 61] on link "Design" at bounding box center [98, 56] width 64 height 20
click at [55, 98] on div "Spacing [GEOGRAPHIC_DATA] 25px 25 0px 0 10px 10 0px 0 [GEOGRAPHIC_DATA] 0px 0 4…" at bounding box center [66, 105] width 133 height 24
click at [52, 108] on div "Spacing" at bounding box center [66, 108] width 122 height 17
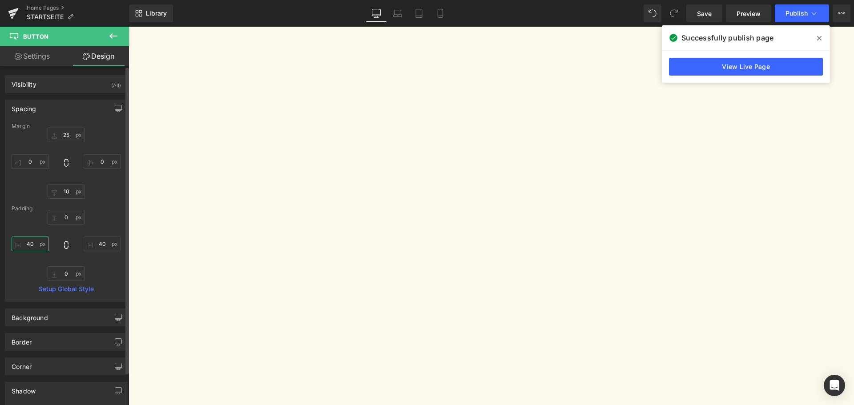
click at [32, 246] on input "40" at bounding box center [30, 244] width 37 height 15
click at [129, 27] on span "Button" at bounding box center [129, 27] width 0 height 0
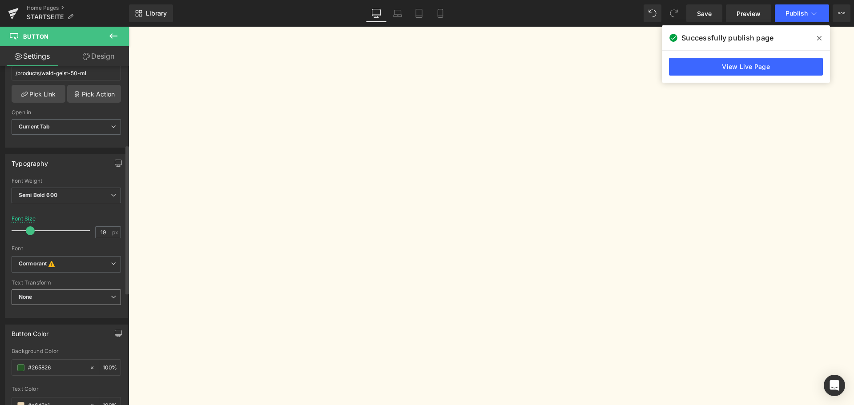
scroll to position [0, 0]
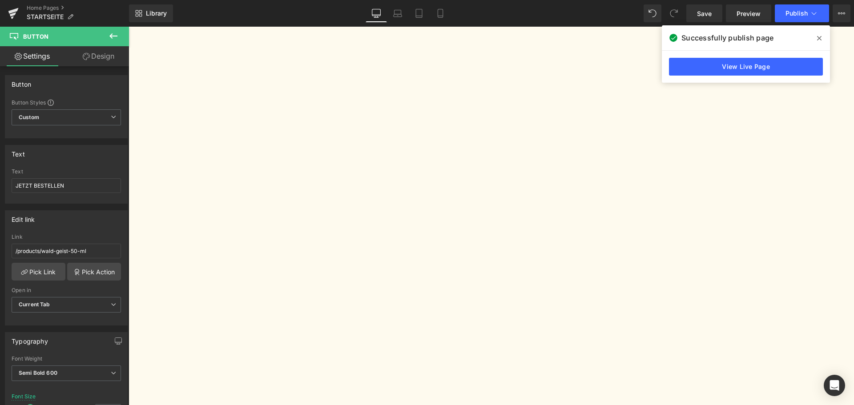
click at [102, 56] on link "Design" at bounding box center [98, 56] width 64 height 20
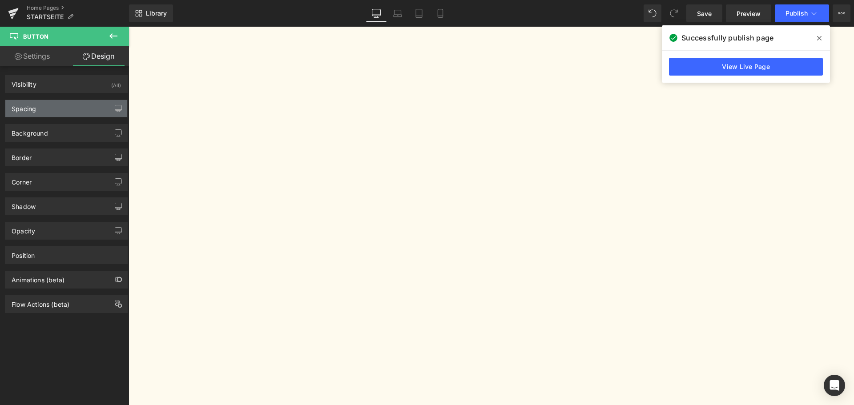
type input "20"
type input "0"
type input "10"
type input "0"
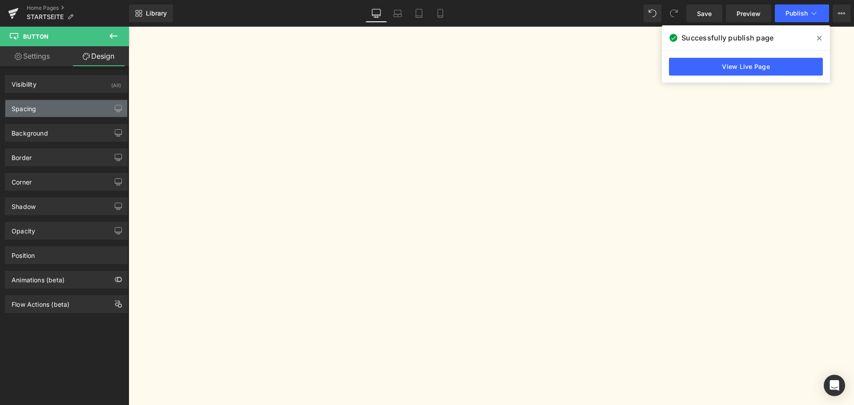
type input "80"
type input "0"
type input "80"
click at [57, 112] on div "Spacing" at bounding box center [66, 108] width 122 height 17
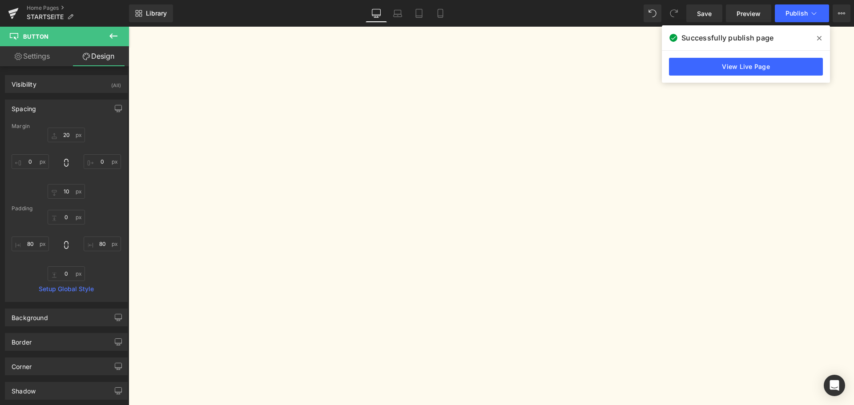
click at [129, 27] on span "Button" at bounding box center [129, 27] width 0 height 0
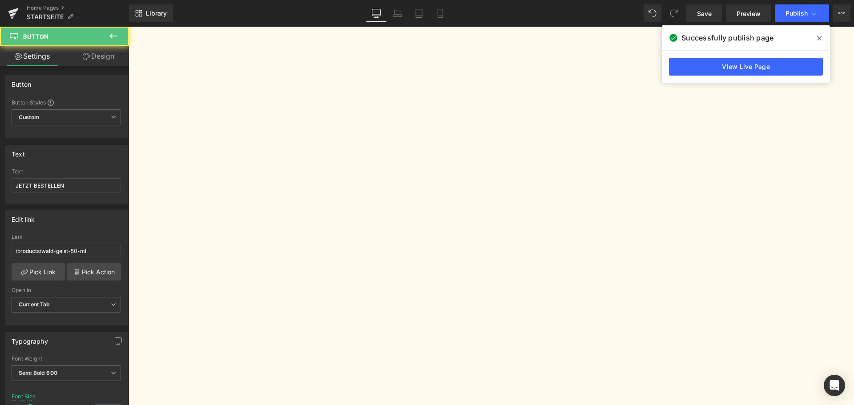
click at [92, 55] on link "Design" at bounding box center [98, 56] width 64 height 20
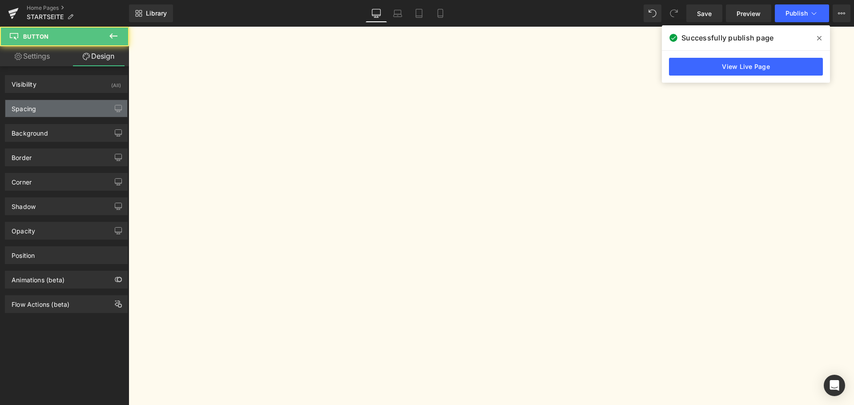
type input "20"
type input "0"
type input "10"
type input "0"
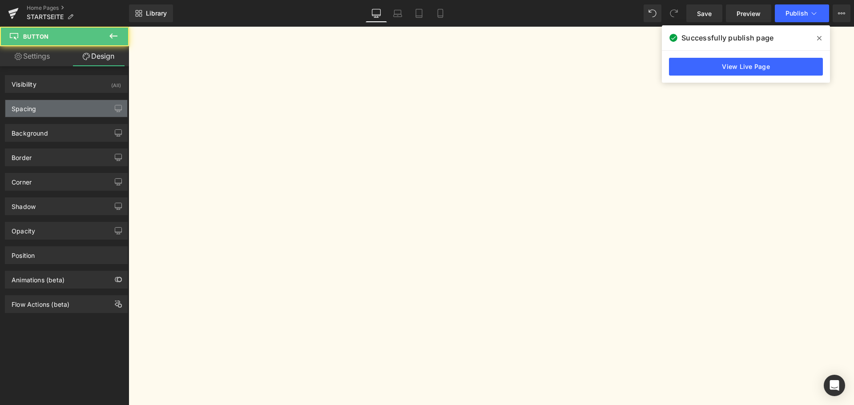
type input "80"
type input "0"
click at [62, 100] on div "Spacing" at bounding box center [66, 108] width 122 height 17
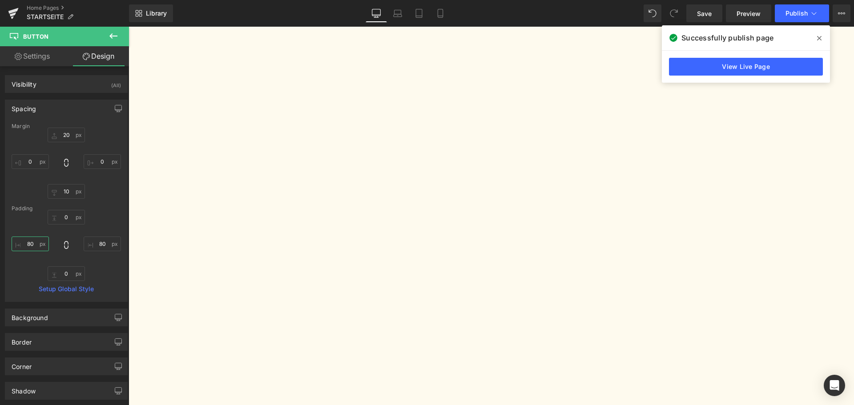
click at [34, 237] on input "80" at bounding box center [30, 244] width 37 height 15
click at [98, 245] on input "80" at bounding box center [102, 244] width 37 height 15
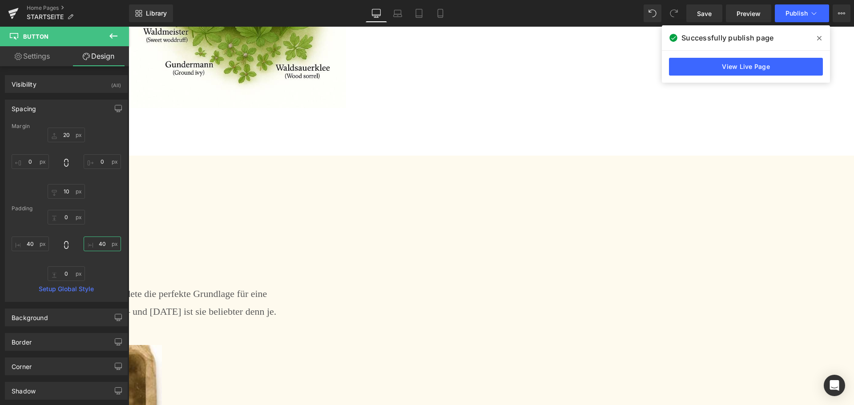
scroll to position [2668, 0]
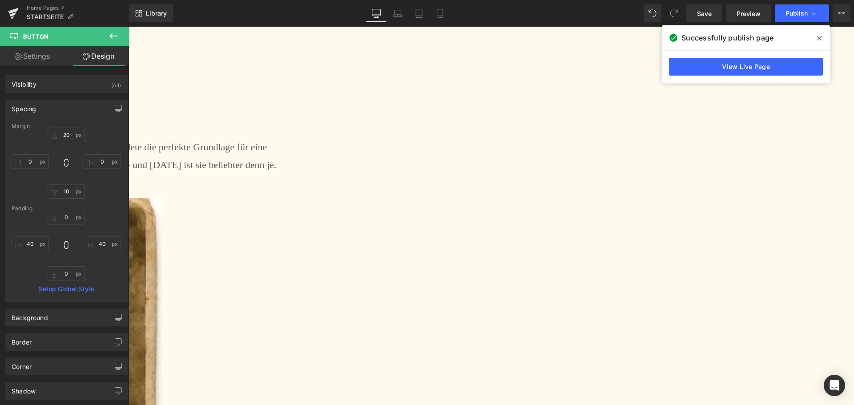
click at [129, 27] on span "Button" at bounding box center [129, 27] width 0 height 0
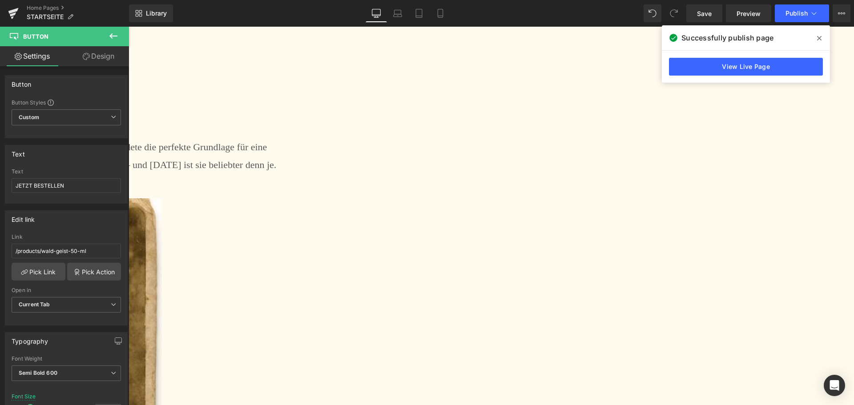
click at [105, 58] on link "Design" at bounding box center [98, 56] width 64 height 20
click at [0, 0] on div "Spacing" at bounding box center [0, 0] width 0 height 0
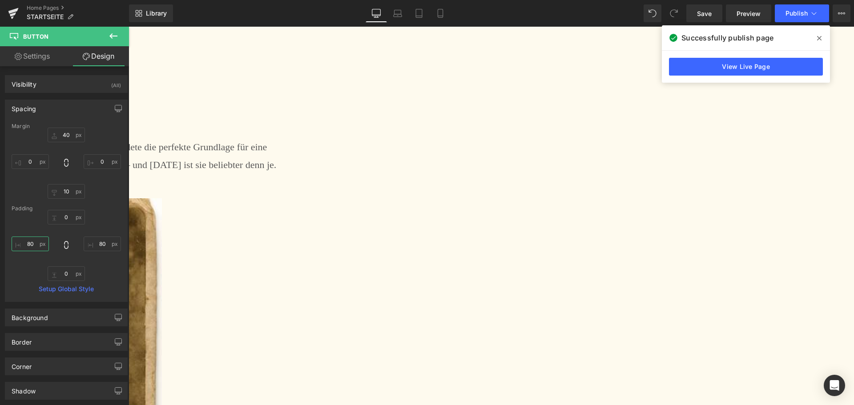
click at [32, 241] on input "80" at bounding box center [30, 244] width 37 height 15
click at [102, 241] on input "80" at bounding box center [102, 244] width 37 height 15
click at [403, 21] on link "Laptop" at bounding box center [397, 13] width 21 height 18
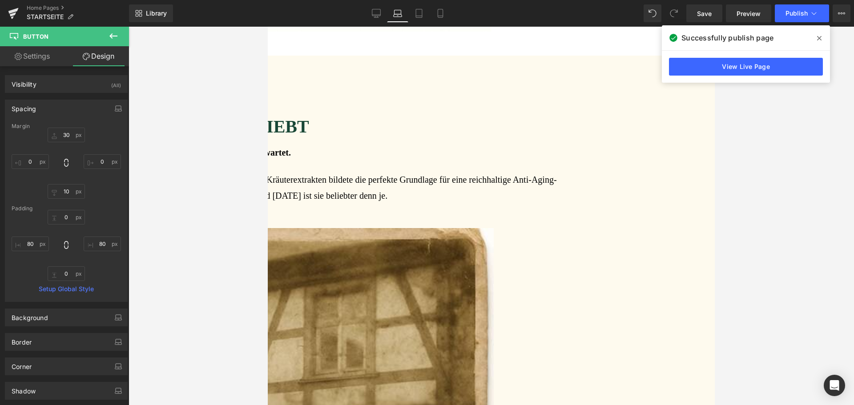
scroll to position [2376, 0]
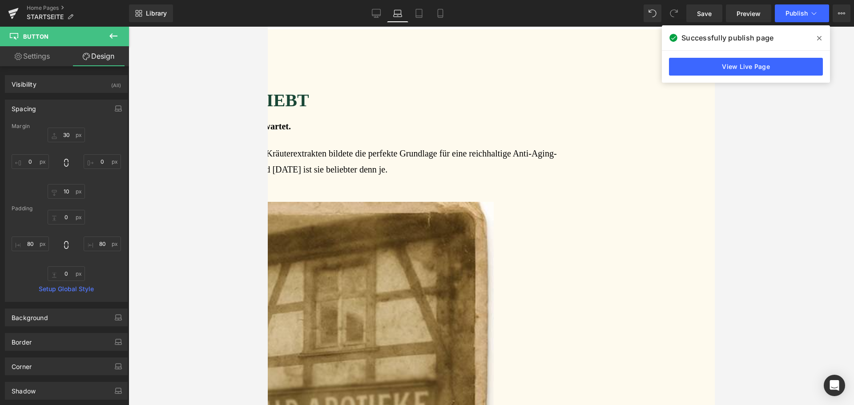
click at [33, 236] on div "0px 0 80px 80 0px 0 80px 80" at bounding box center [66, 245] width 109 height 71
click at [32, 238] on input "80" at bounding box center [30, 244] width 37 height 15
click at [100, 249] on input "80" at bounding box center [102, 244] width 37 height 15
click at [413, 12] on link "Tablet" at bounding box center [418, 13] width 21 height 18
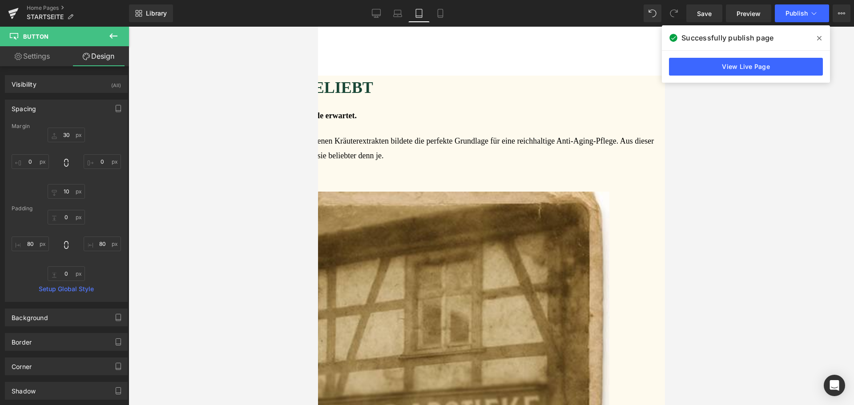
scroll to position [2228, 0]
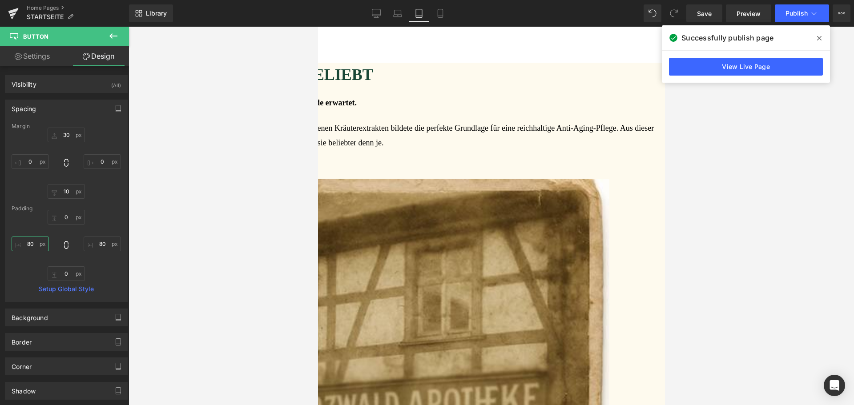
click at [26, 247] on input "80" at bounding box center [30, 244] width 37 height 15
click at [92, 241] on input "80" at bounding box center [102, 244] width 37 height 15
click at [447, 20] on link "Mobile" at bounding box center [440, 13] width 21 height 18
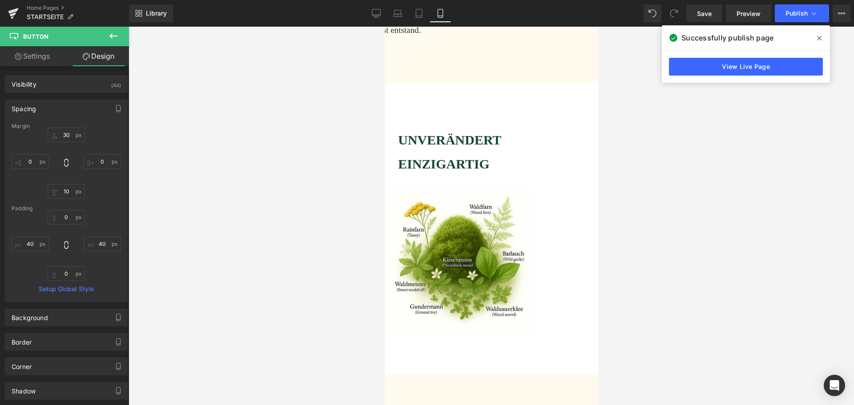
scroll to position [1559, 0]
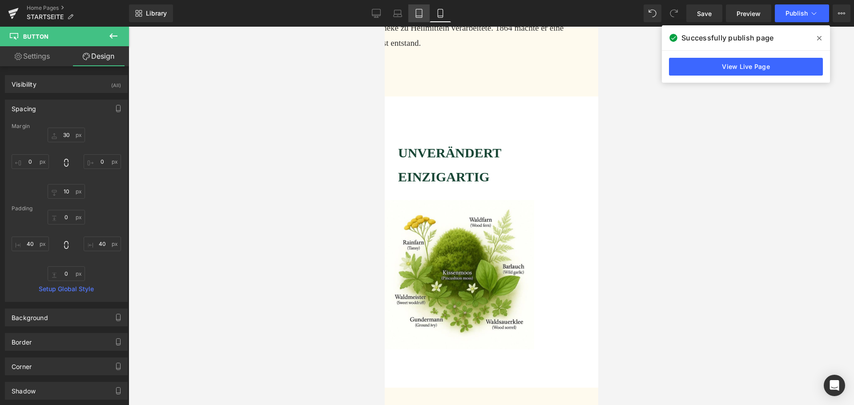
click at [419, 12] on icon at bounding box center [418, 13] width 9 height 9
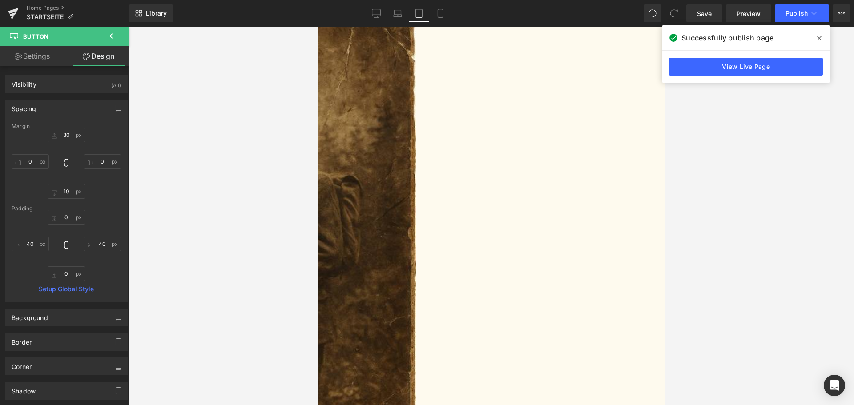
scroll to position [1286, 0]
drag, startPoint x: 483, startPoint y: 291, endPoint x: 494, endPoint y: 305, distance: 18.1
click at [318, 27] on span "Button" at bounding box center [318, 27] width 0 height 0
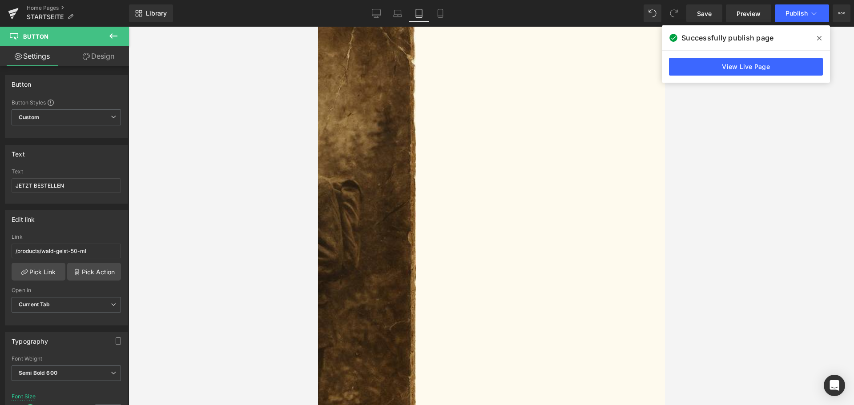
click at [90, 51] on link "Design" at bounding box center [98, 56] width 64 height 20
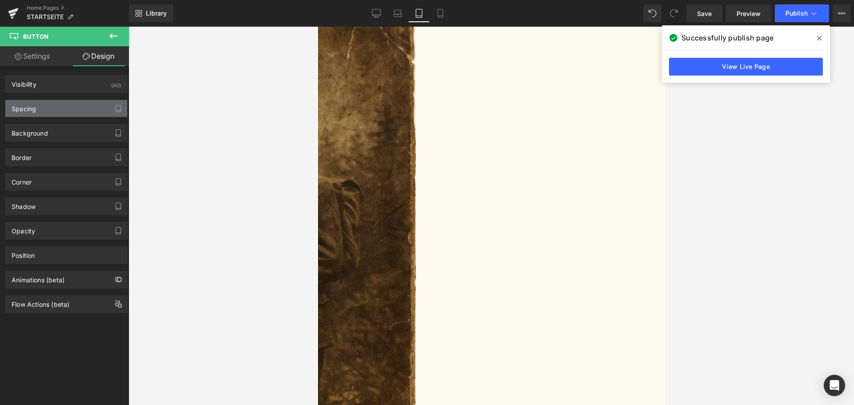
click at [65, 108] on div "Spacing" at bounding box center [66, 108] width 122 height 17
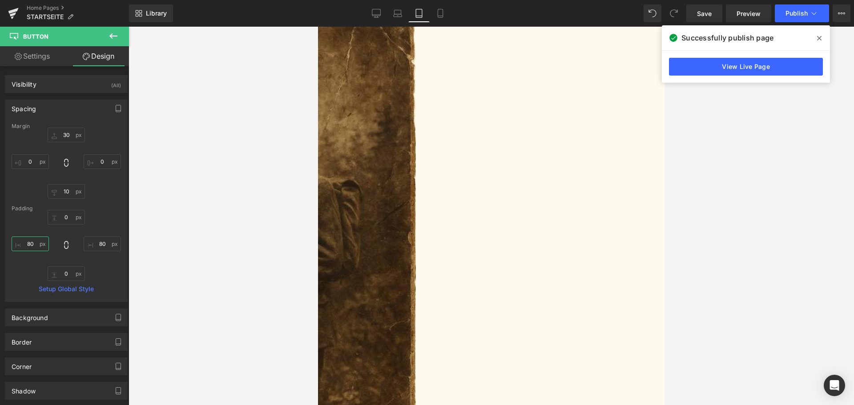
click at [33, 237] on input "80" at bounding box center [30, 244] width 37 height 15
click at [100, 239] on input "80" at bounding box center [102, 244] width 37 height 15
click at [400, 17] on icon at bounding box center [398, 15] width 8 height 3
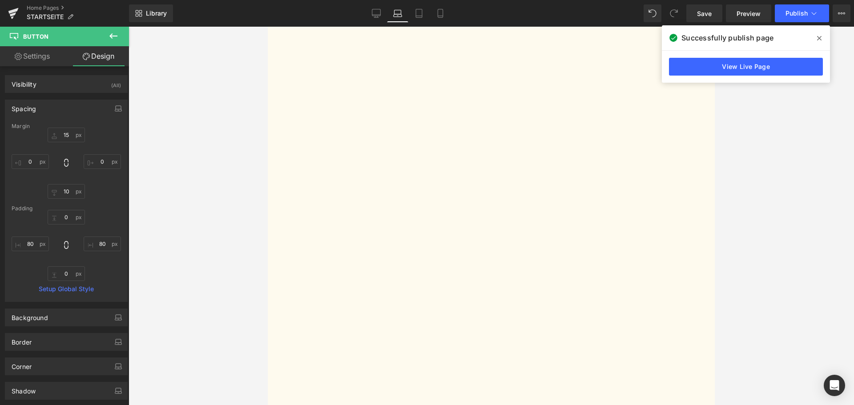
scroll to position [1650, 0]
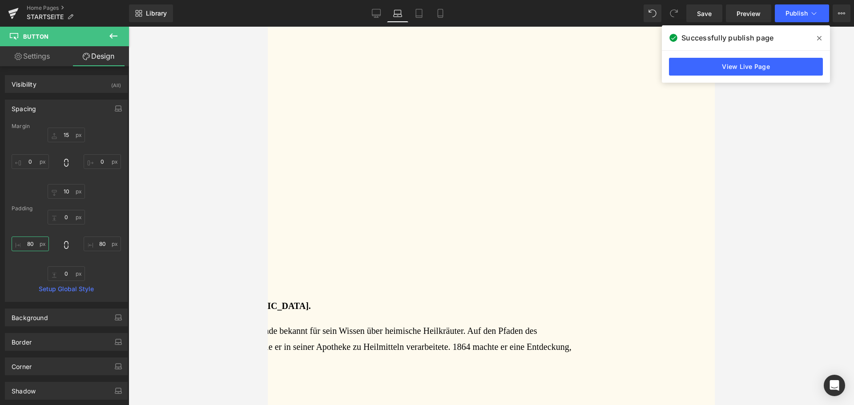
click at [31, 244] on input "80" at bounding box center [30, 244] width 37 height 15
click at [96, 245] on input "80" at bounding box center [102, 244] width 37 height 15
click at [382, 12] on link "Desktop" at bounding box center [376, 13] width 21 height 18
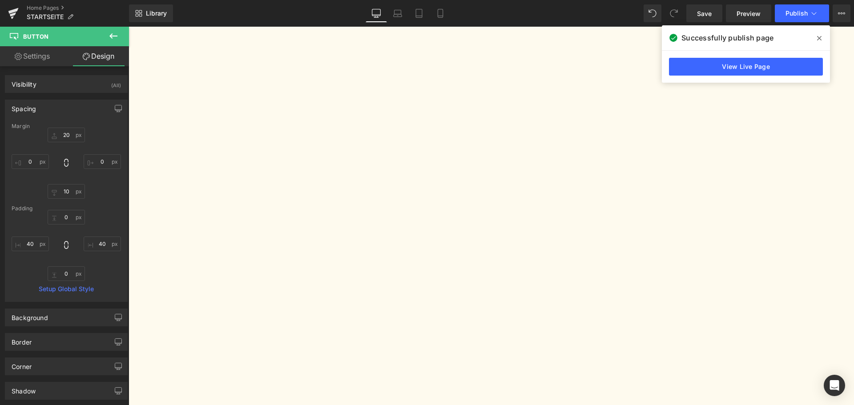
scroll to position [1777, 0]
click at [796, 14] on span "Publish" at bounding box center [796, 13] width 22 height 7
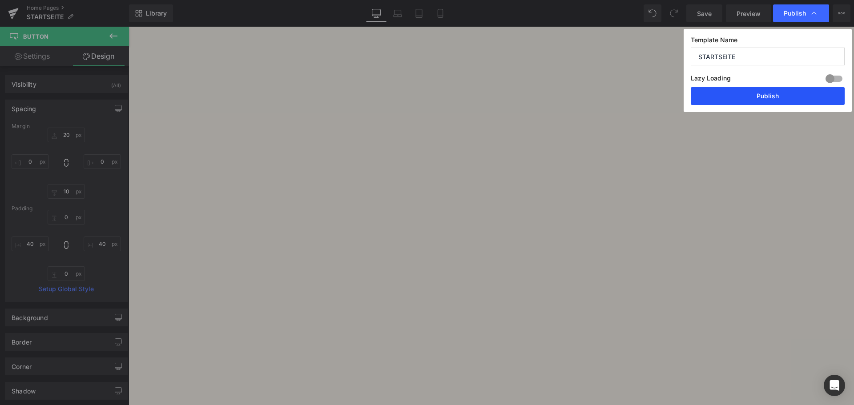
click at [764, 92] on button "Publish" at bounding box center [768, 96] width 154 height 18
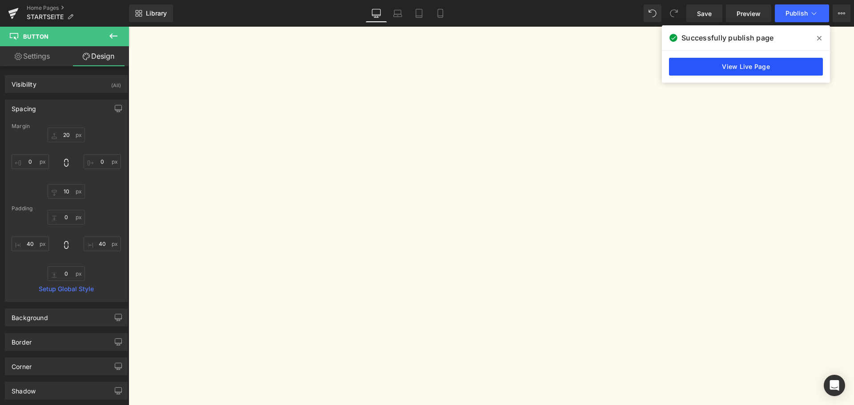
click at [695, 68] on link "View Live Page" at bounding box center [746, 67] width 154 height 18
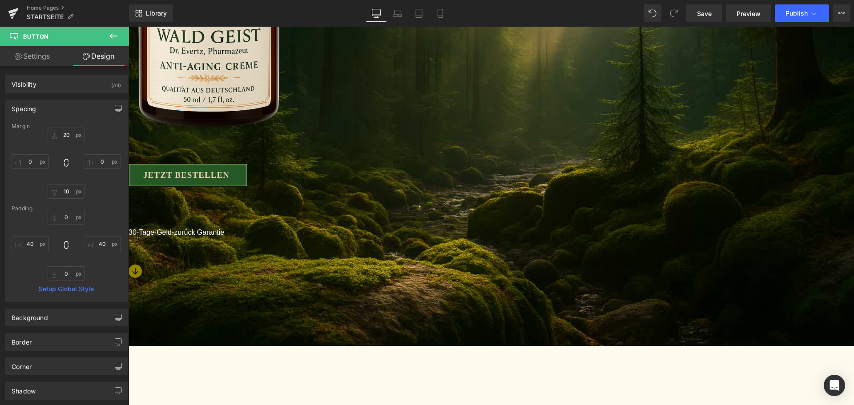
scroll to position [0, 0]
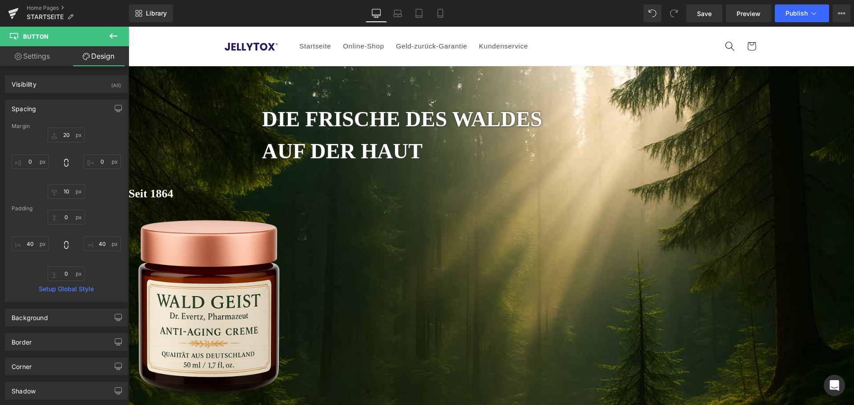
click at [422, 148] on b "AUF DER HAUT" at bounding box center [342, 151] width 161 height 24
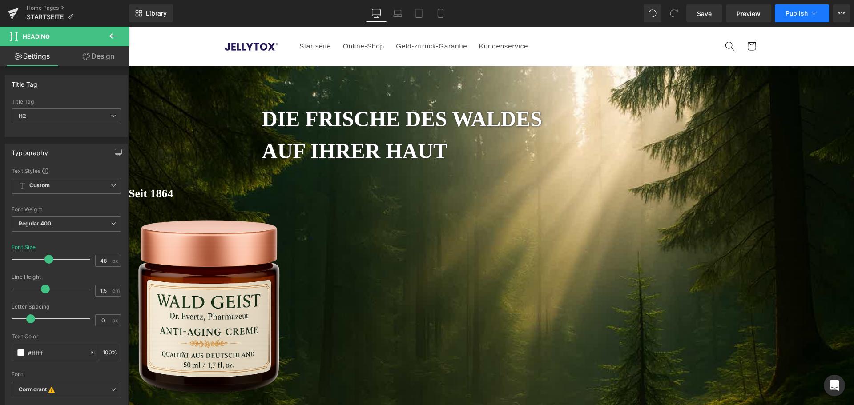
click at [793, 10] on span "Publish" at bounding box center [796, 13] width 22 height 7
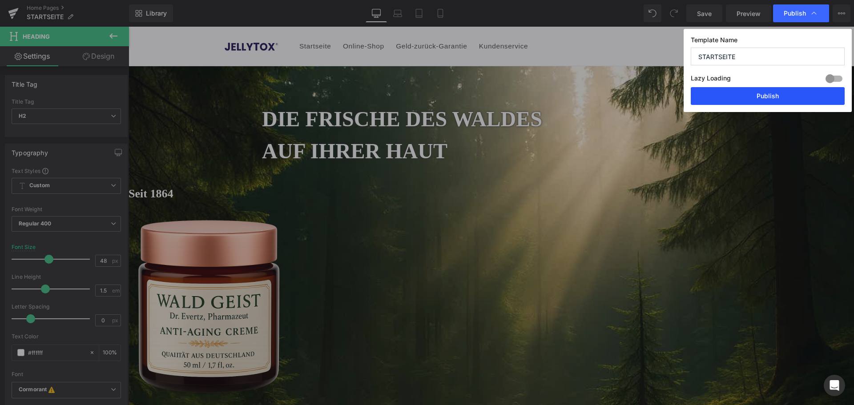
click at [776, 102] on button "Publish" at bounding box center [768, 96] width 154 height 18
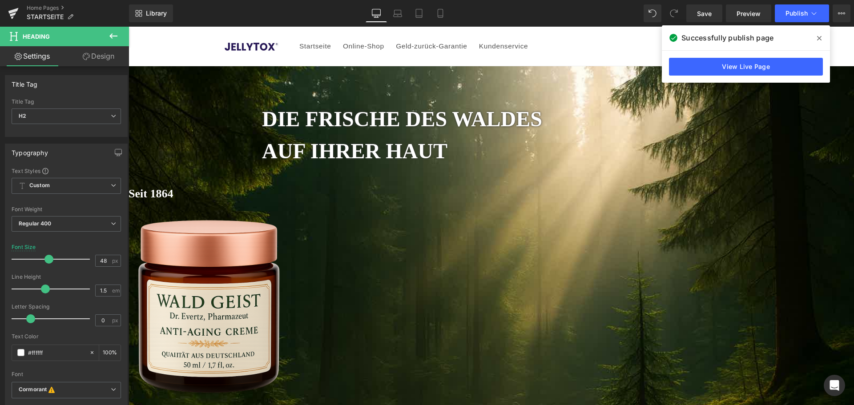
click at [822, 37] on span at bounding box center [819, 38] width 14 height 14
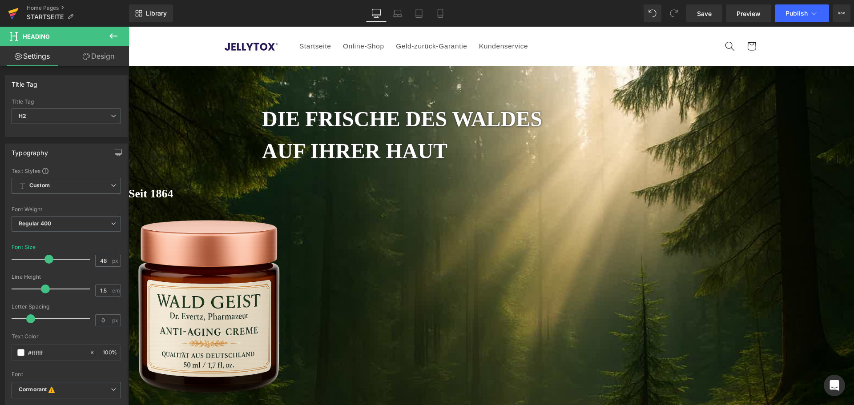
click at [12, 8] on icon at bounding box center [13, 13] width 11 height 22
